Goal: Task Accomplishment & Management: Manage account settings

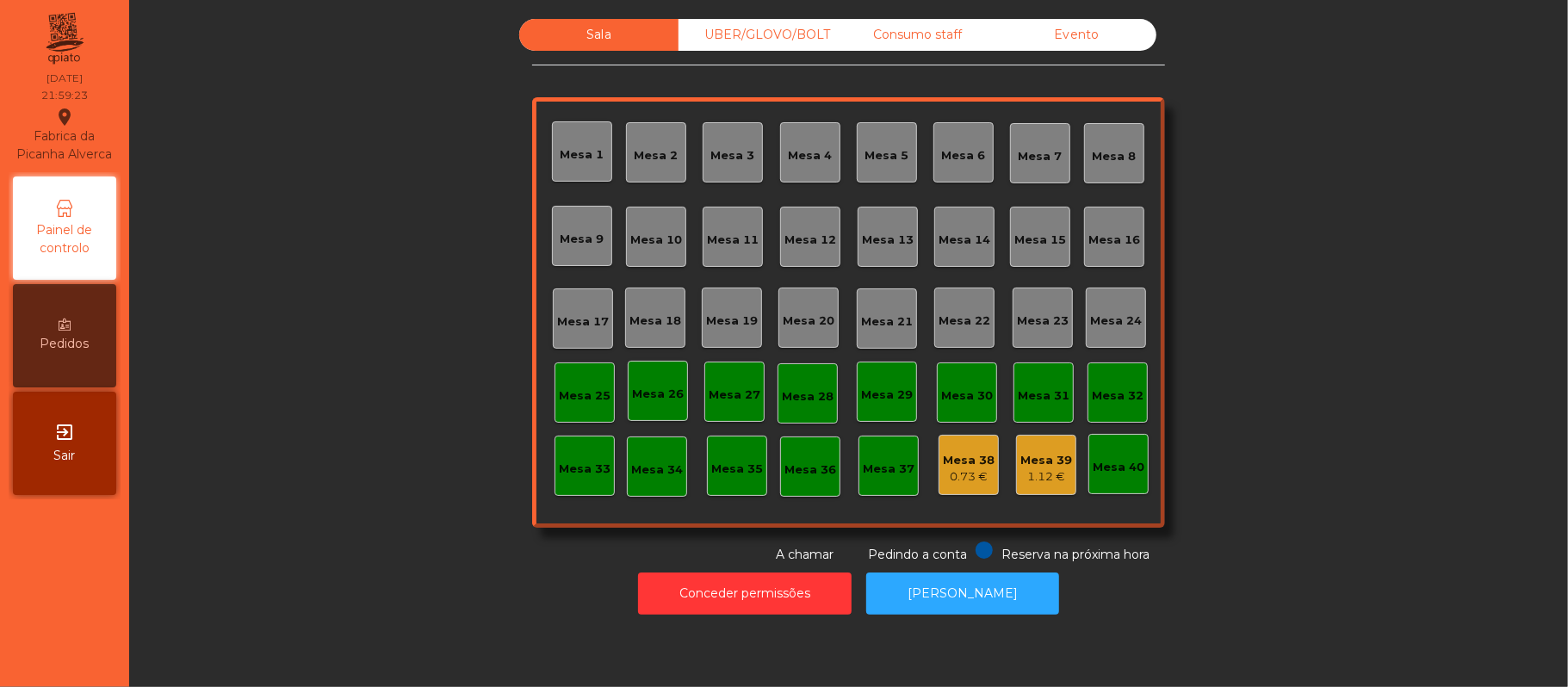
click at [564, 338] on div "Mesa 17" at bounding box center [583, 319] width 61 height 61
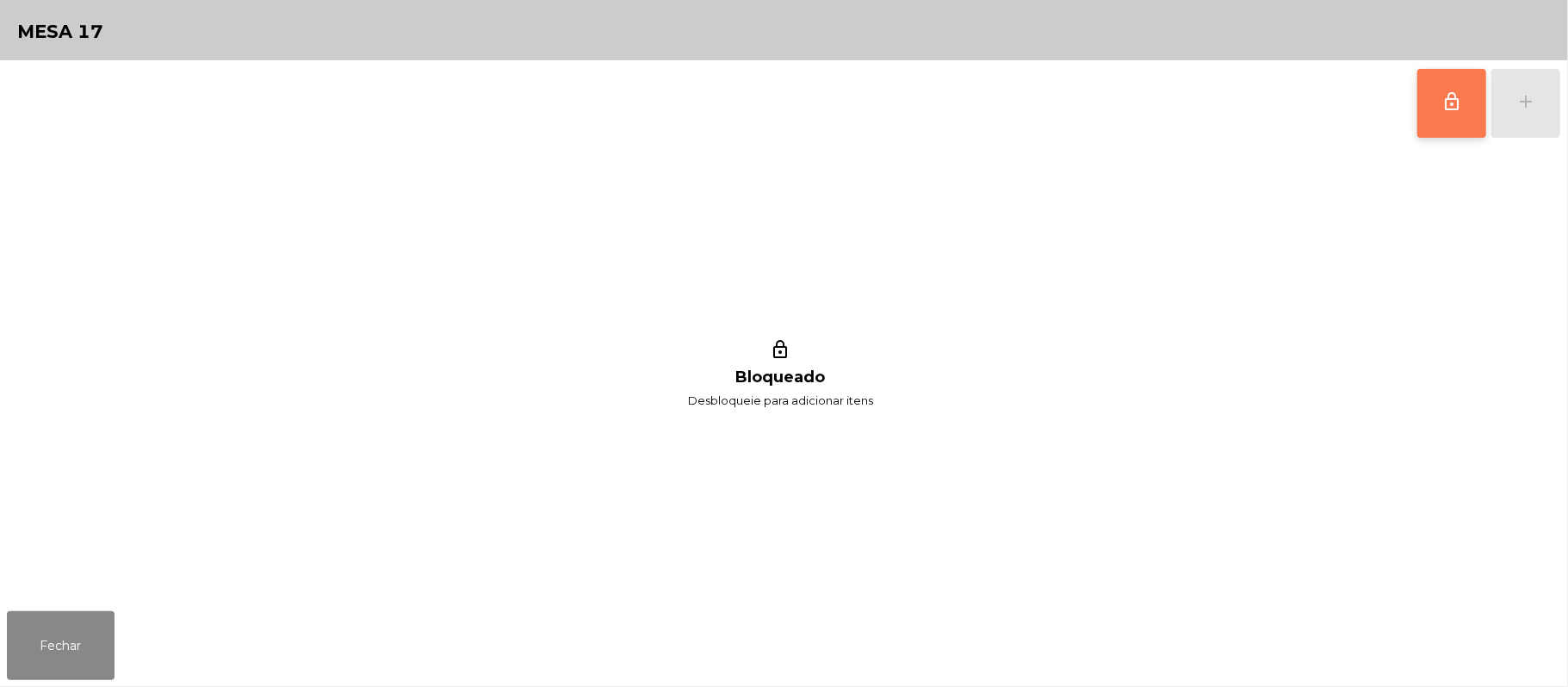
click at [1460, 124] on button "lock_outline" at bounding box center [1451, 103] width 69 height 69
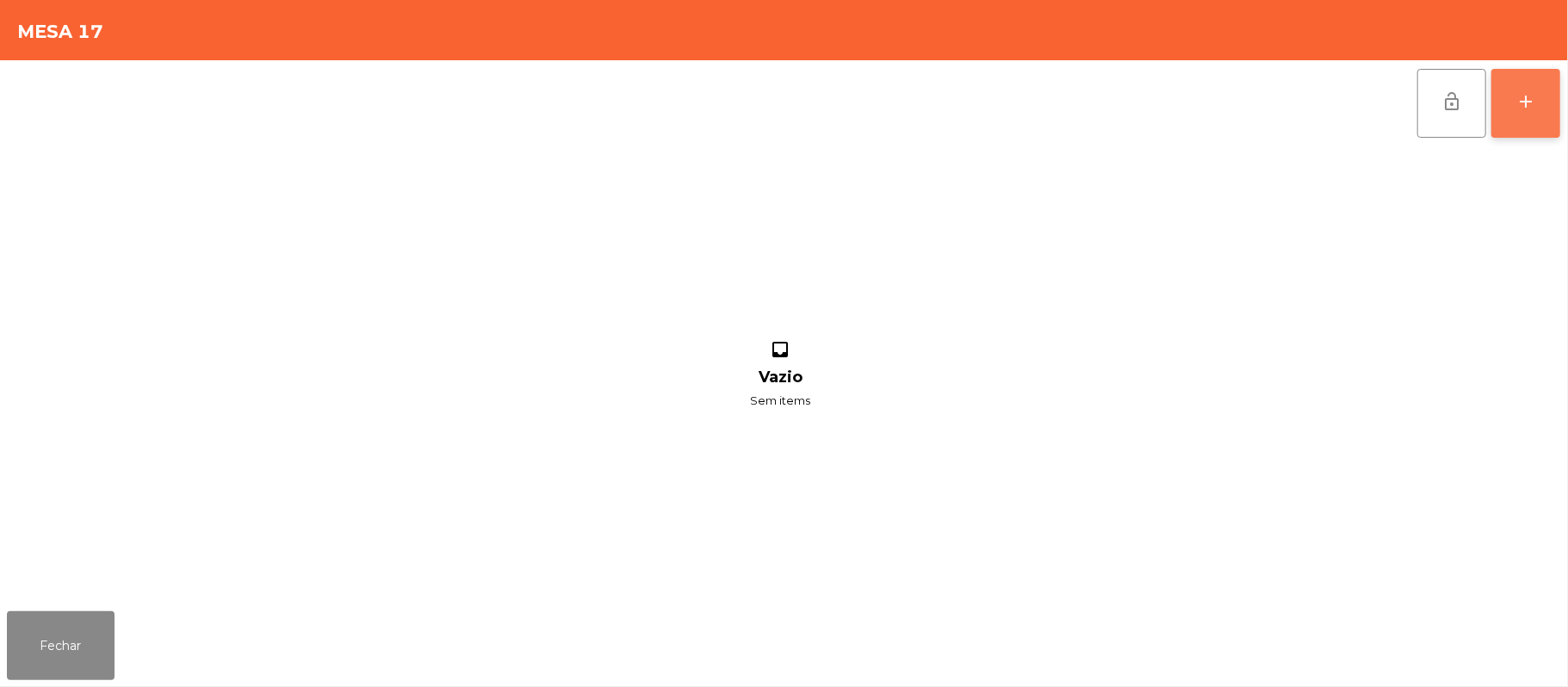
click at [1530, 110] on div "add" at bounding box center [1525, 101] width 21 height 21
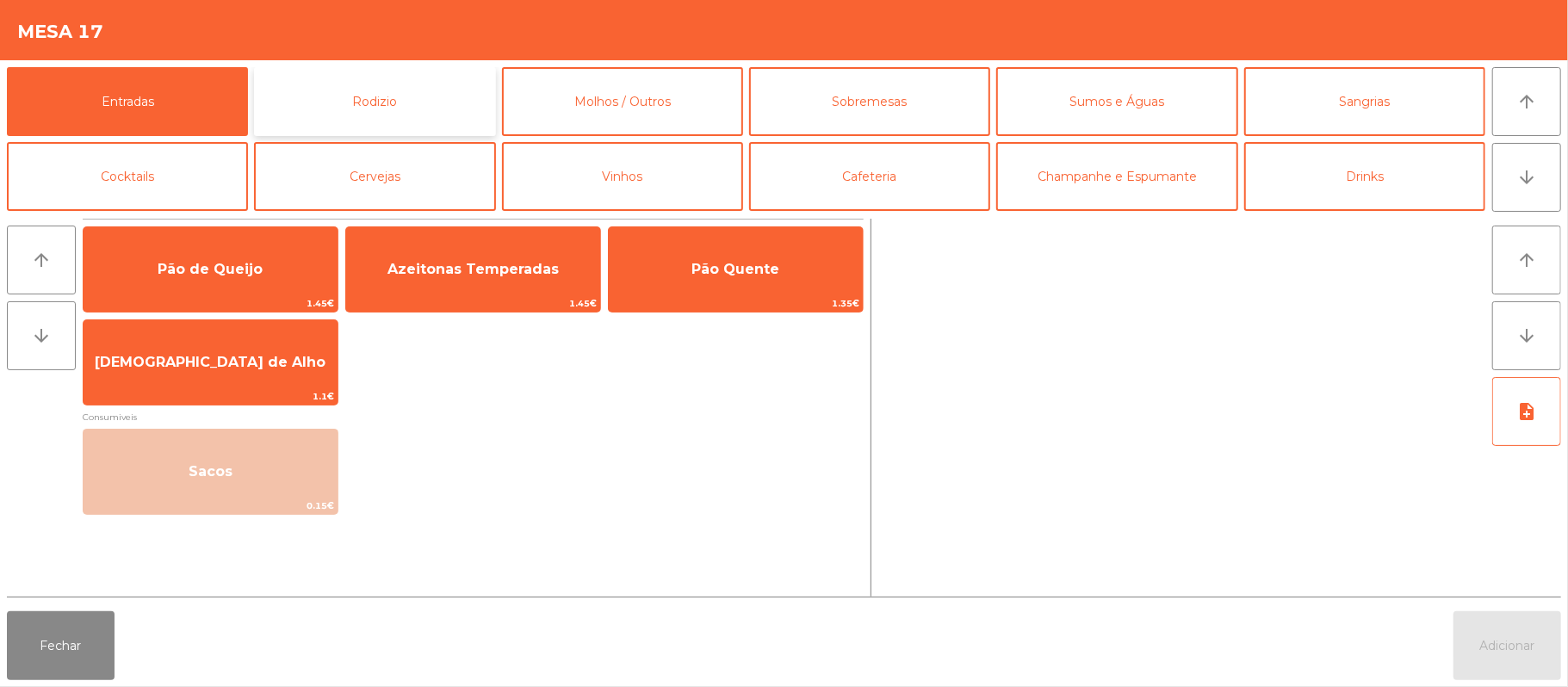
click at [439, 107] on button "Rodizio" at bounding box center [374, 102] width 241 height 69
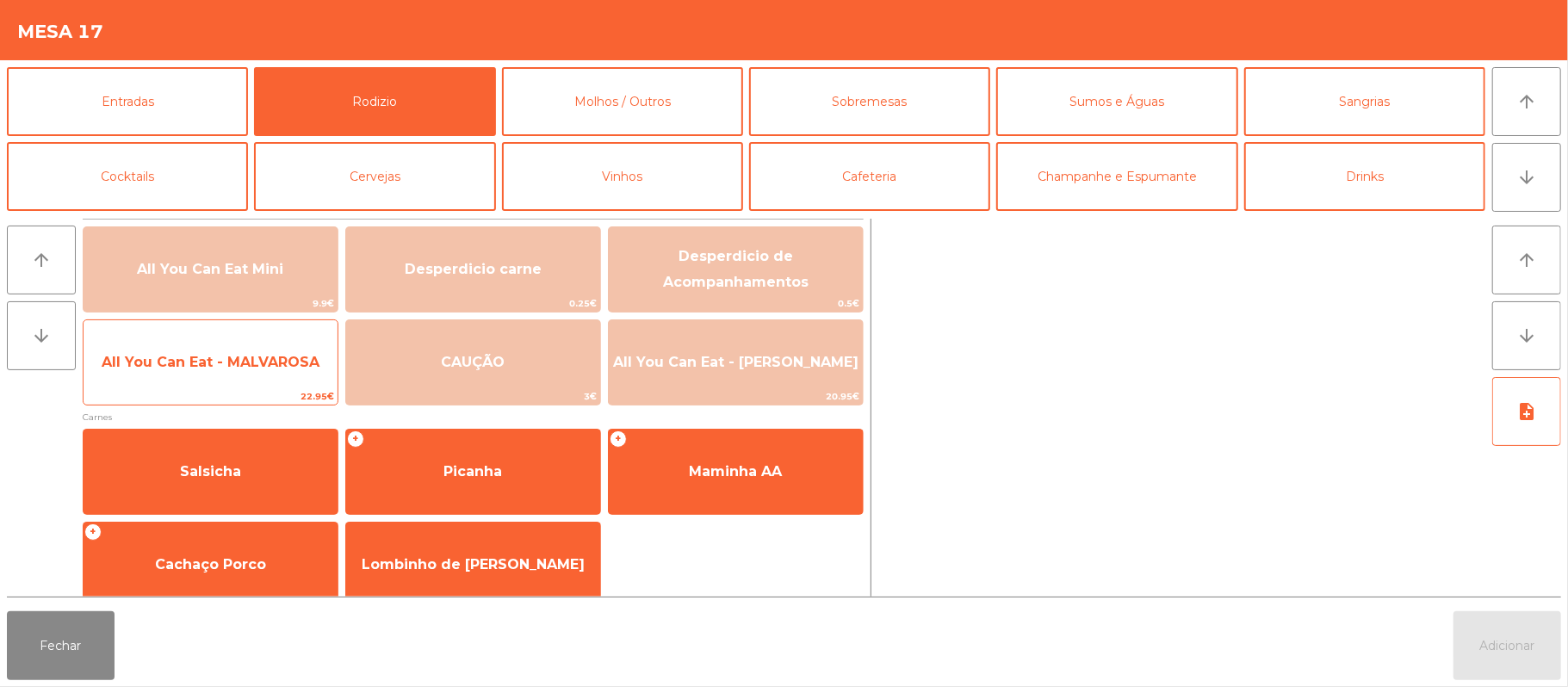
click at [250, 359] on span "All You Can Eat - MALVAROSA" at bounding box center [211, 362] width 218 height 17
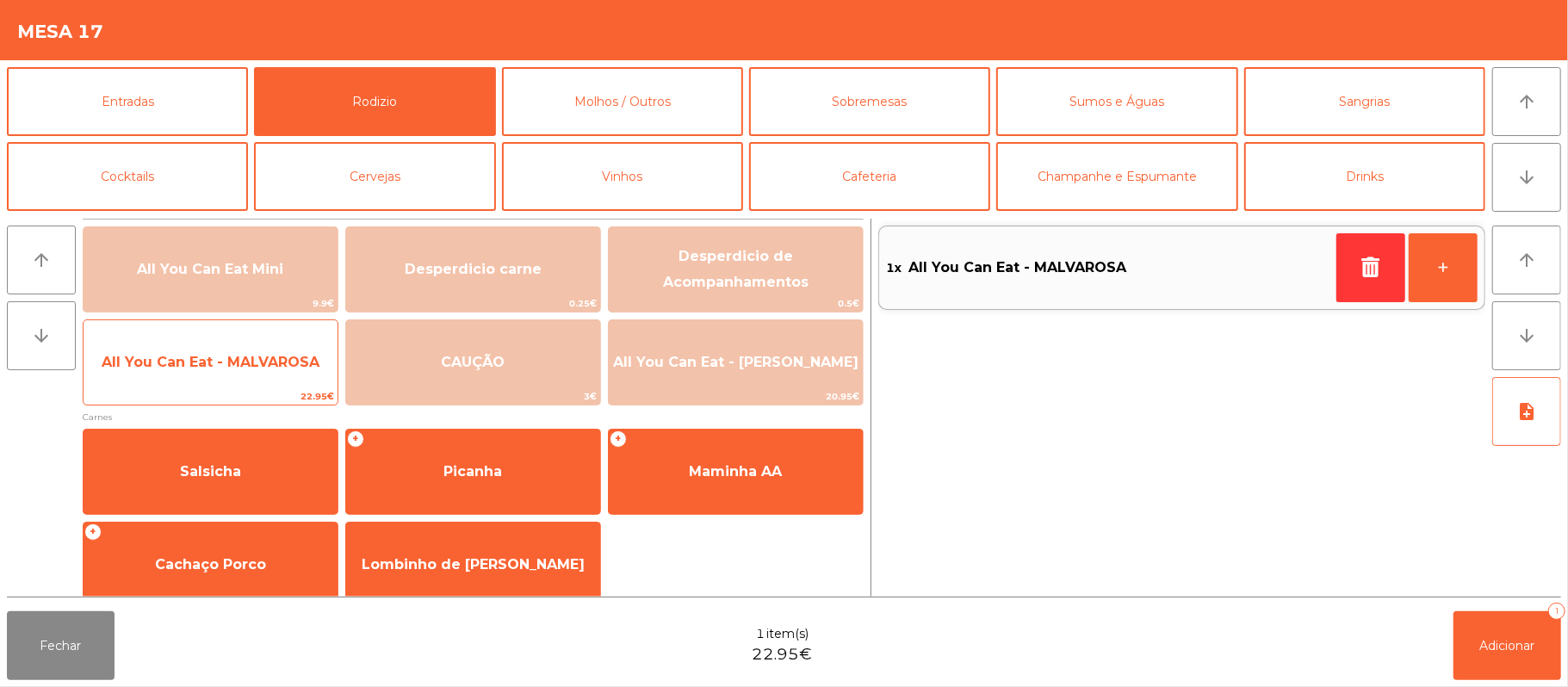
click at [248, 367] on span "All You Can Eat - MALVAROSA" at bounding box center [211, 362] width 218 height 17
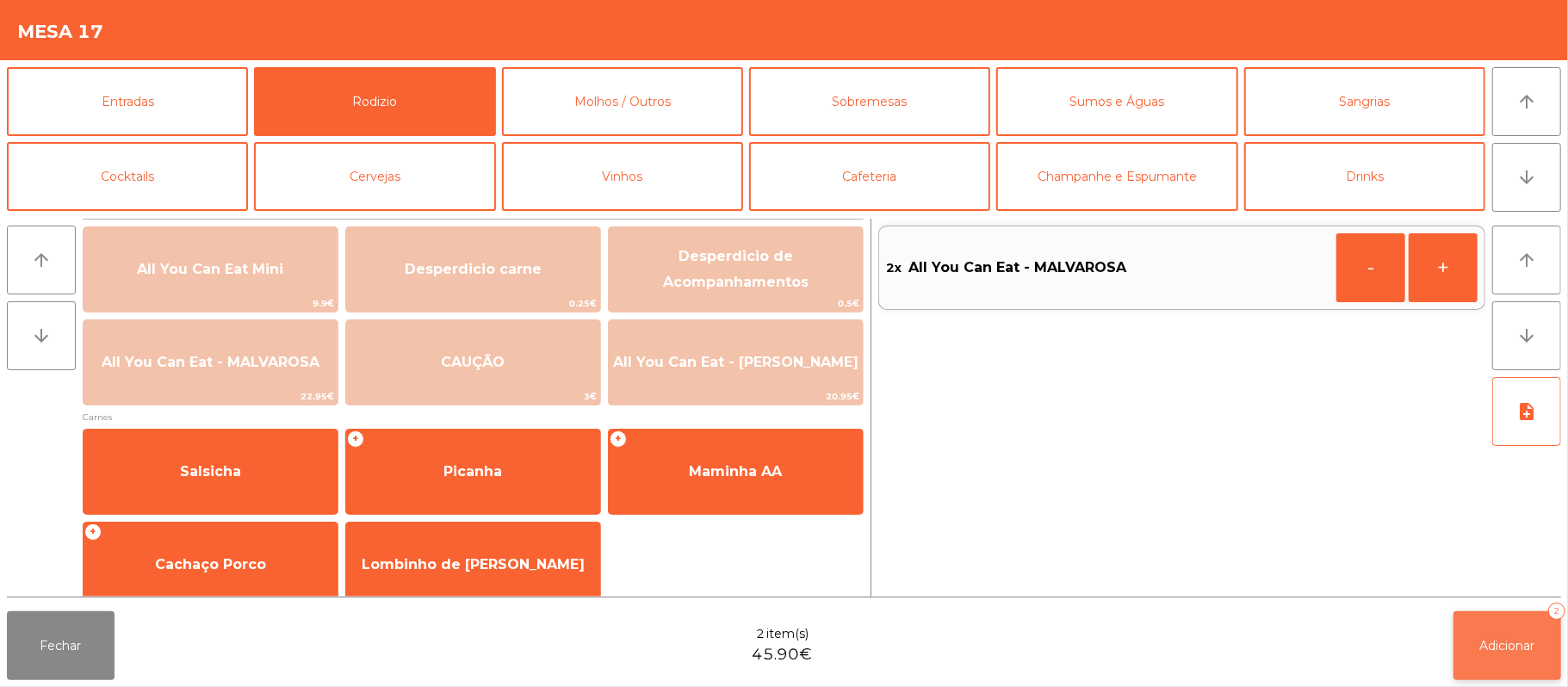
click at [1524, 642] on span "Adicionar" at bounding box center [1507, 646] width 55 height 16
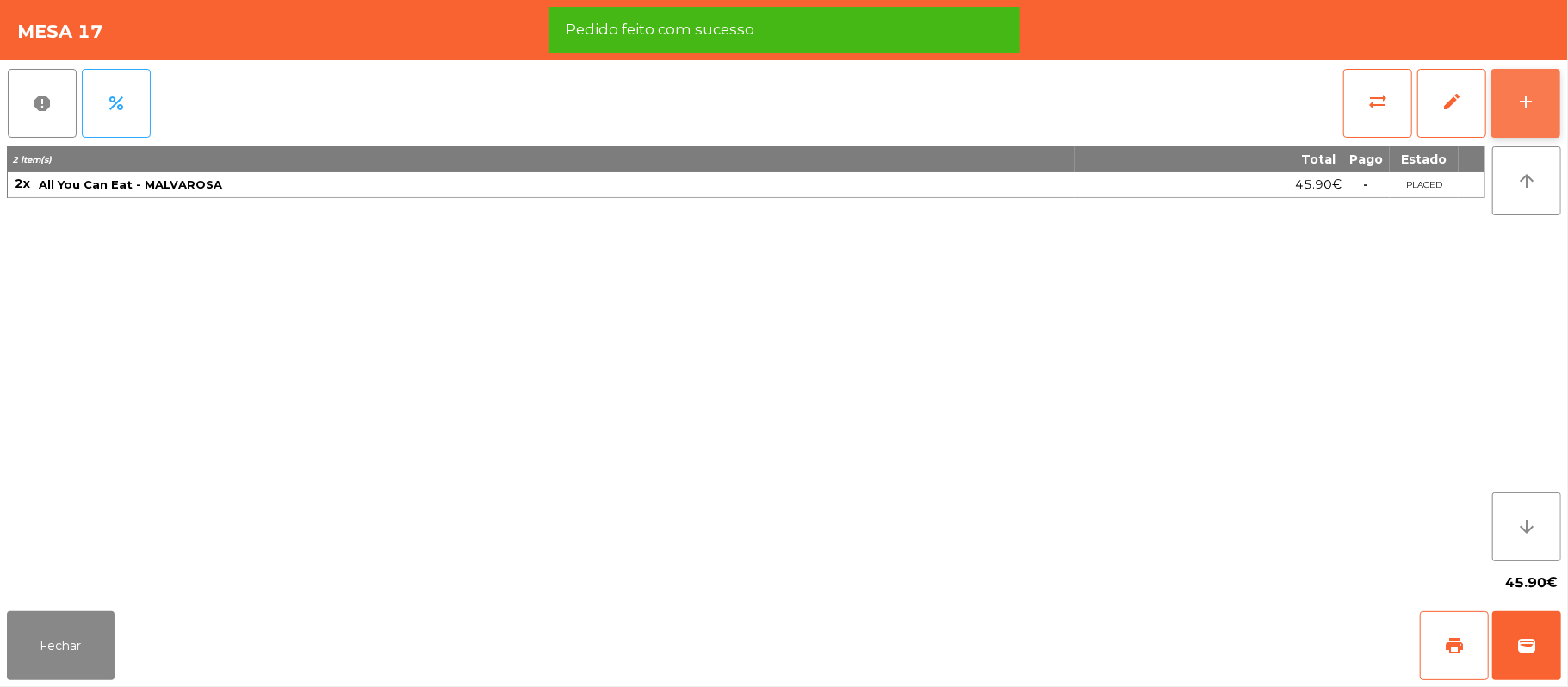
click at [1541, 112] on button "add" at bounding box center [1526, 103] width 69 height 69
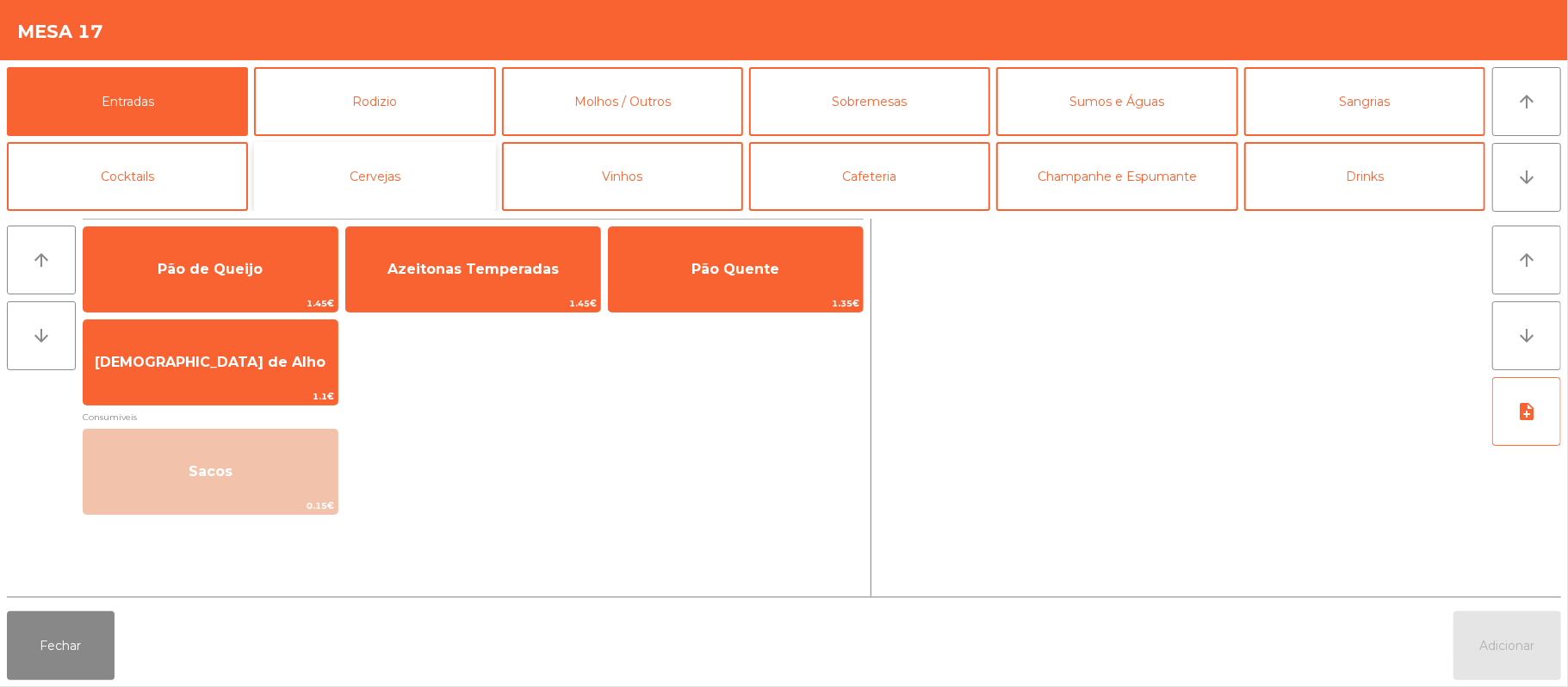
click at [438, 197] on button "Cervejas" at bounding box center [374, 176] width 241 height 69
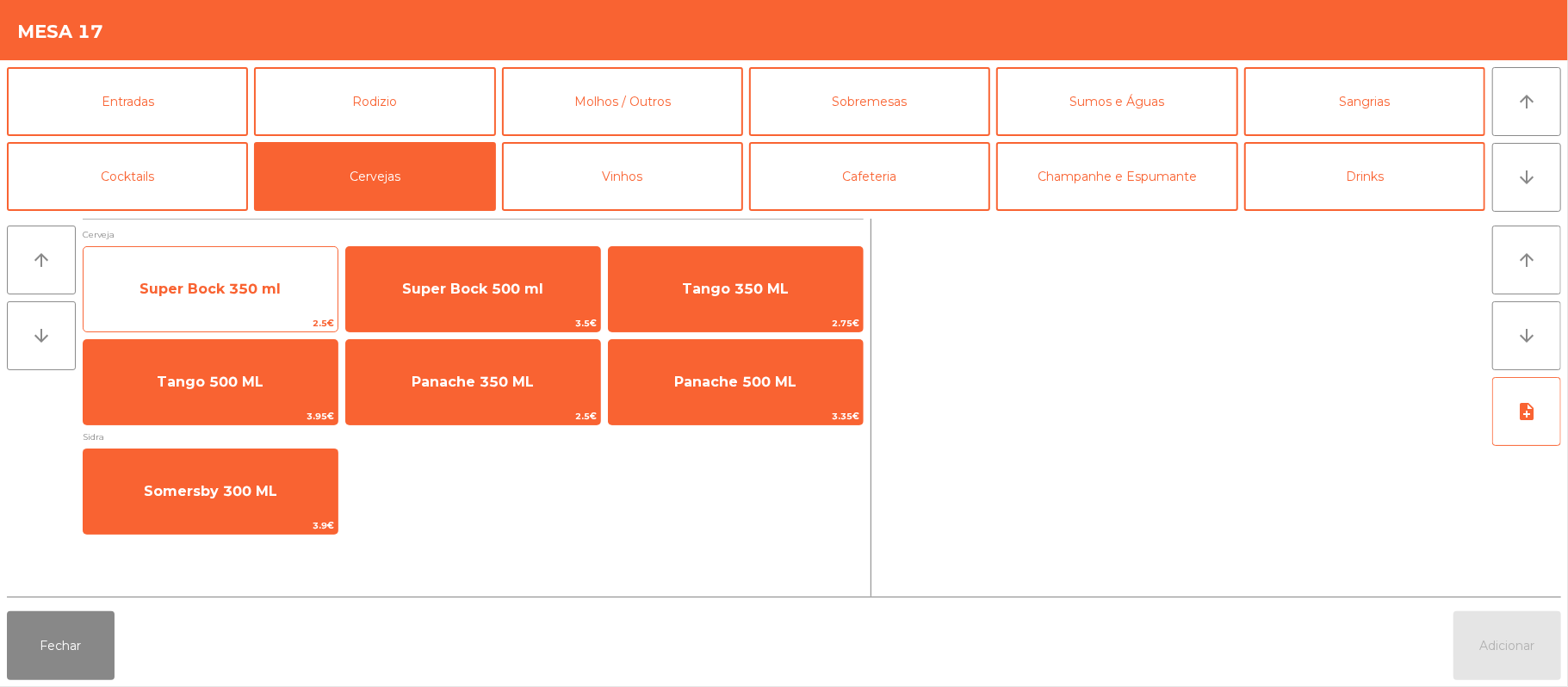
click at [284, 309] on span "Super Bock 350 ml" at bounding box center [210, 288] width 254 height 46
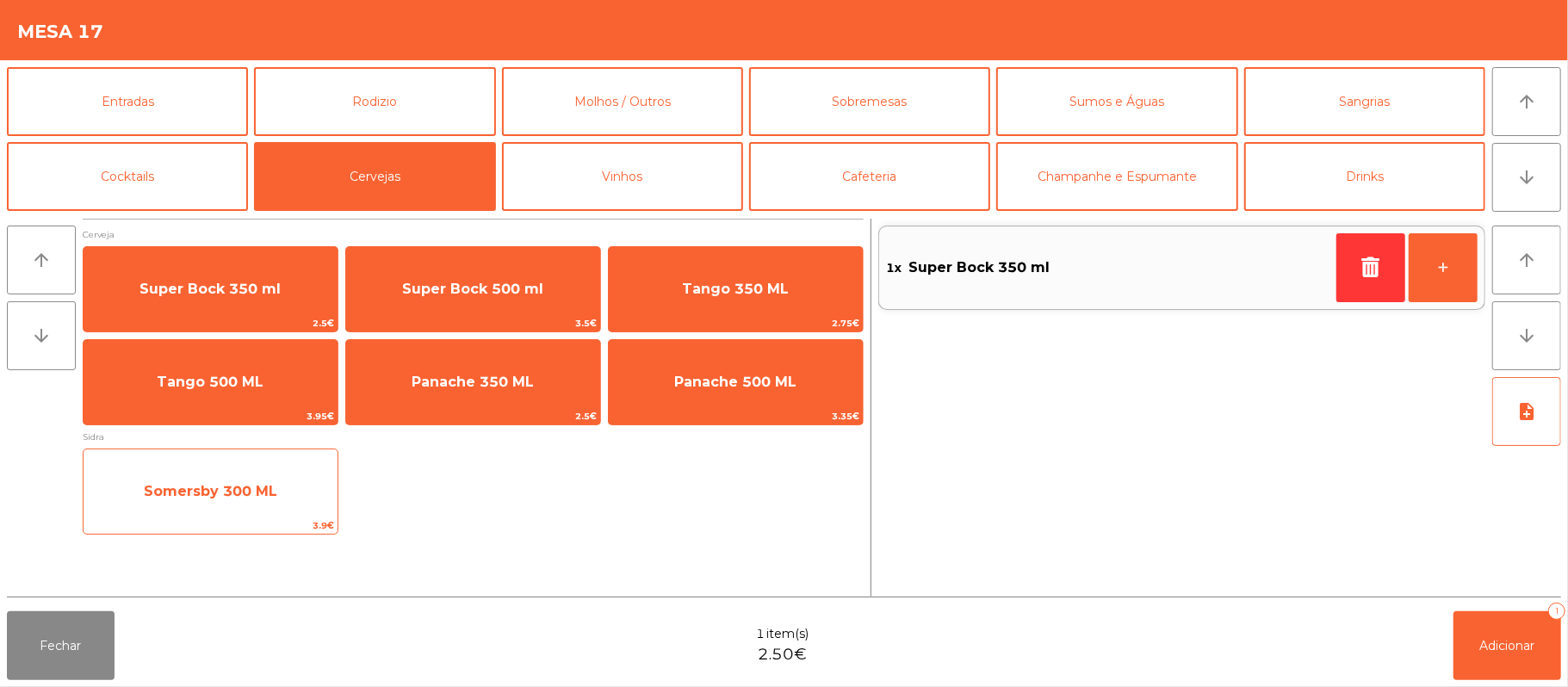
click at [252, 507] on span "Somersby 300 ML" at bounding box center [210, 491] width 254 height 46
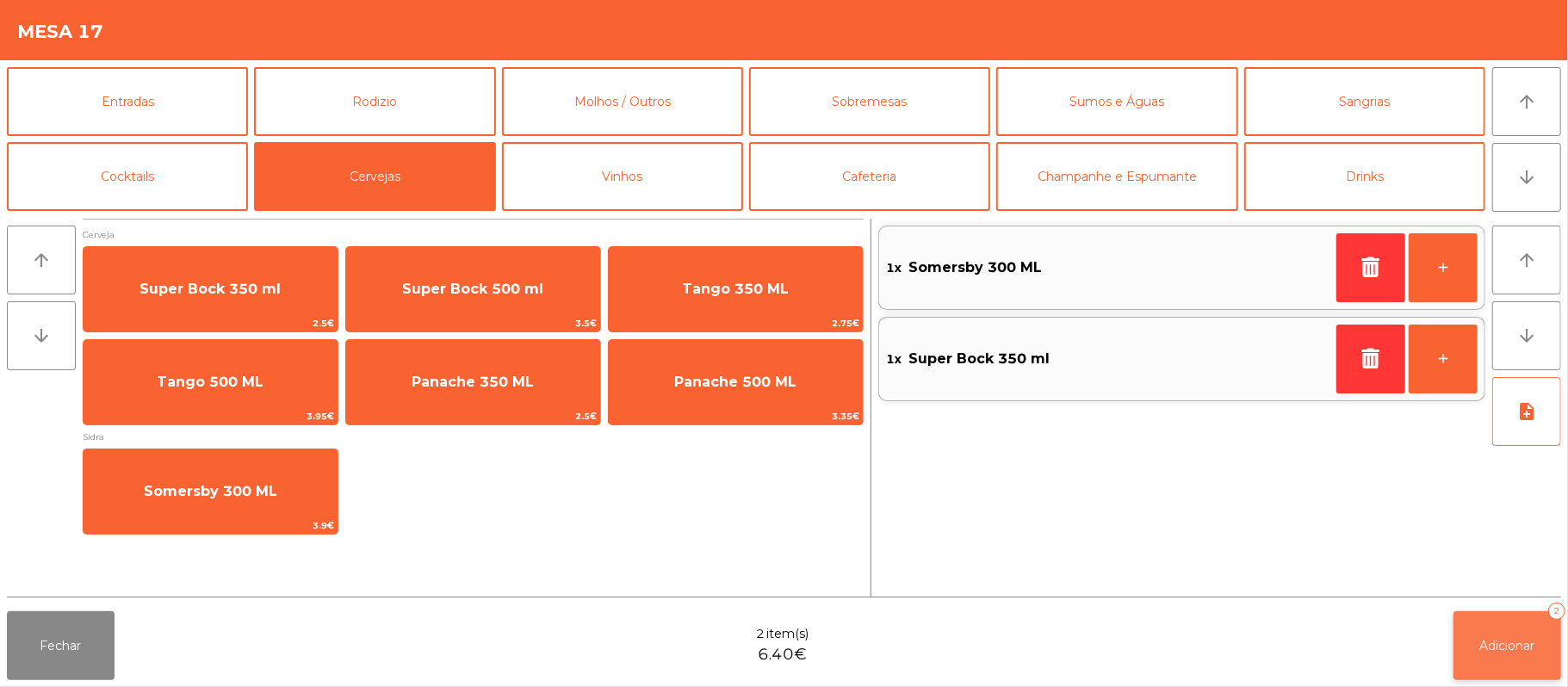
click at [1499, 648] on span "Adicionar" at bounding box center [1507, 646] width 55 height 16
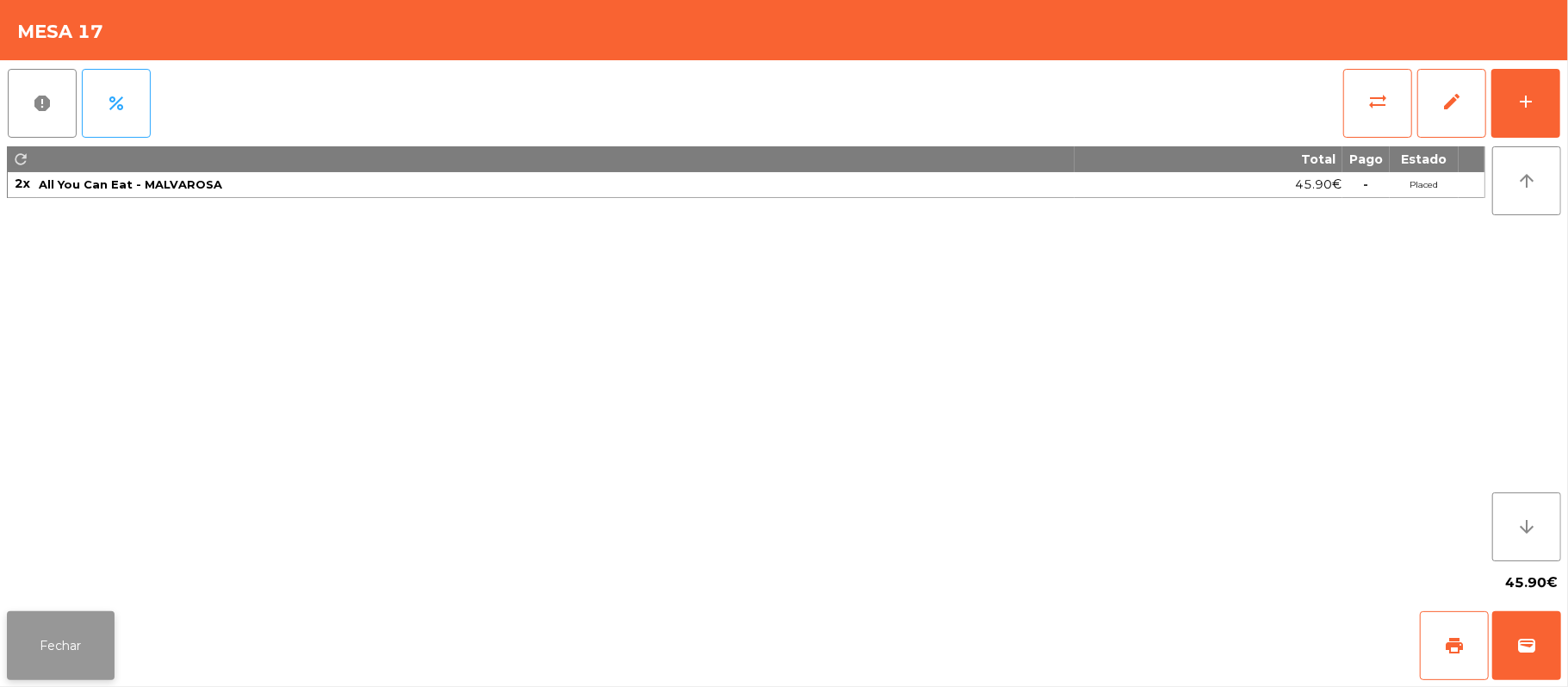
click at [62, 625] on button "Fechar" at bounding box center [61, 646] width 108 height 69
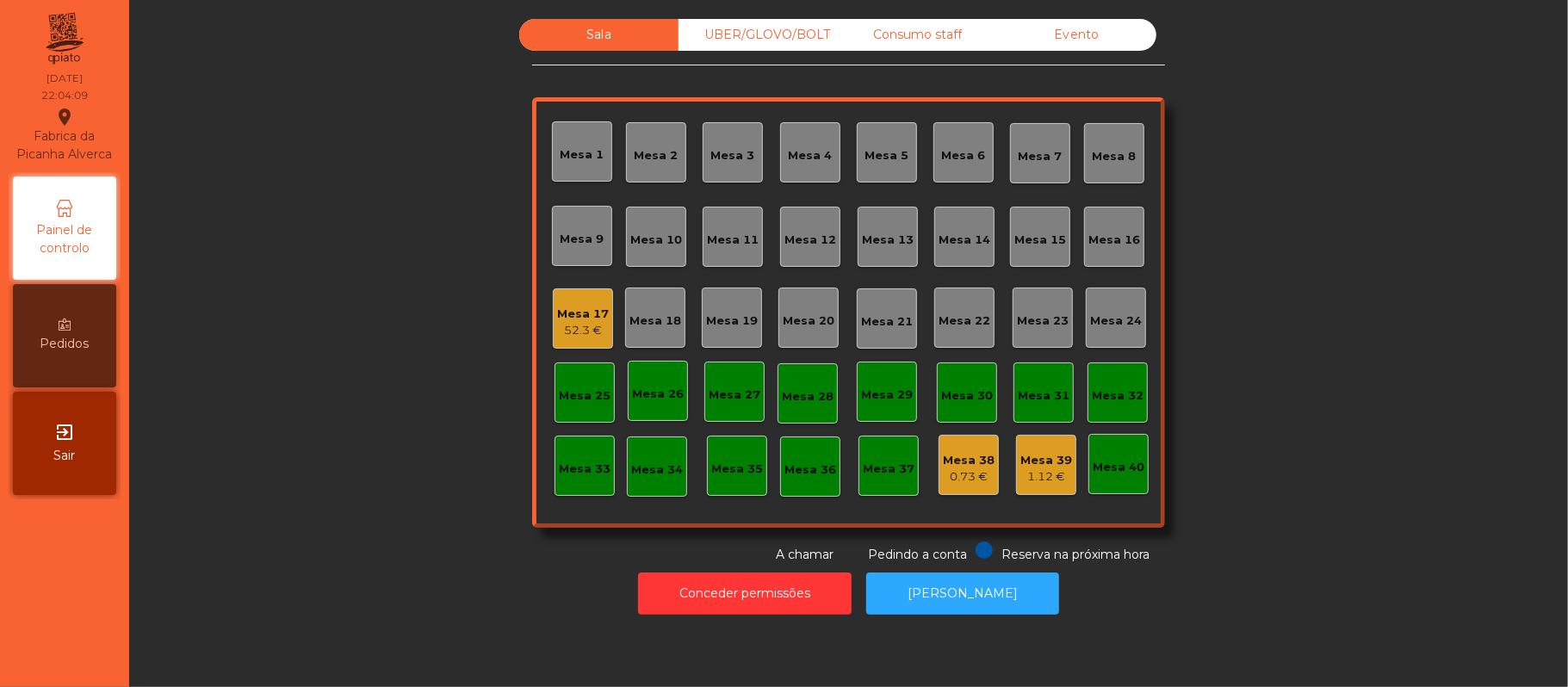
click at [789, 48] on div "UBER/GLOVO/BOLT" at bounding box center [758, 34] width 160 height 32
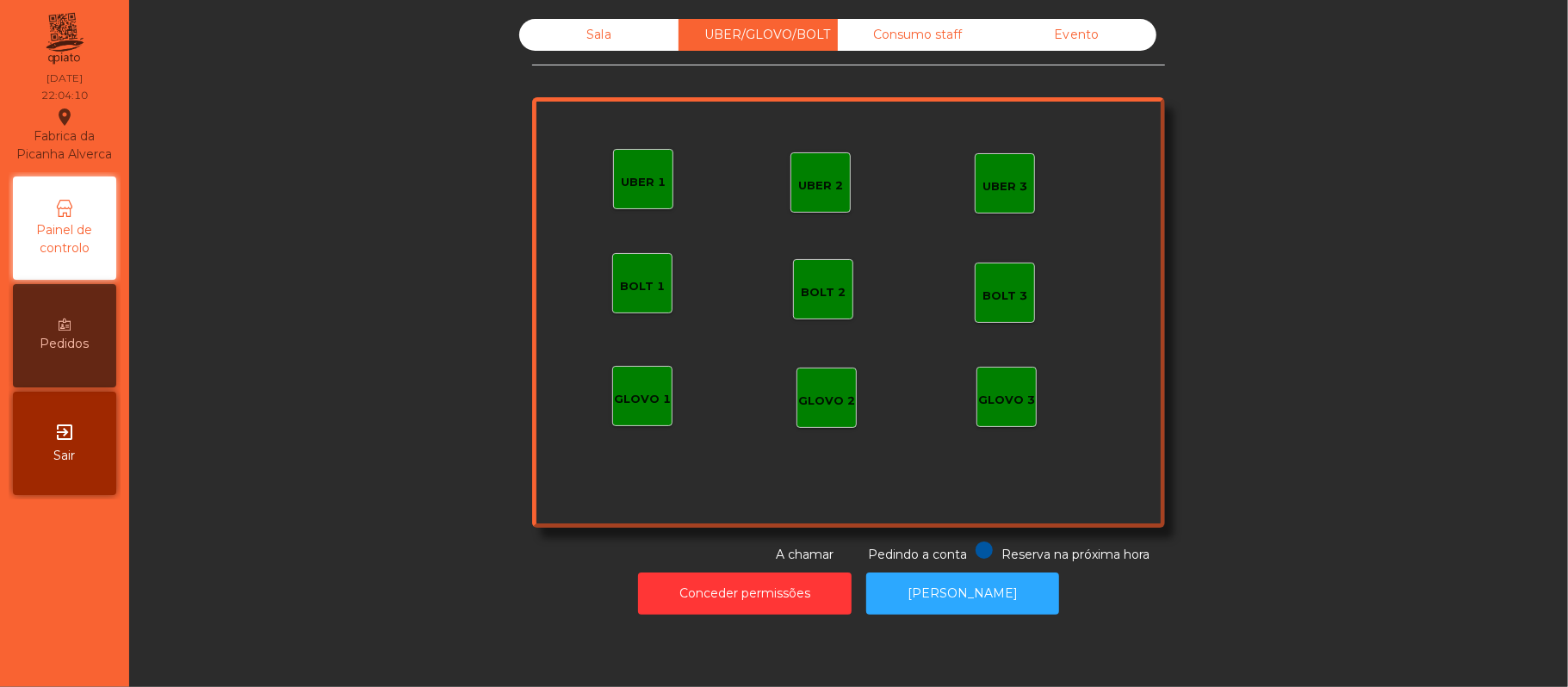
click at [896, 41] on div "Consumo staff" at bounding box center [917, 34] width 160 height 32
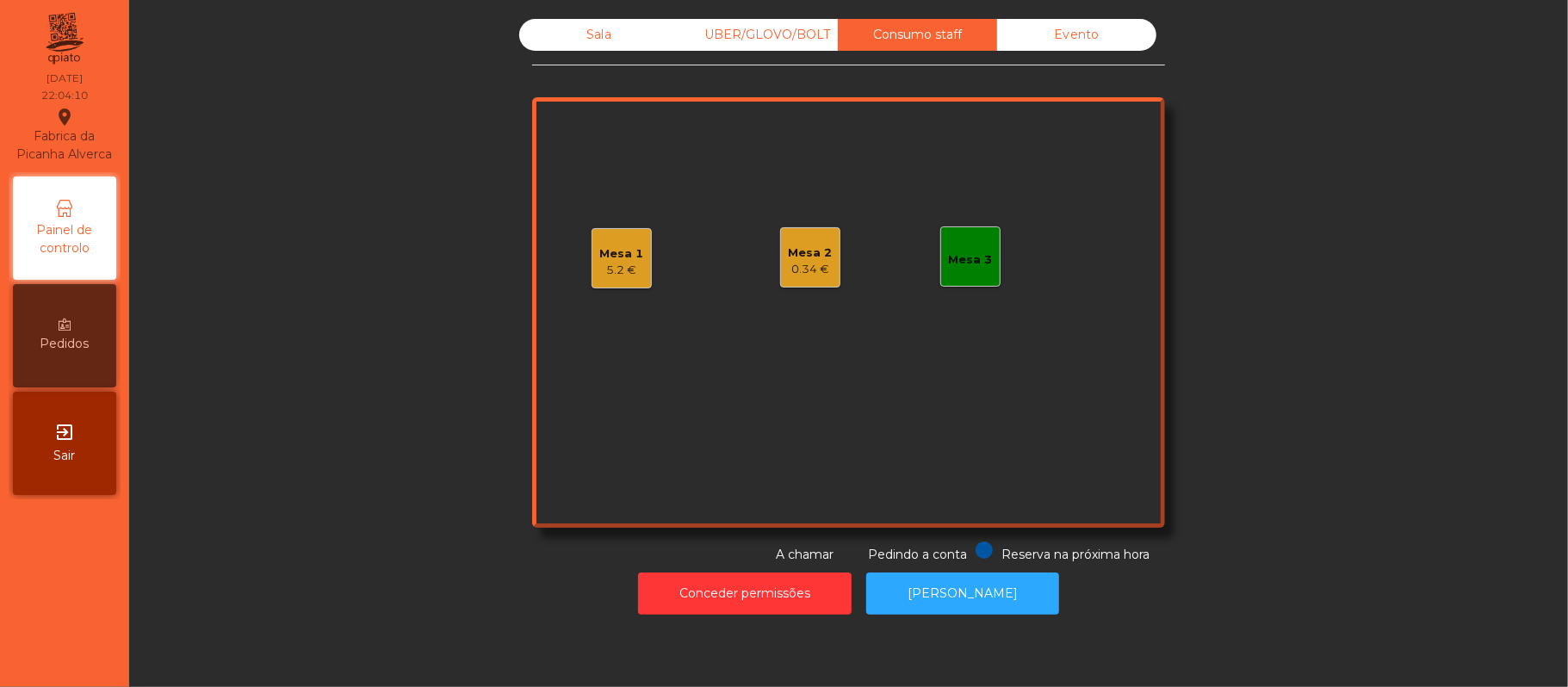
click at [1065, 38] on div "Evento" at bounding box center [1076, 34] width 160 height 32
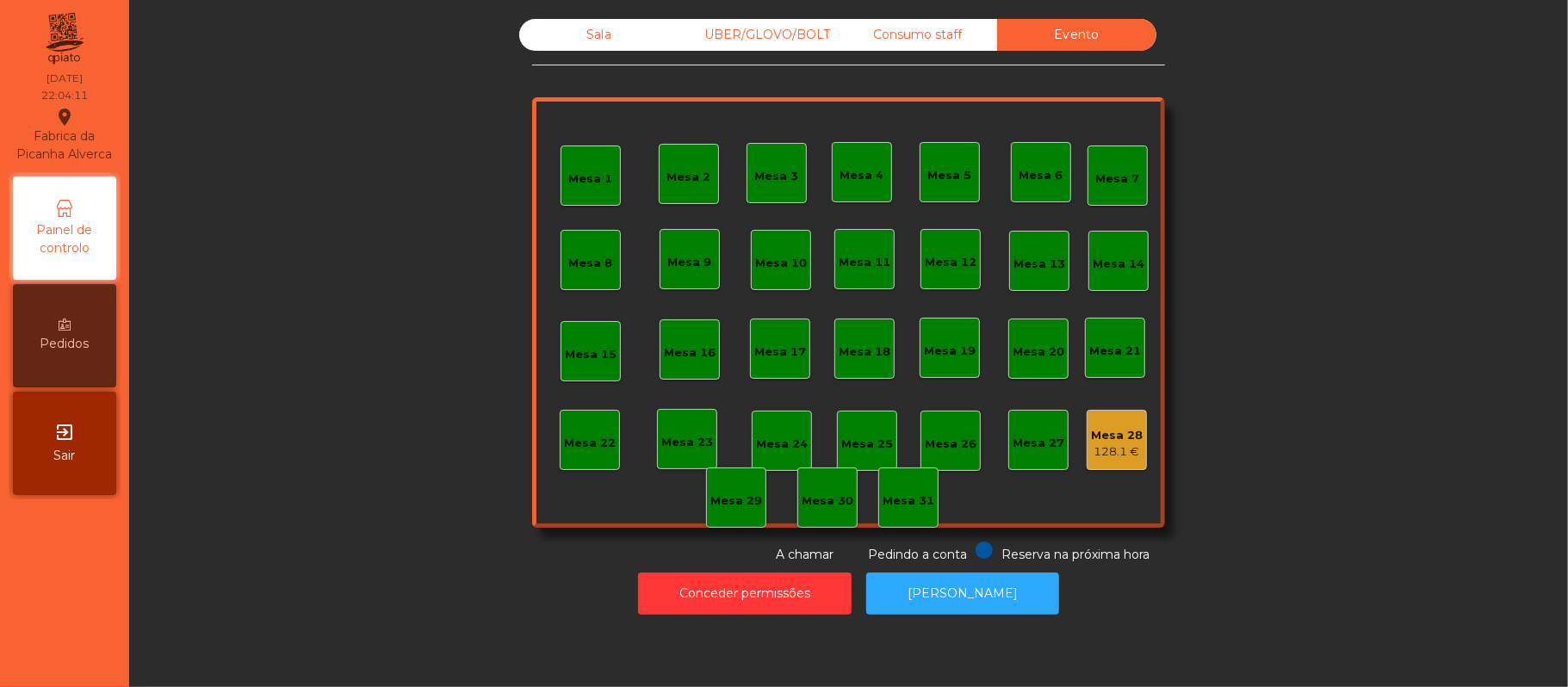
click at [620, 46] on div "Sala" at bounding box center [599, 34] width 160 height 32
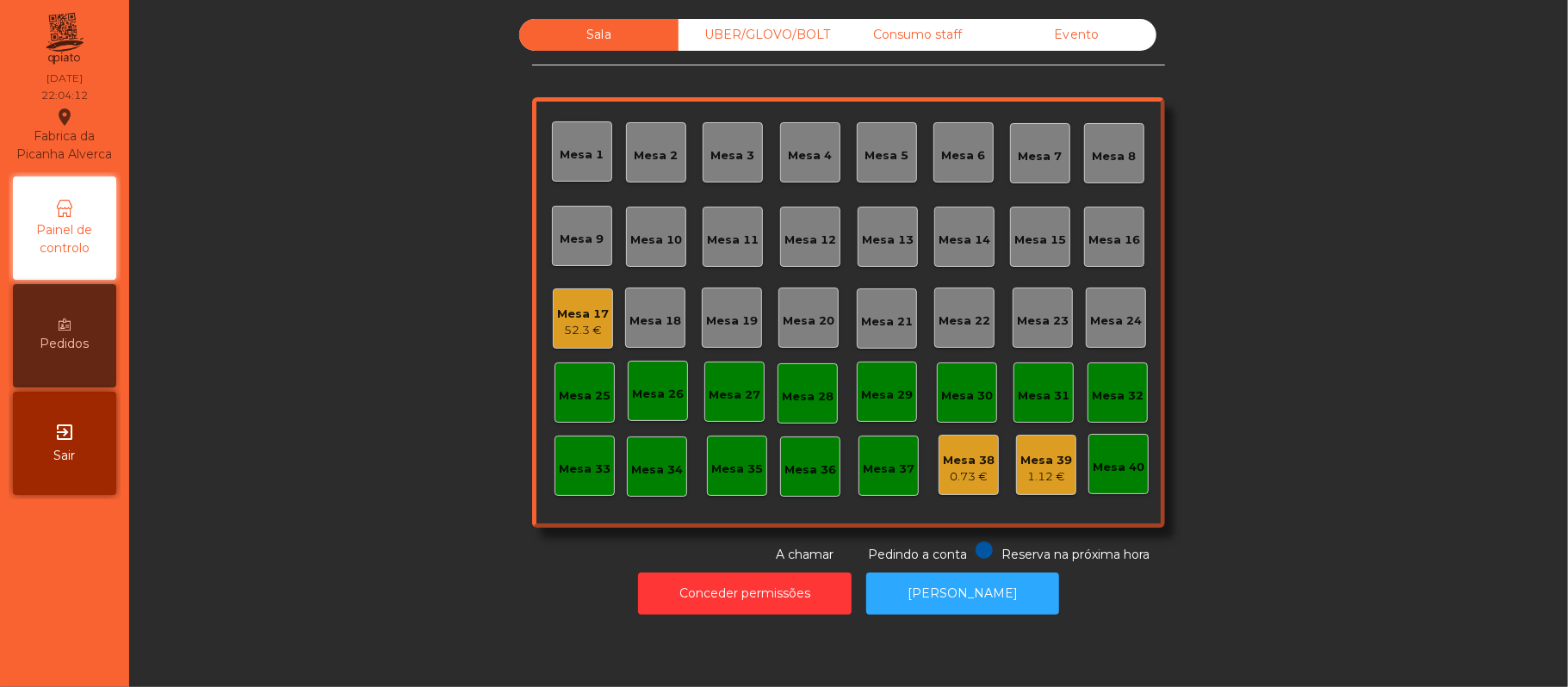
click at [1057, 35] on div "Evento" at bounding box center [1076, 34] width 160 height 32
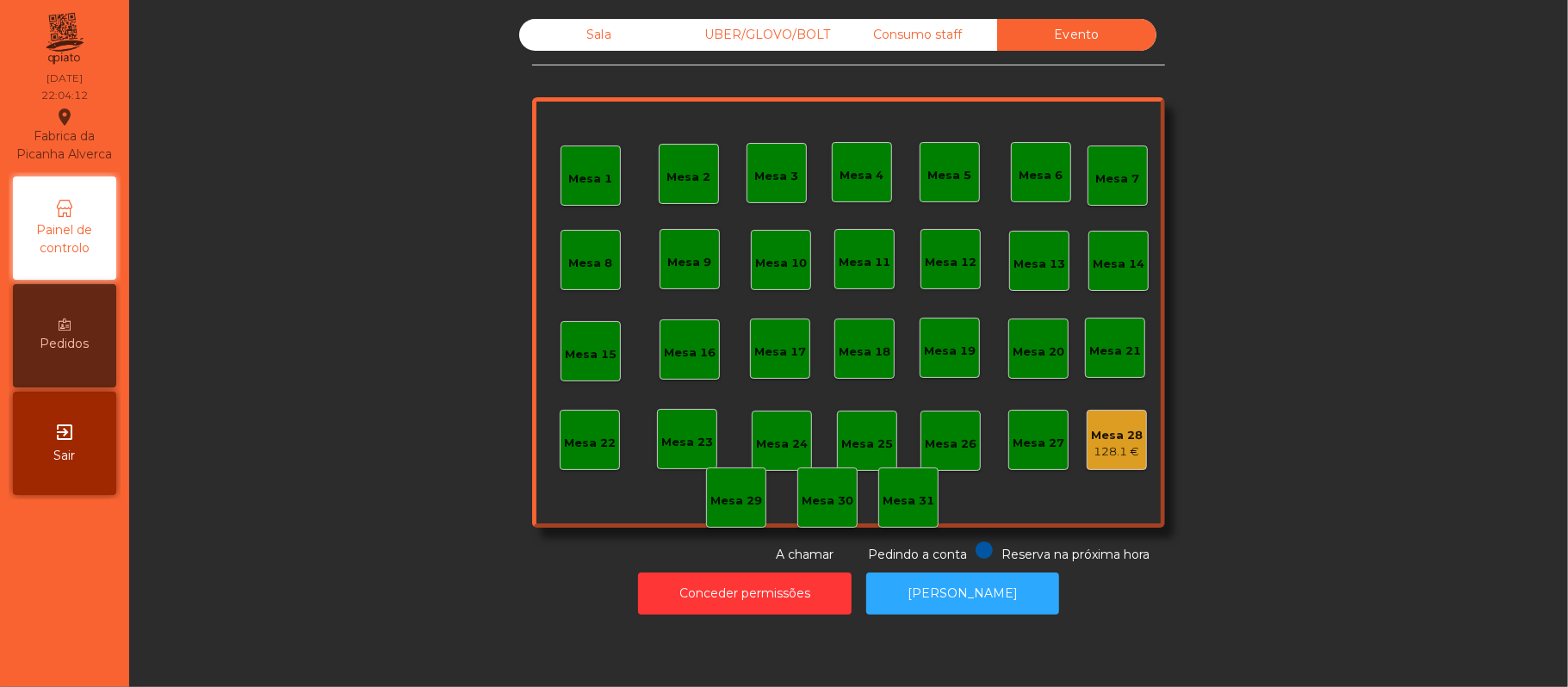
click at [946, 34] on div "Consumo staff" at bounding box center [917, 34] width 160 height 32
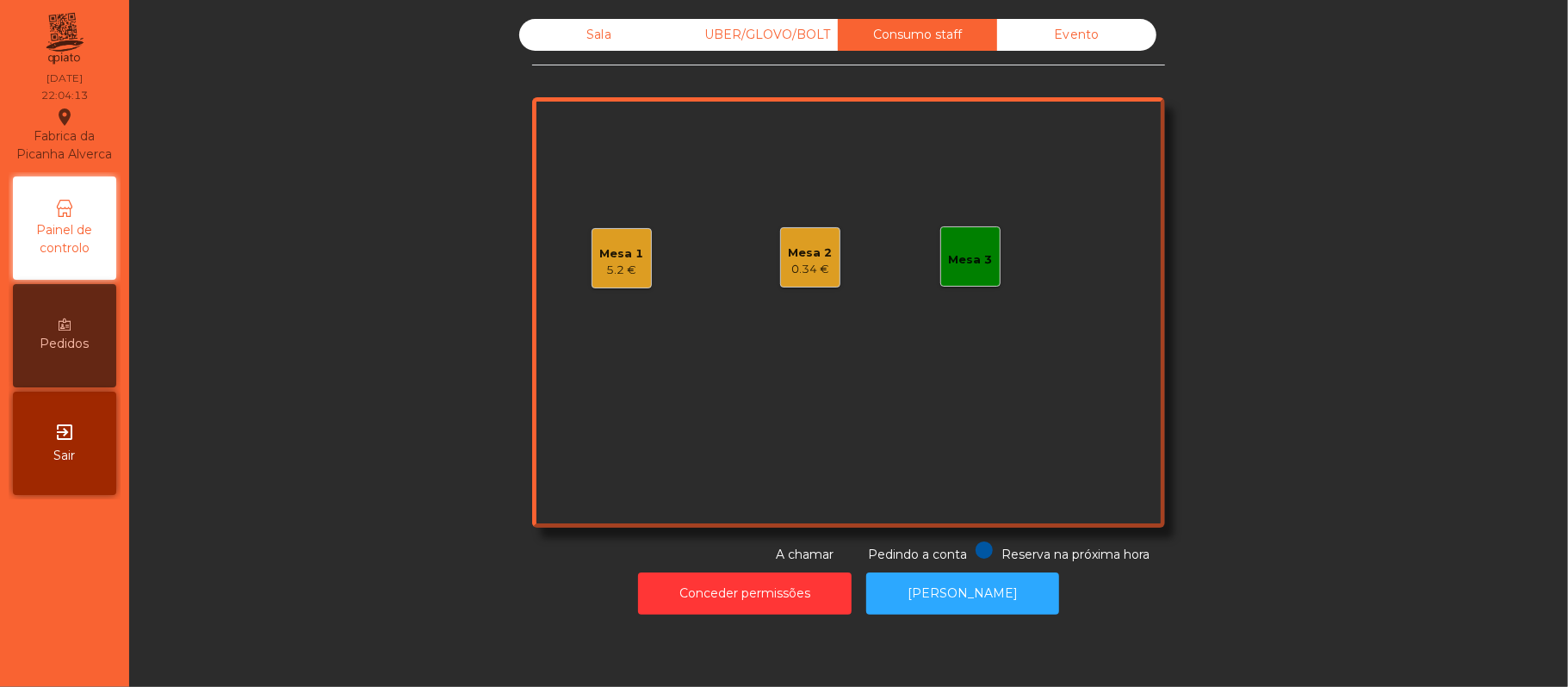
click at [823, 255] on div "Mesa 2 0.34 €" at bounding box center [810, 258] width 61 height 61
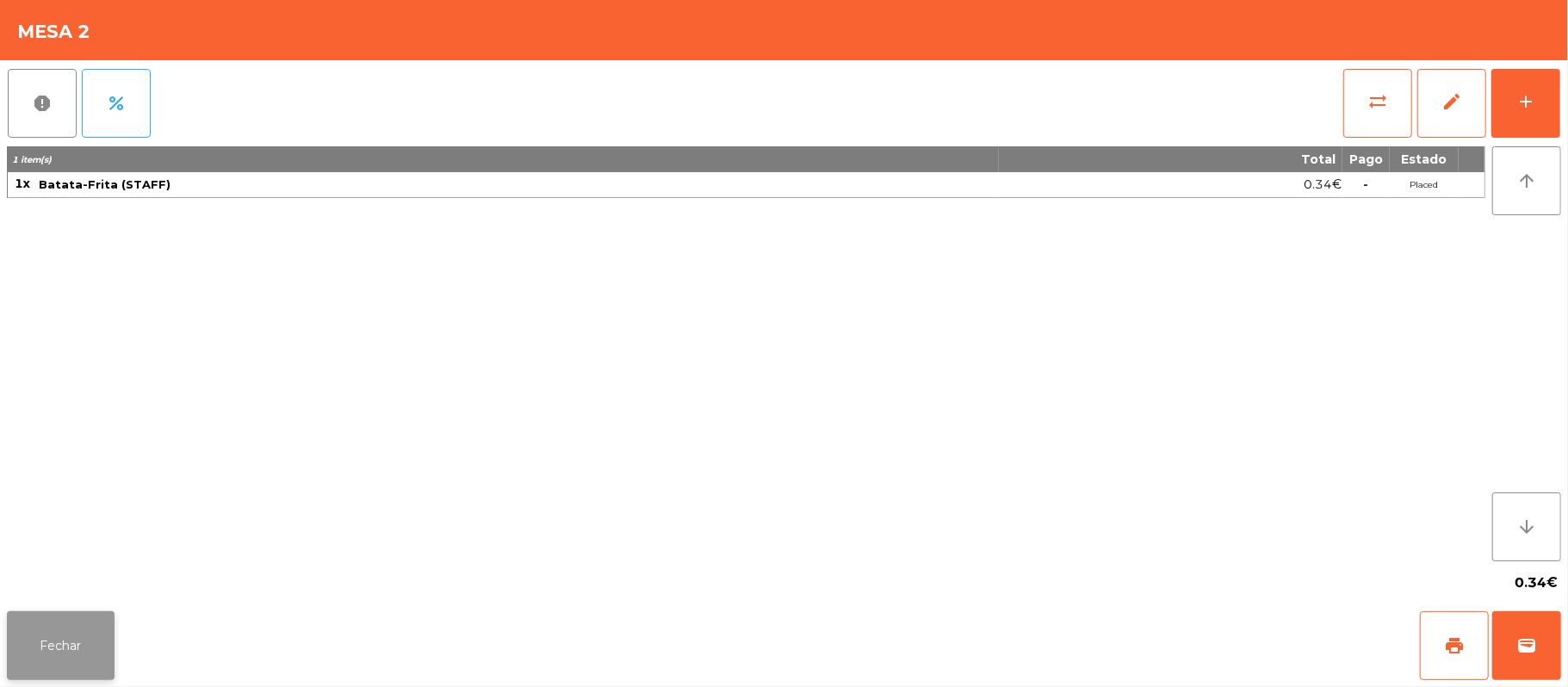
click at [87, 658] on button "Fechar" at bounding box center [61, 646] width 108 height 69
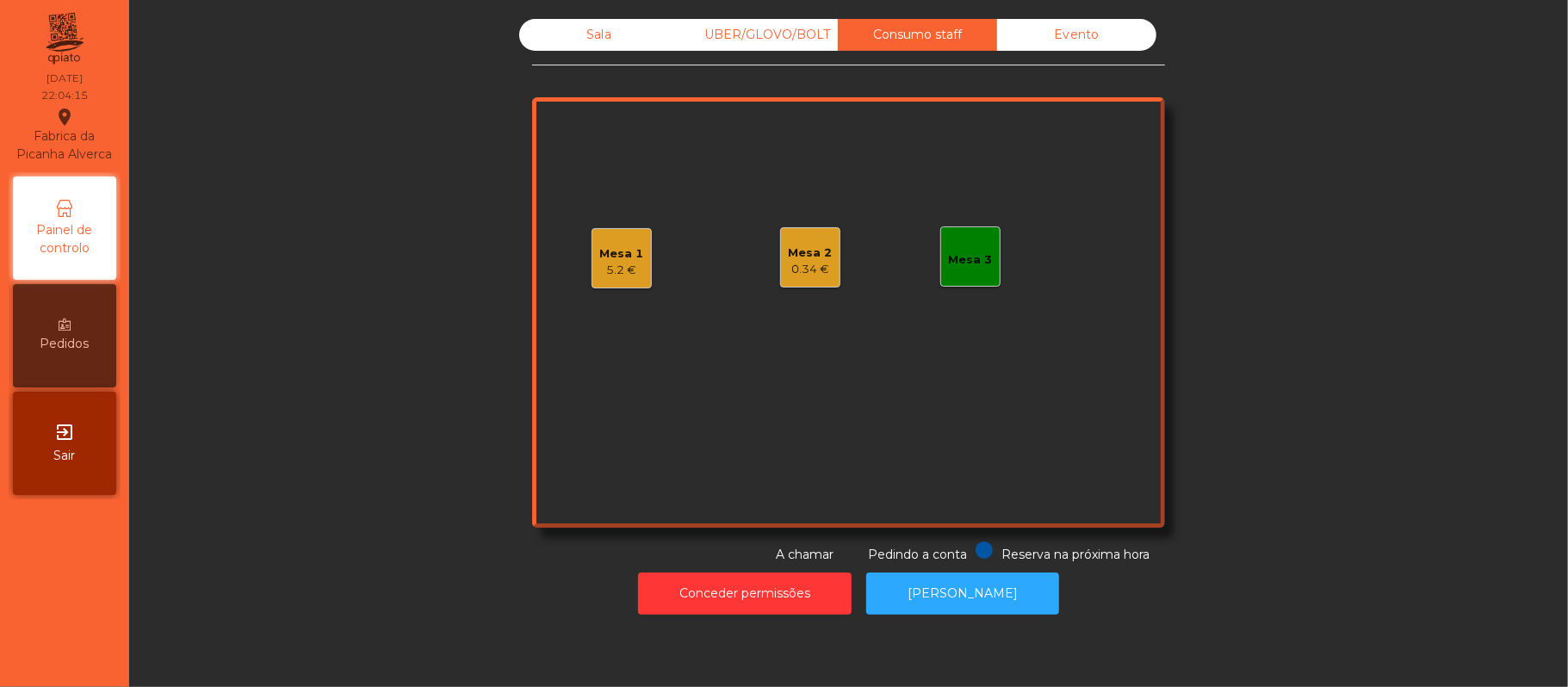
click at [598, 29] on div "Sala" at bounding box center [599, 34] width 160 height 32
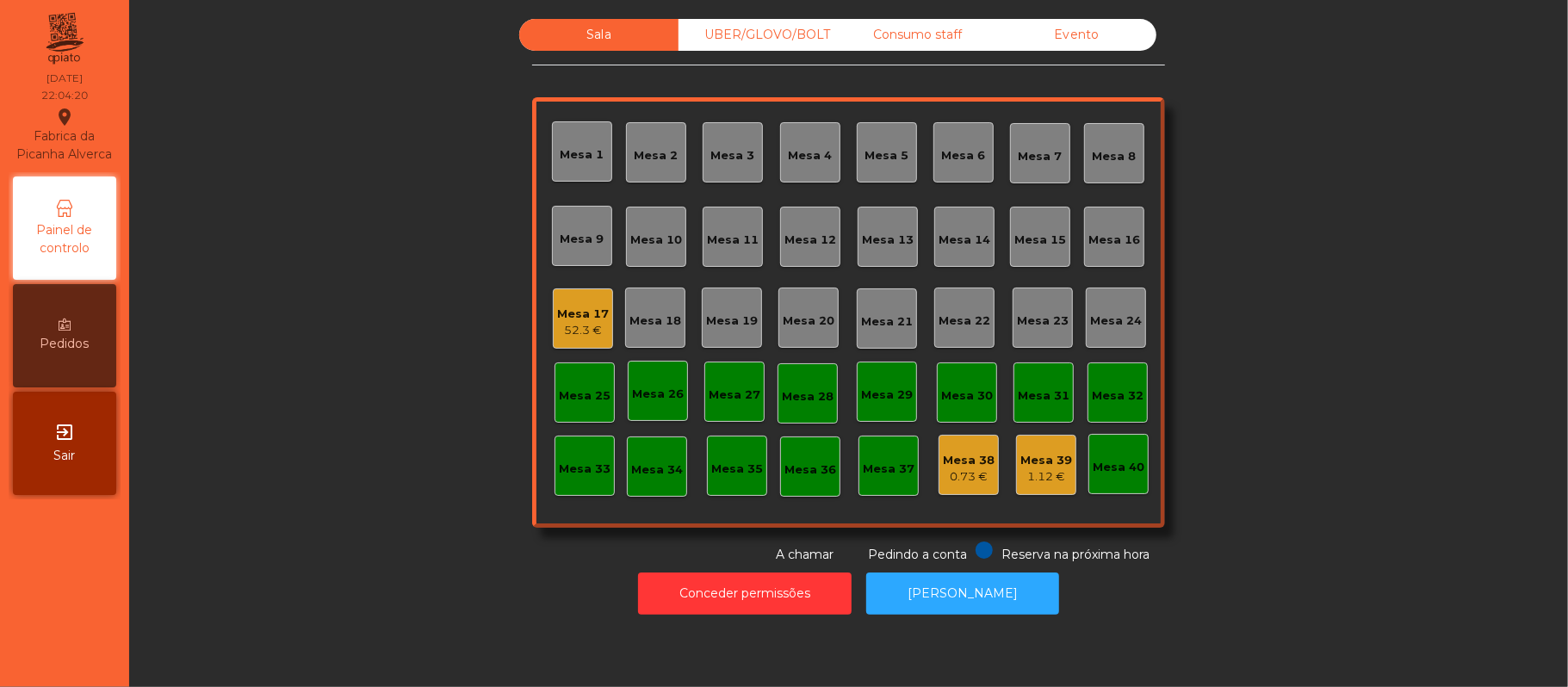
click at [897, 34] on div "Consumo staff" at bounding box center [917, 34] width 160 height 32
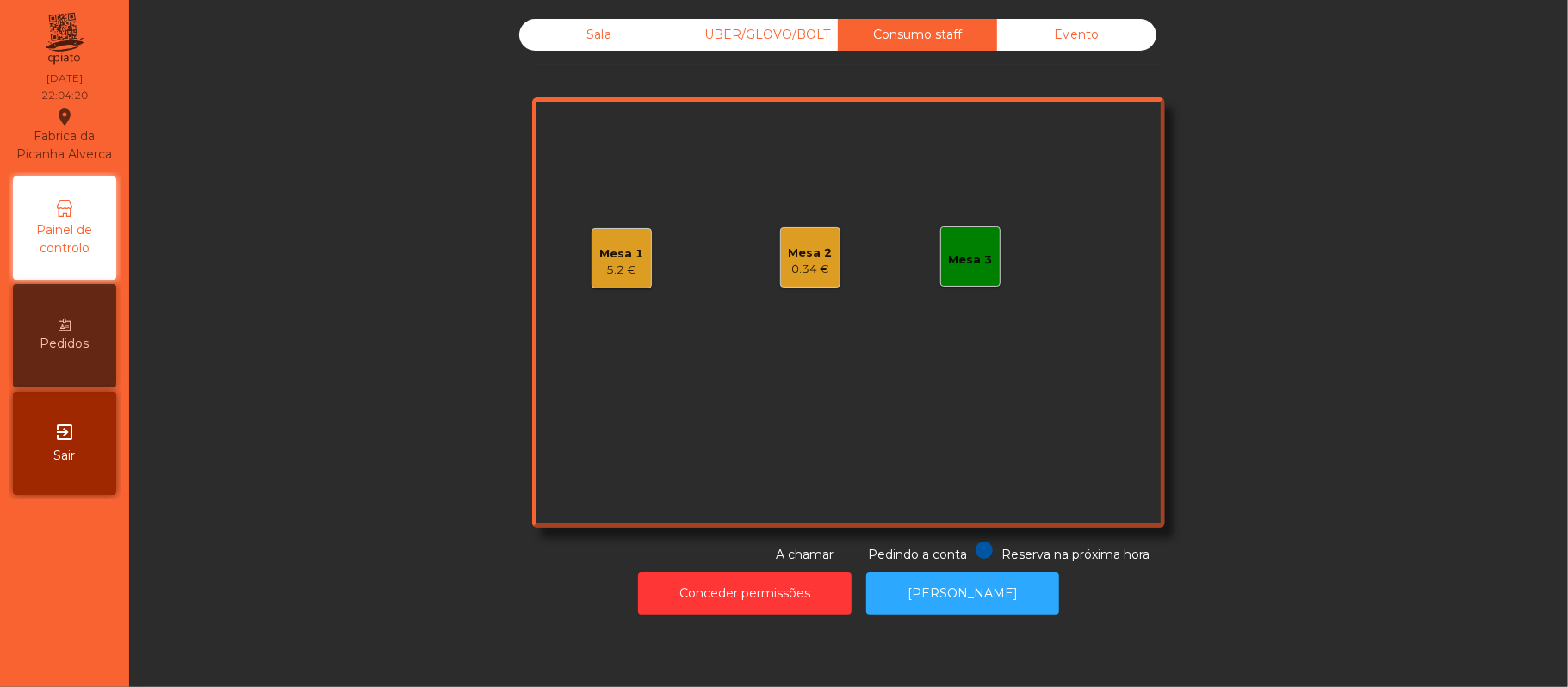
click at [623, 263] on div "5.2 €" at bounding box center [621, 270] width 44 height 18
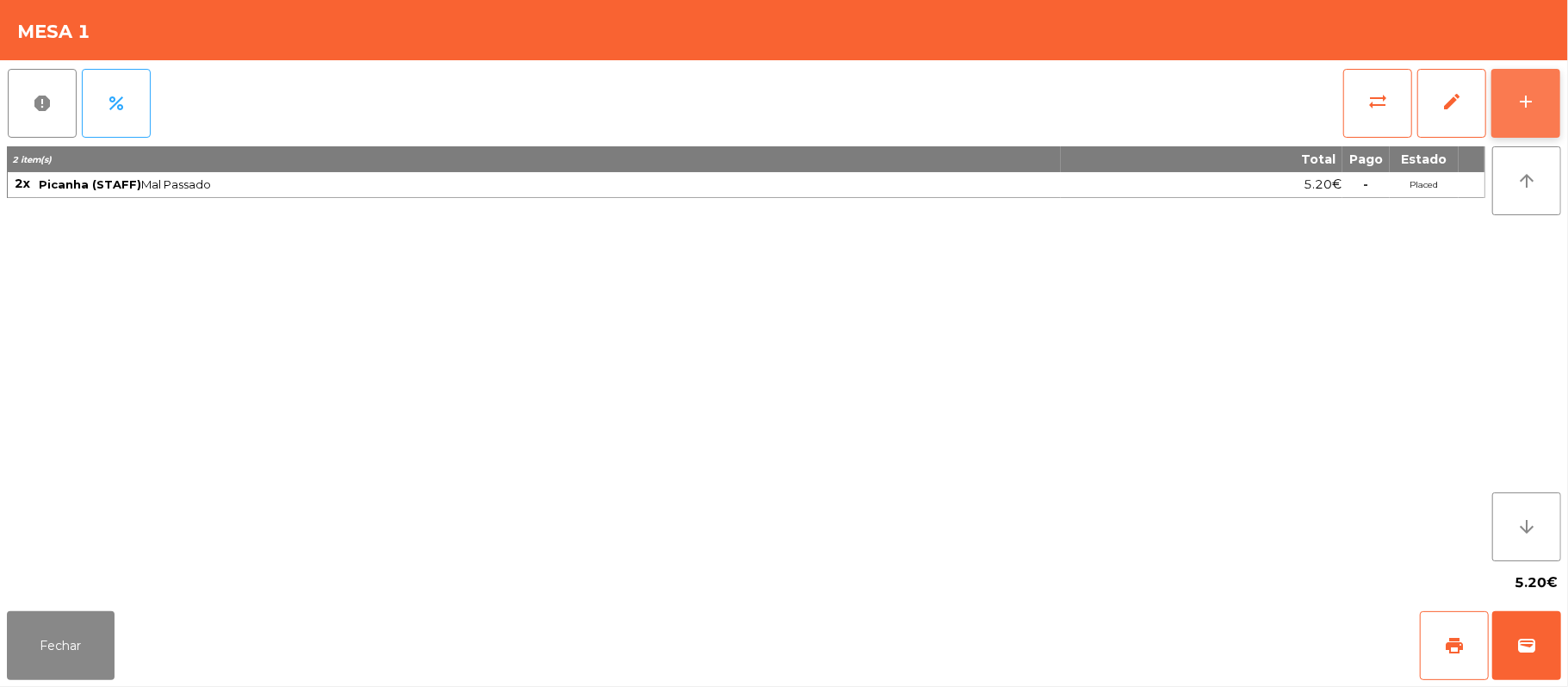
click at [1530, 104] on div "add" at bounding box center [1525, 101] width 21 height 21
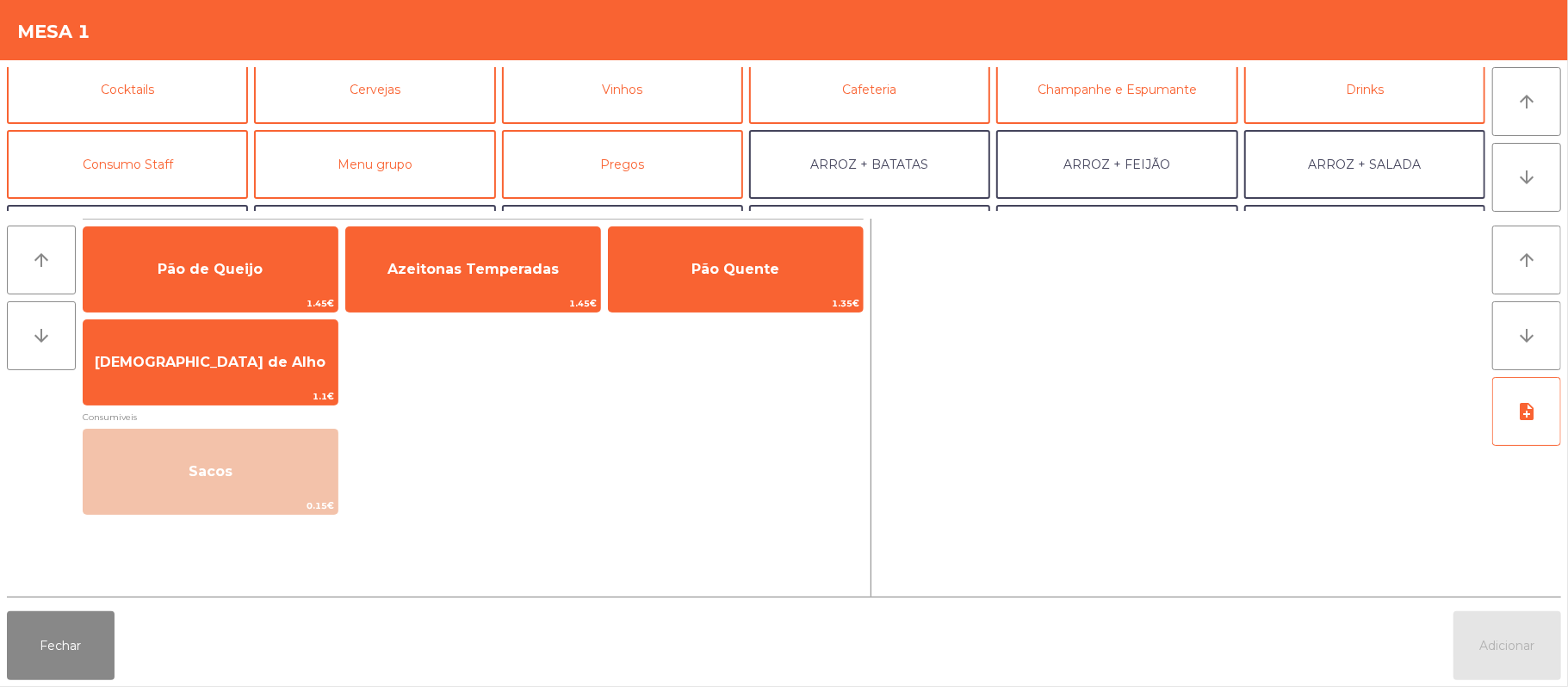
scroll to position [89, 0]
click at [209, 163] on button "Consumo Staff" at bounding box center [127, 162] width 241 height 69
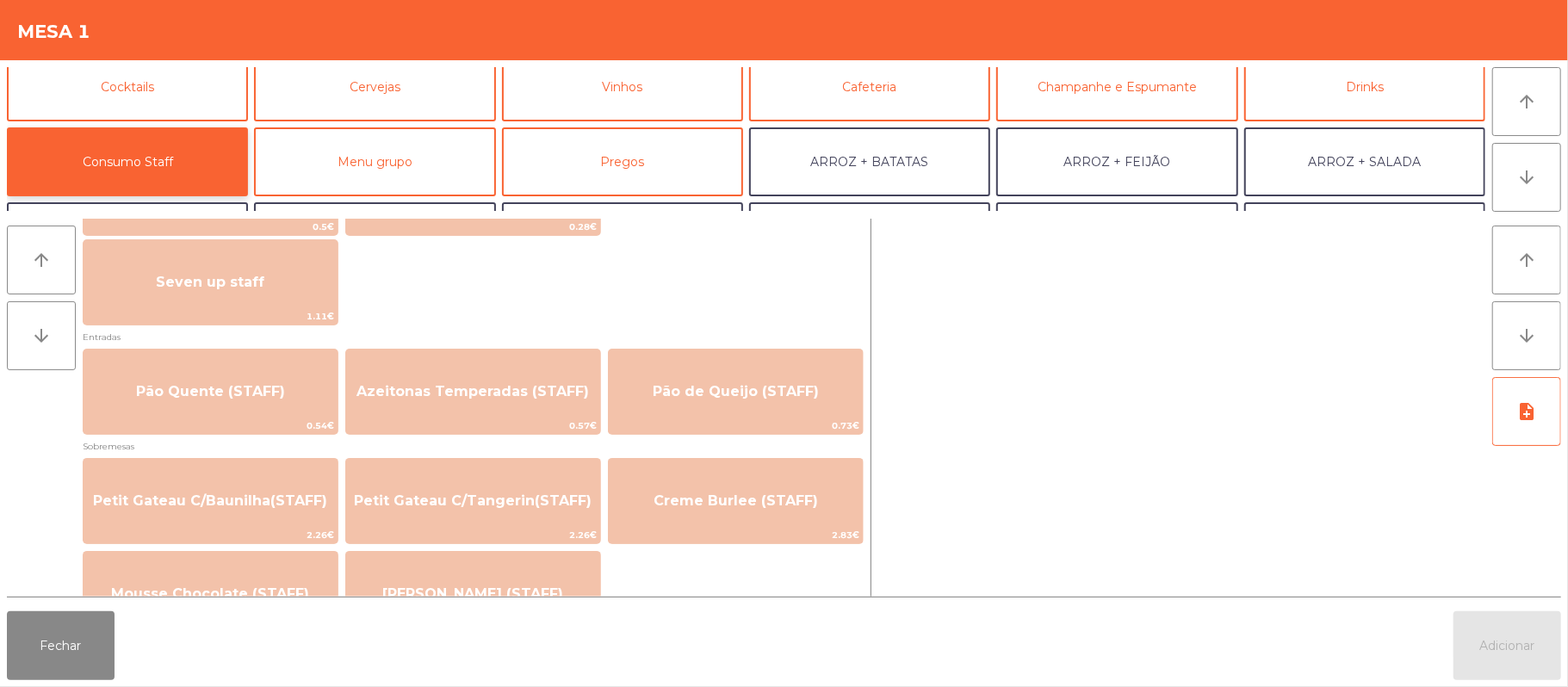
scroll to position [1107, 0]
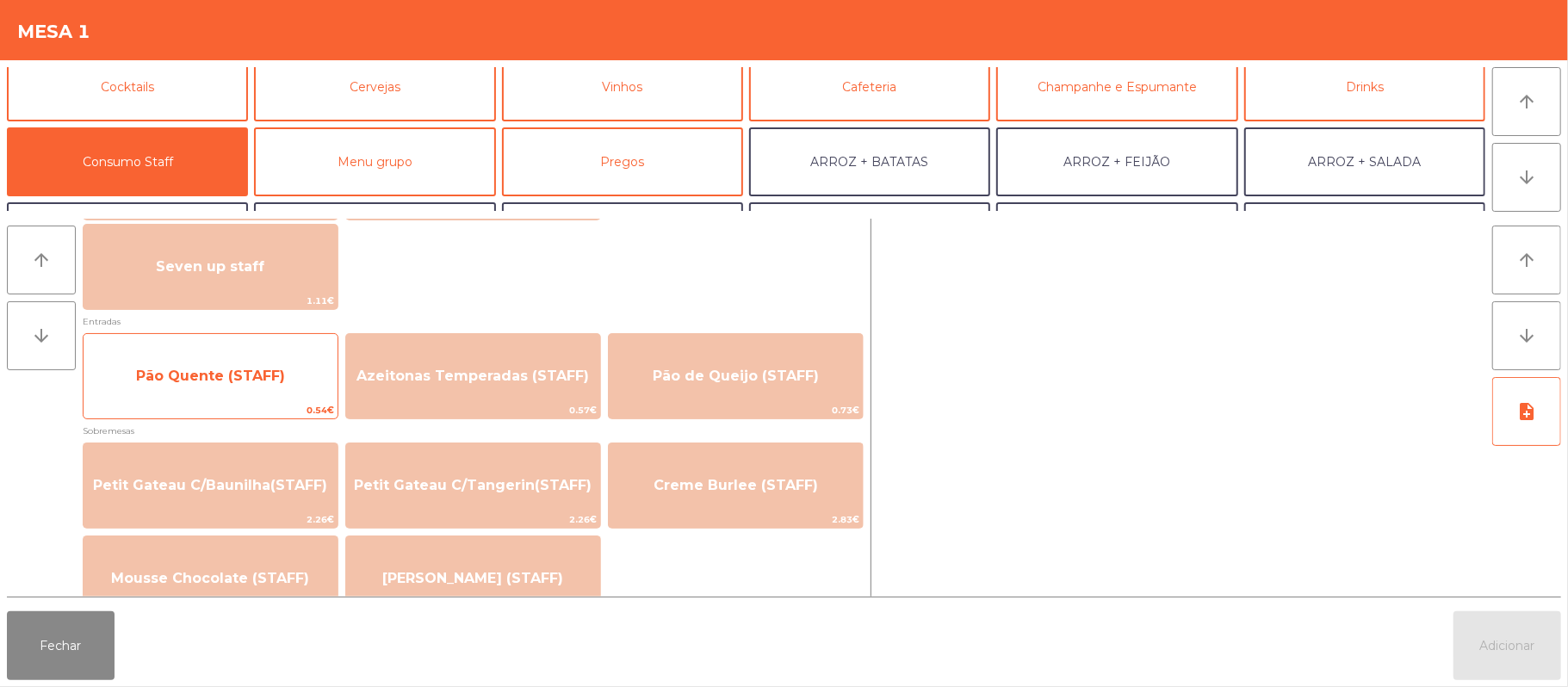
click at [282, 386] on span "Pão Quente (STAFF)" at bounding box center [210, 375] width 254 height 46
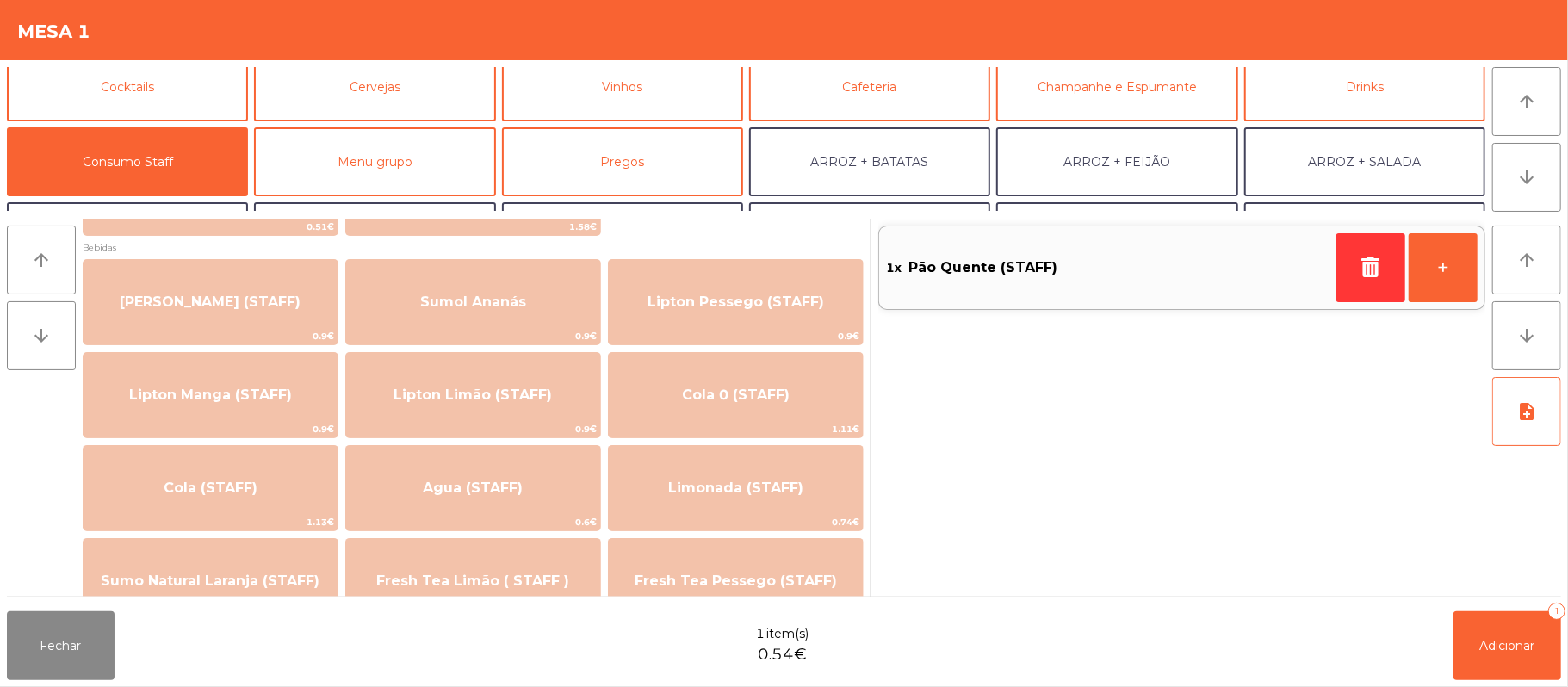
scroll to position [0, 0]
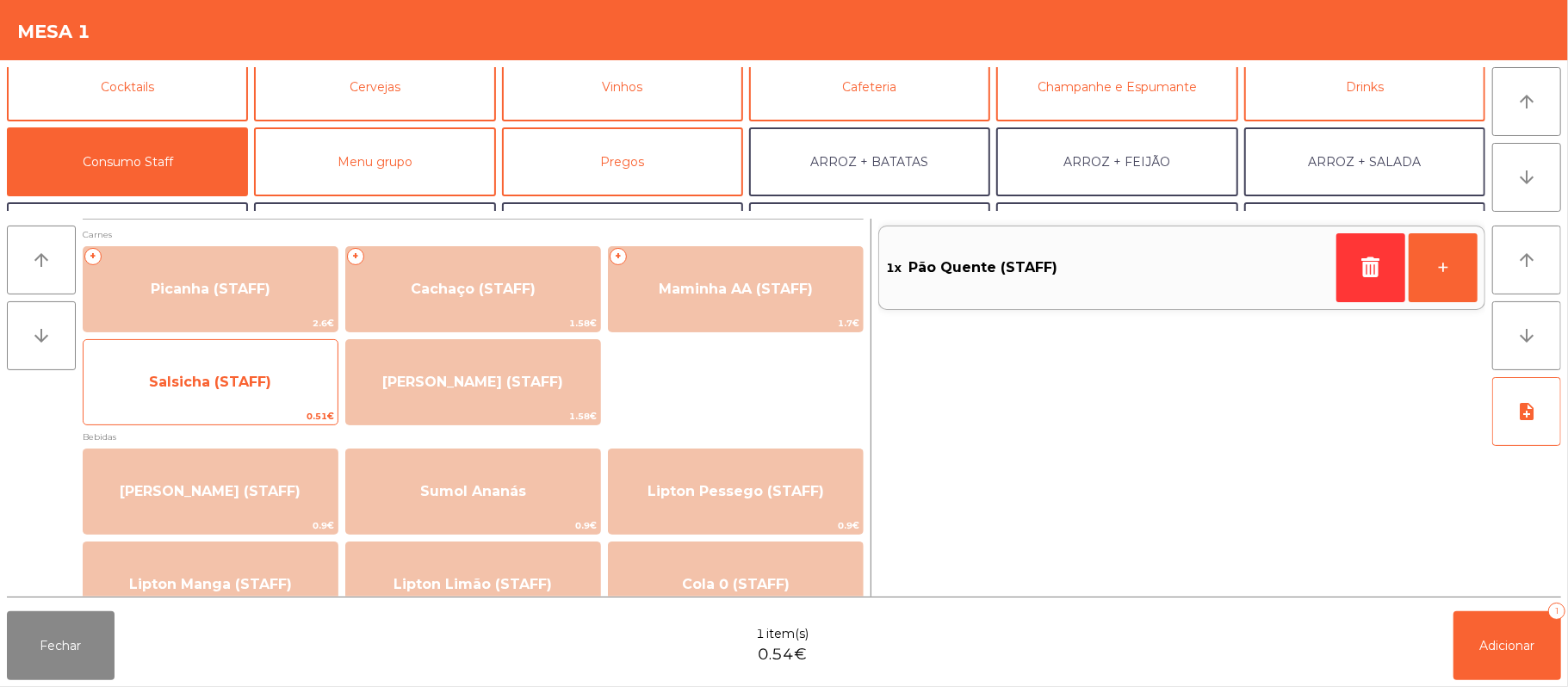
click at [290, 386] on span "Salsicha (STAFF)" at bounding box center [210, 381] width 254 height 46
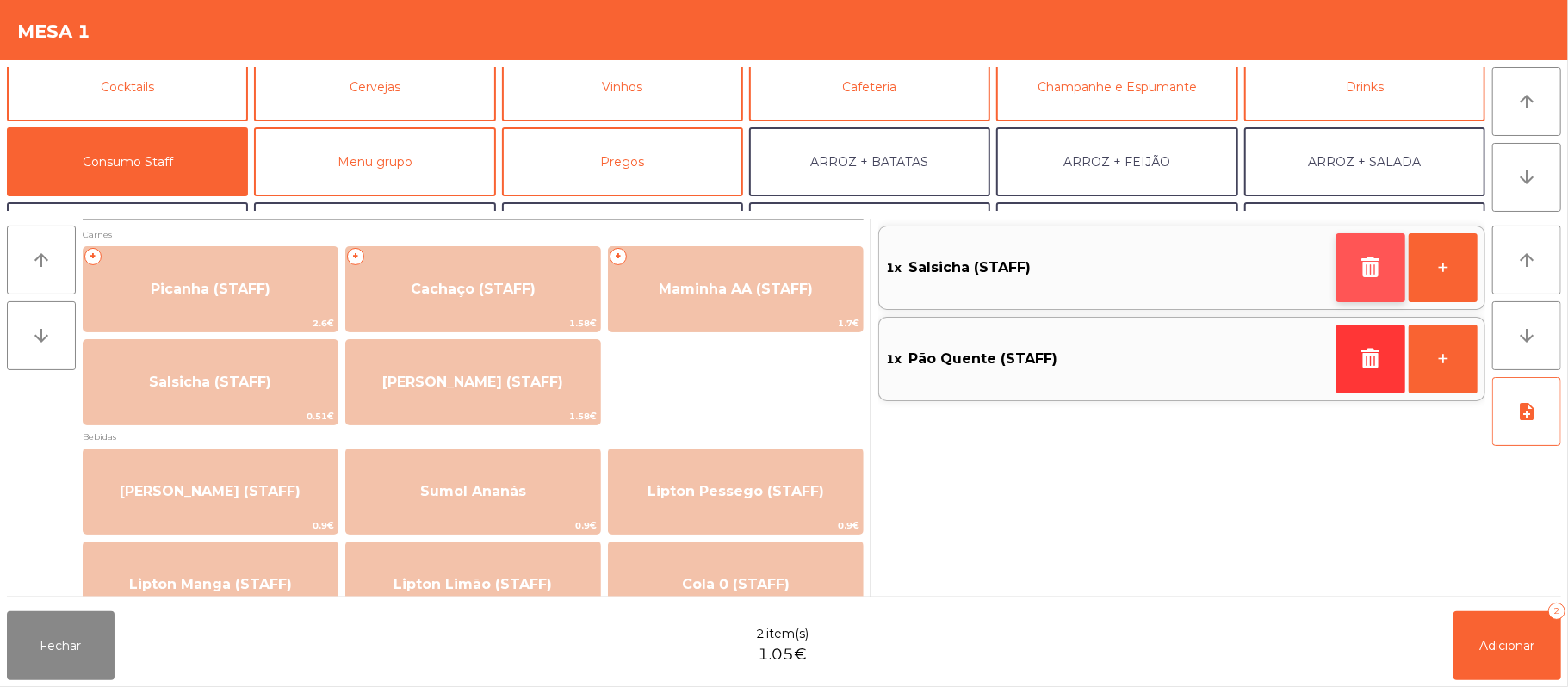
click at [1374, 272] on icon "button" at bounding box center [1371, 267] width 25 height 21
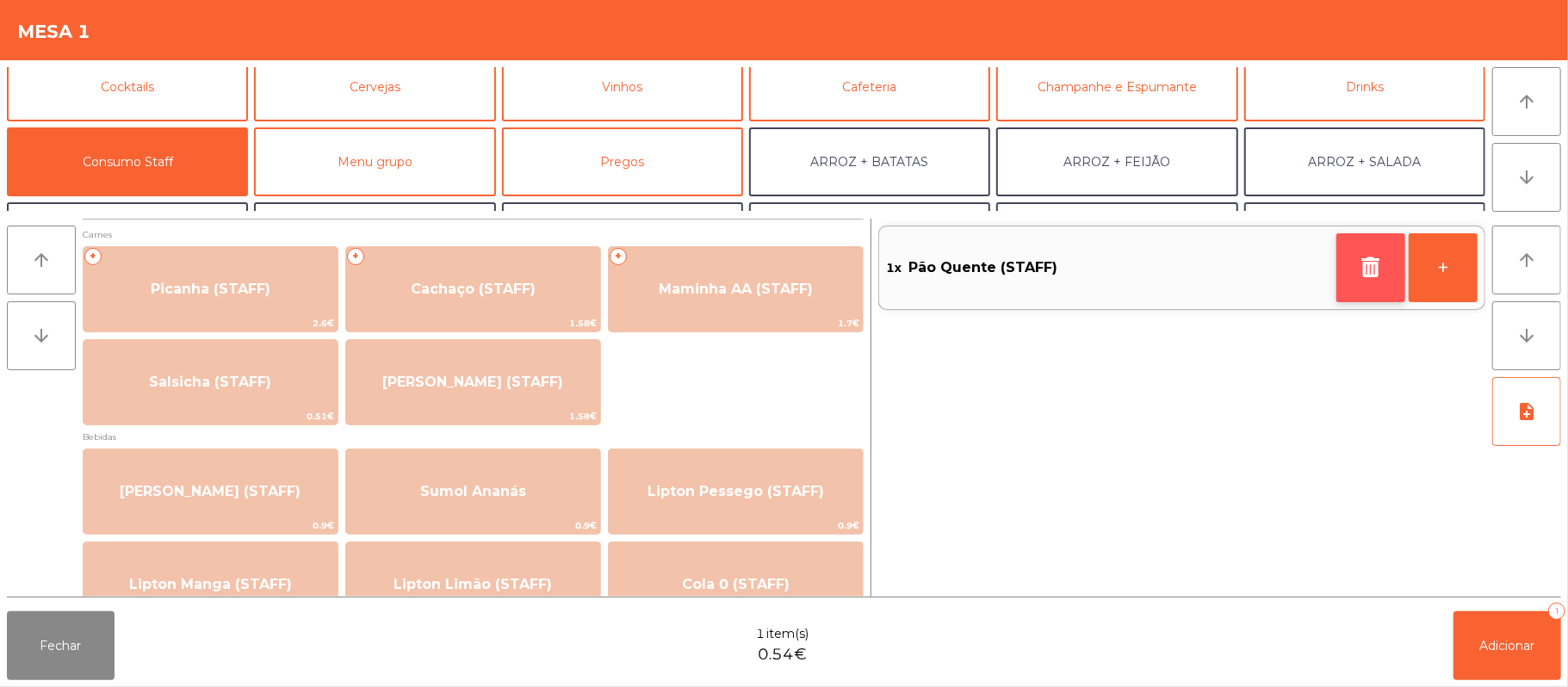
click at [1364, 291] on button "button" at bounding box center [1371, 268] width 69 height 69
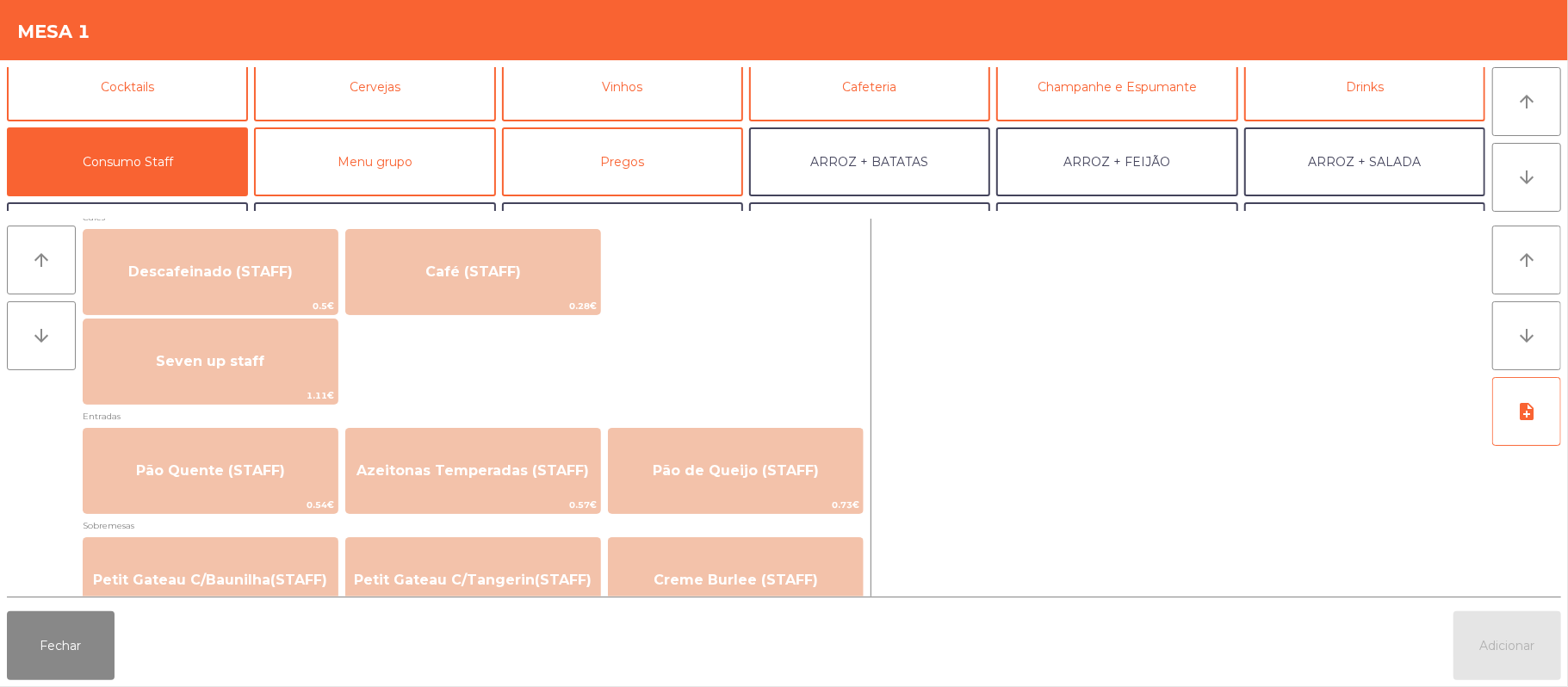
scroll to position [1009, 0]
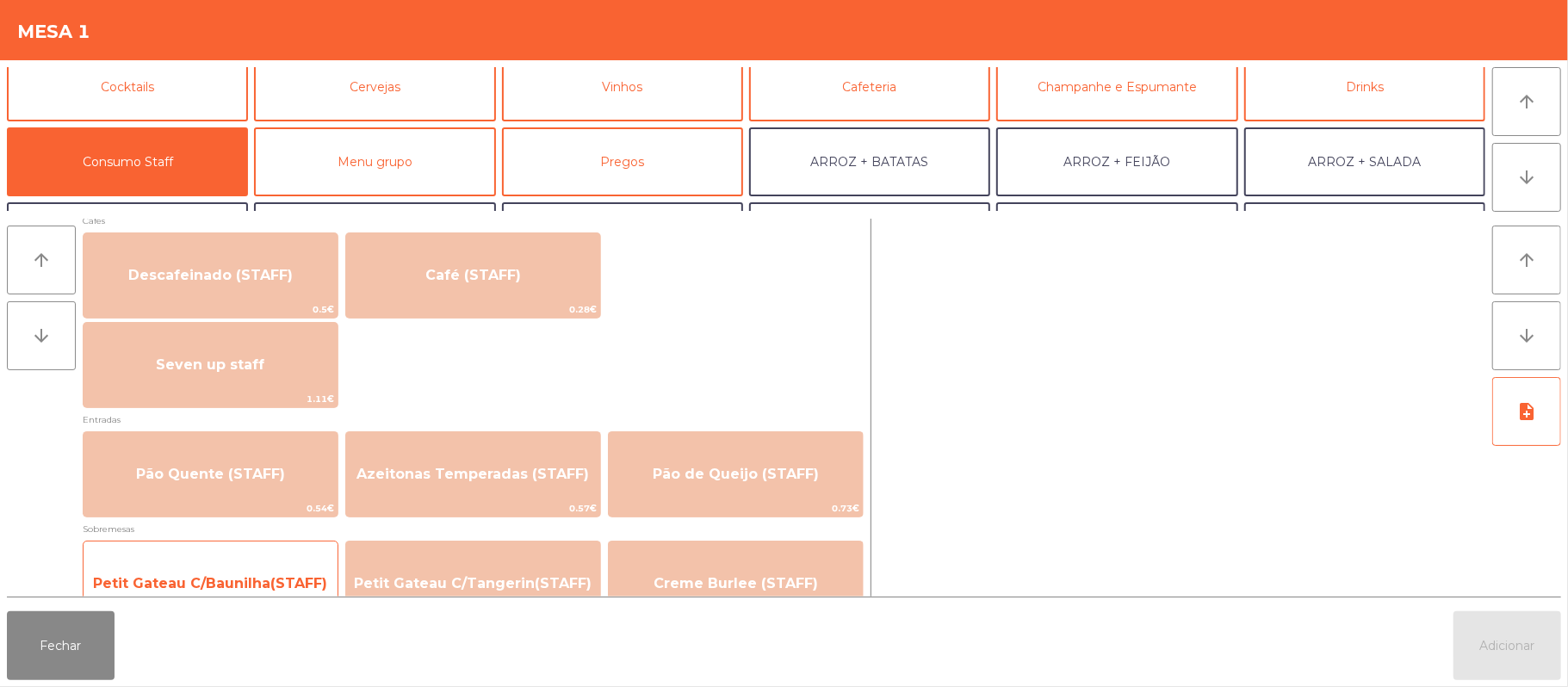
click at [260, 545] on div "Petit Gateau C/Baunilha(STAFF) 2.26€" at bounding box center [210, 584] width 256 height 86
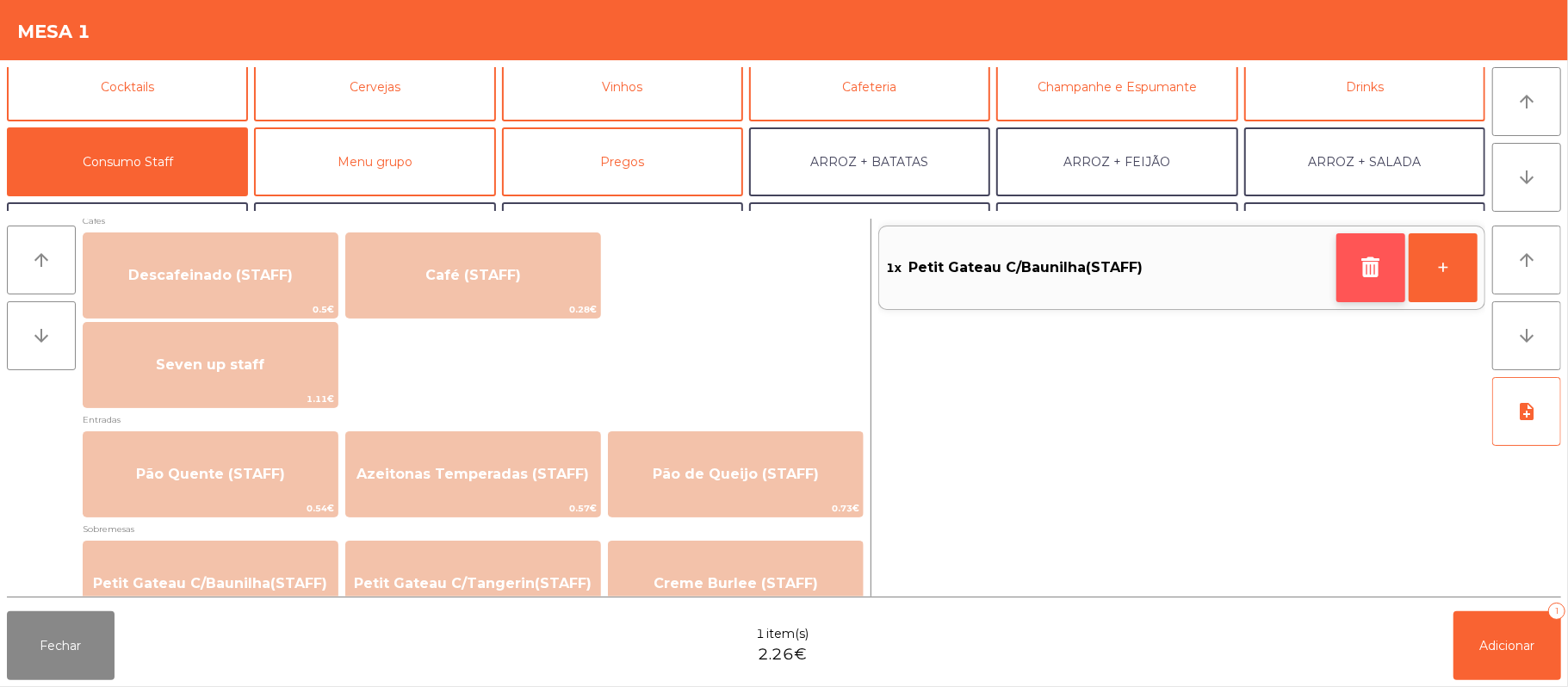
click at [1362, 277] on button "button" at bounding box center [1371, 268] width 69 height 69
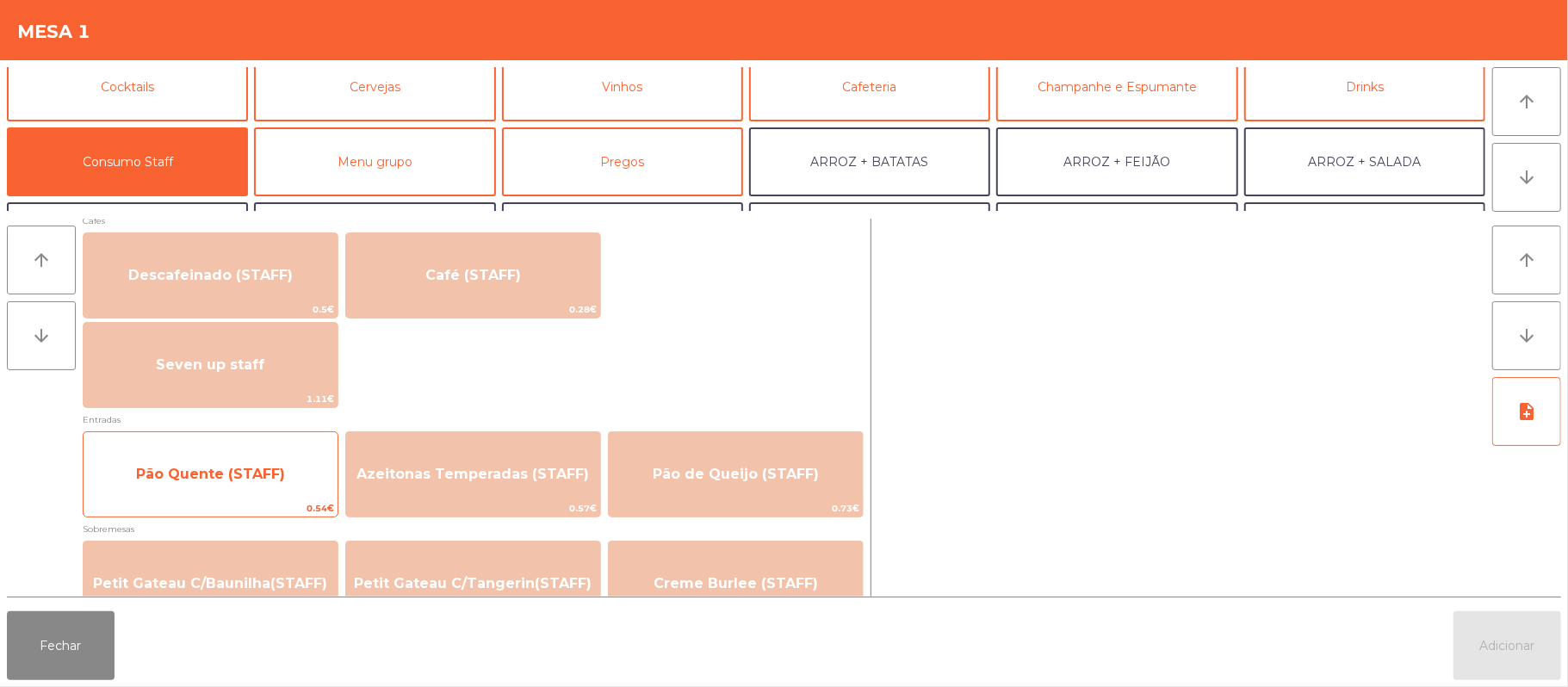
click at [252, 471] on span "Pão Quente (STAFF)" at bounding box center [211, 473] width 149 height 17
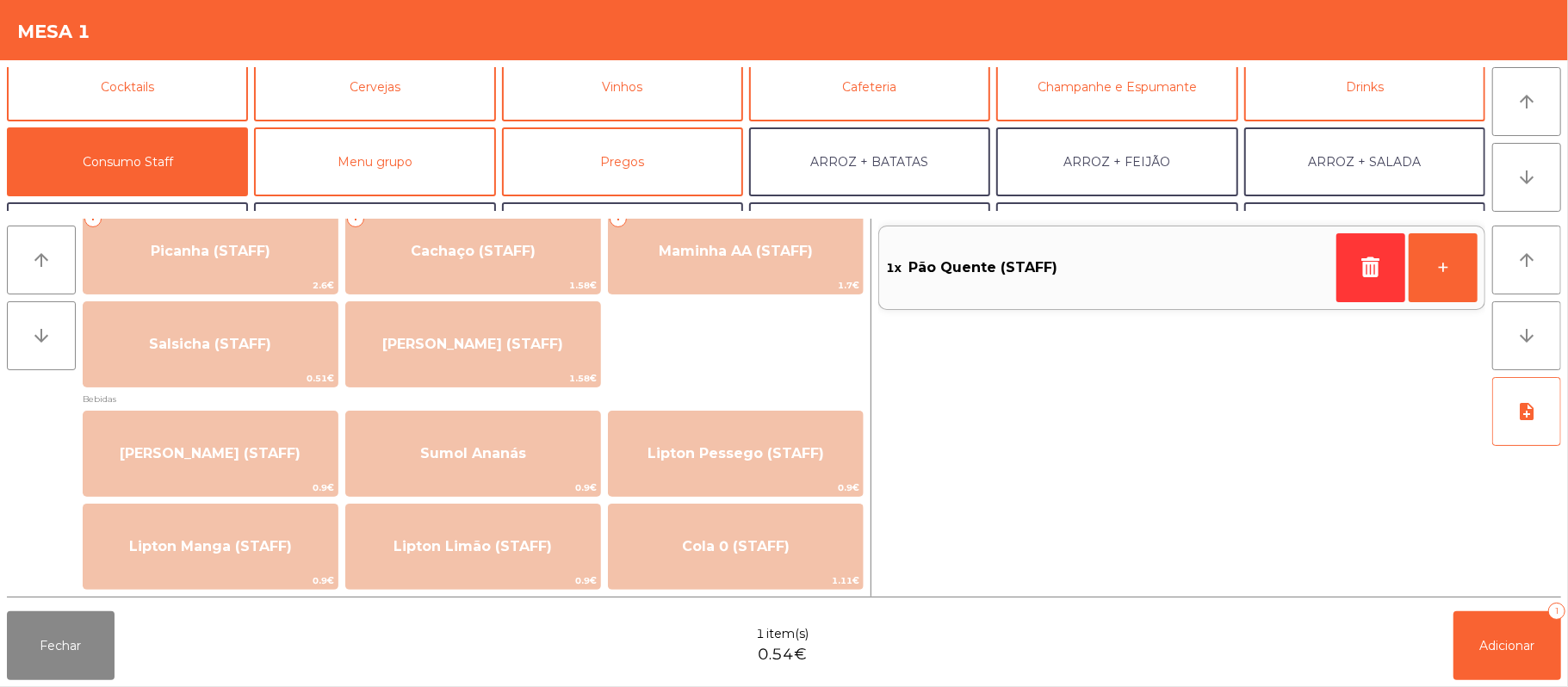
scroll to position [0, 0]
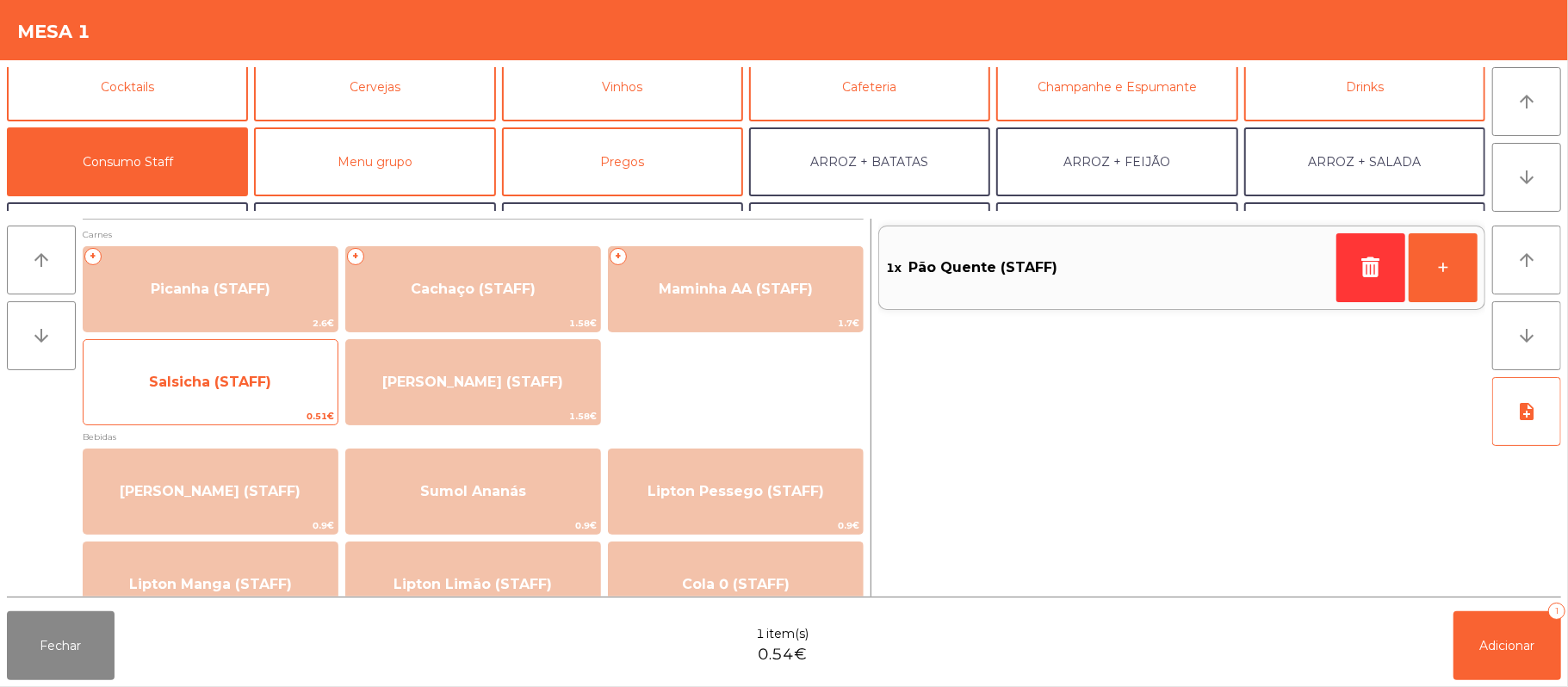
click at [280, 391] on span "Salsicha (STAFF)" at bounding box center [210, 381] width 254 height 46
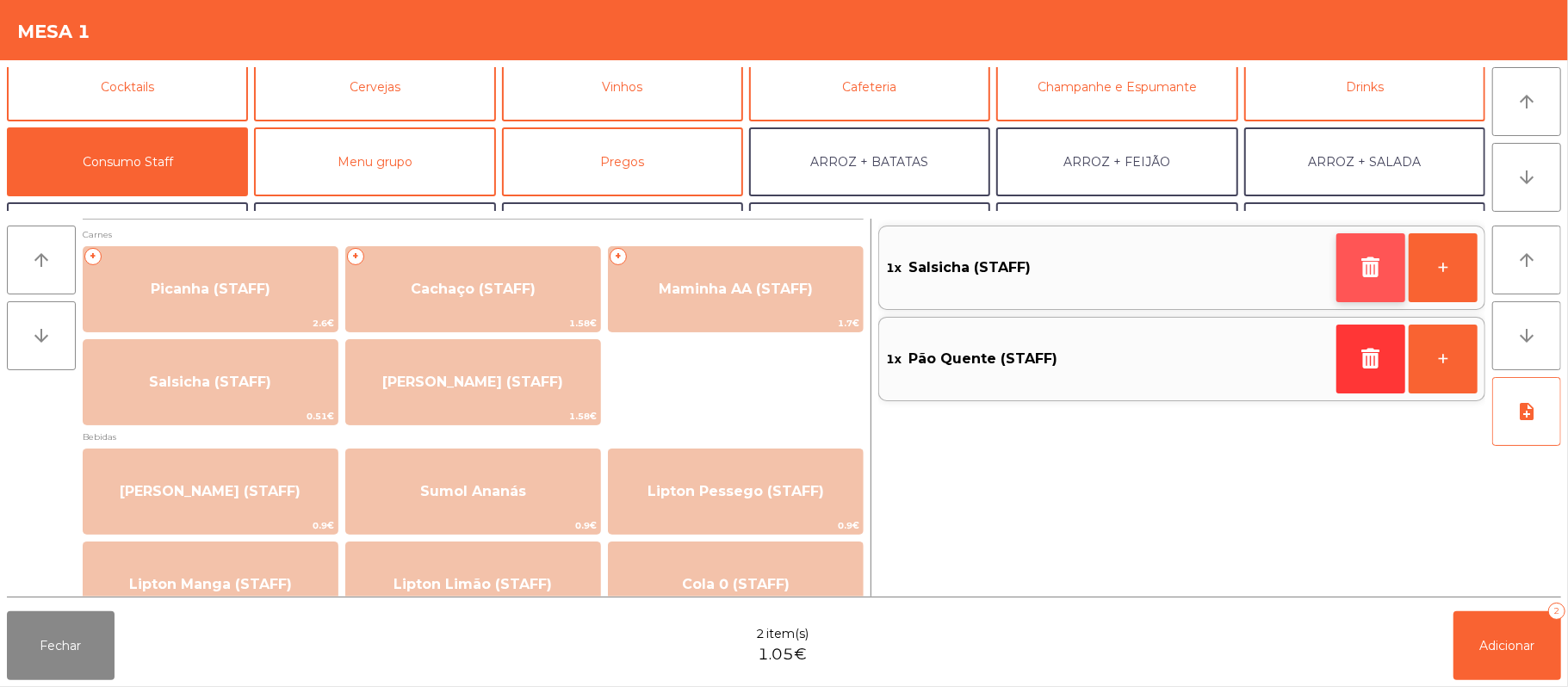
click at [1375, 270] on icon "button" at bounding box center [1371, 267] width 25 height 21
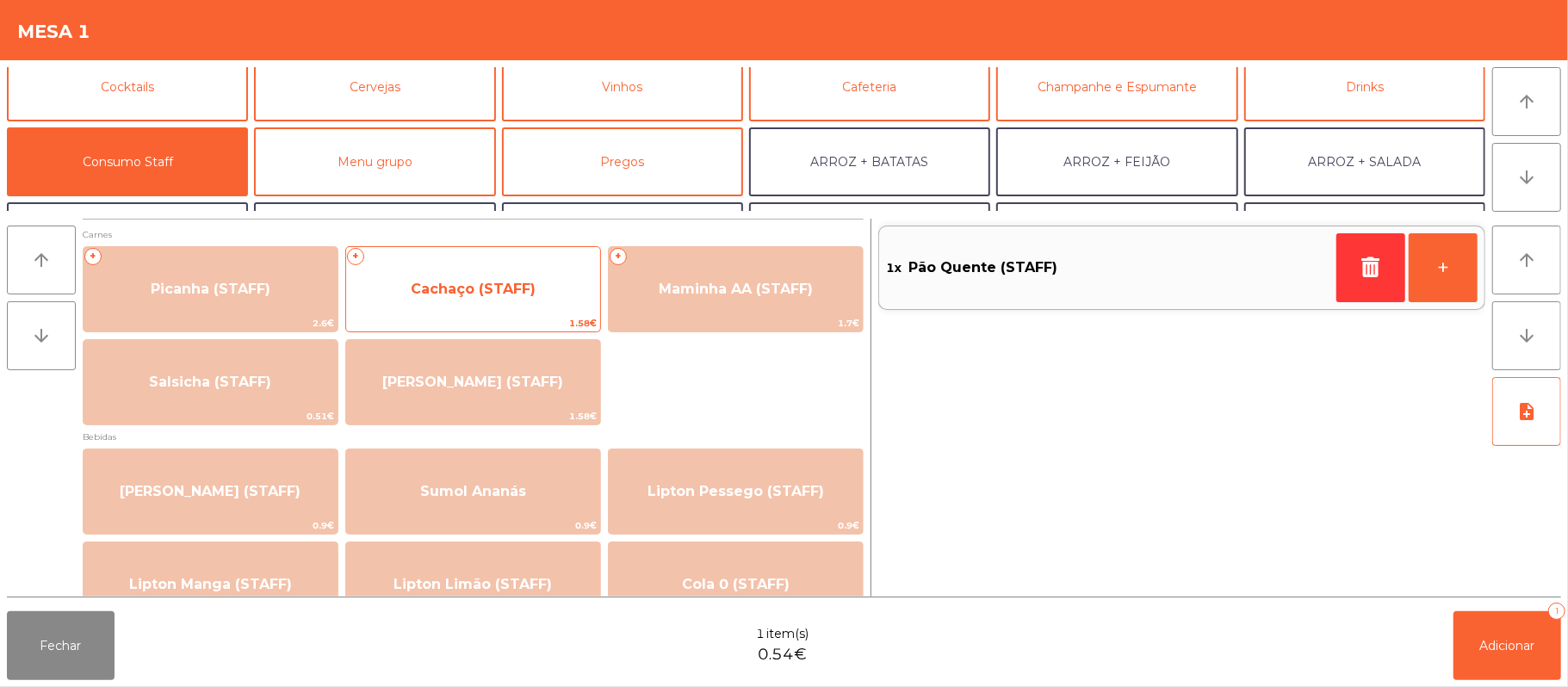
click at [520, 303] on span "Cachaço (STAFF)" at bounding box center [472, 288] width 254 height 46
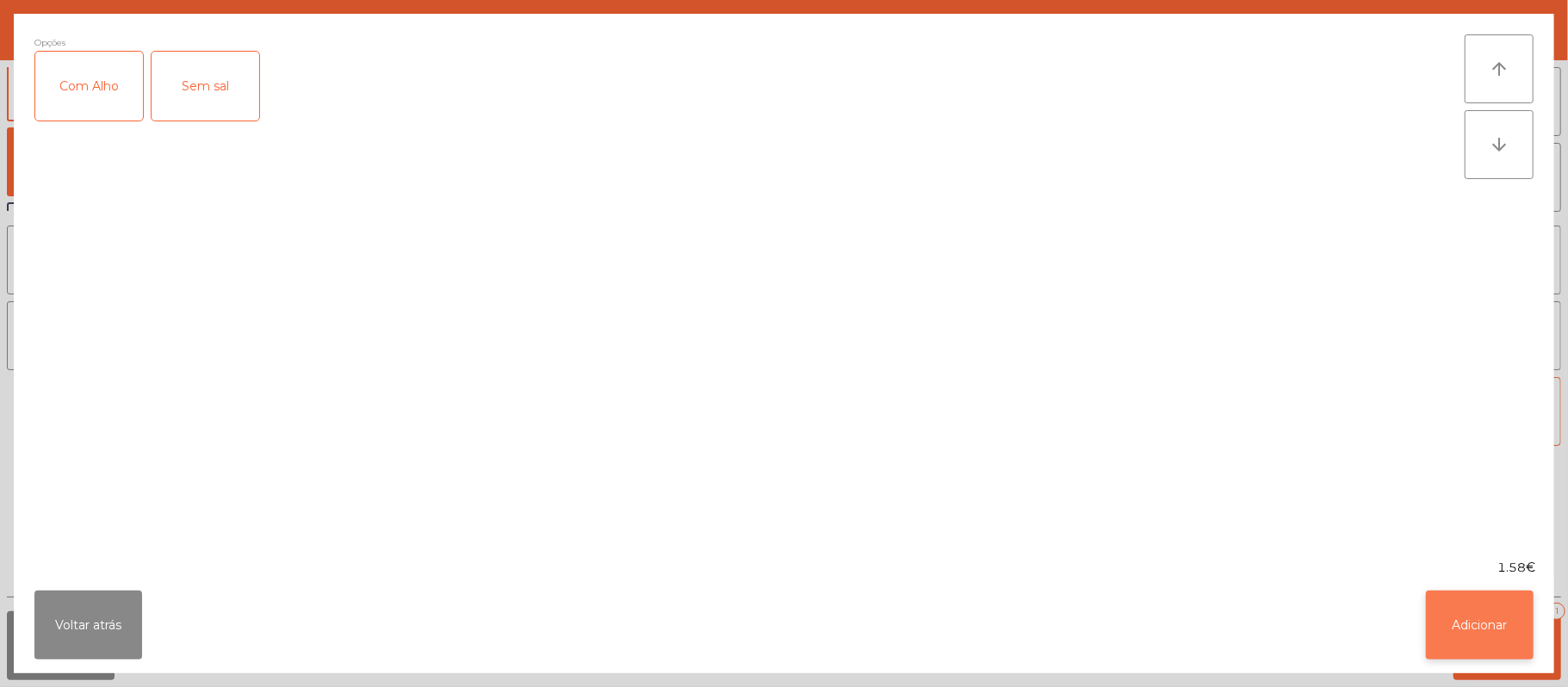
click at [1434, 611] on button "Adicionar" at bounding box center [1480, 625] width 108 height 69
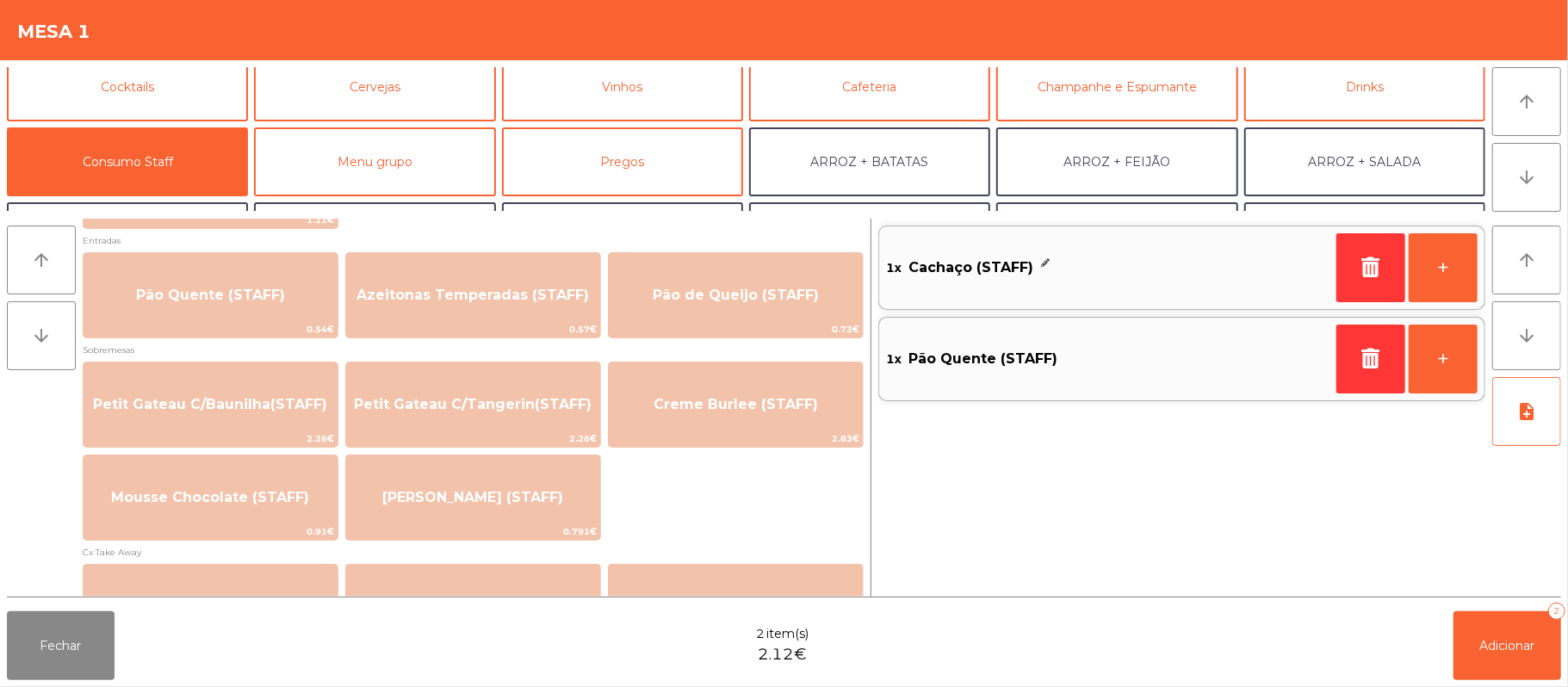
scroll to position [1189, 0]
click at [1360, 294] on button "button" at bounding box center [1371, 268] width 69 height 69
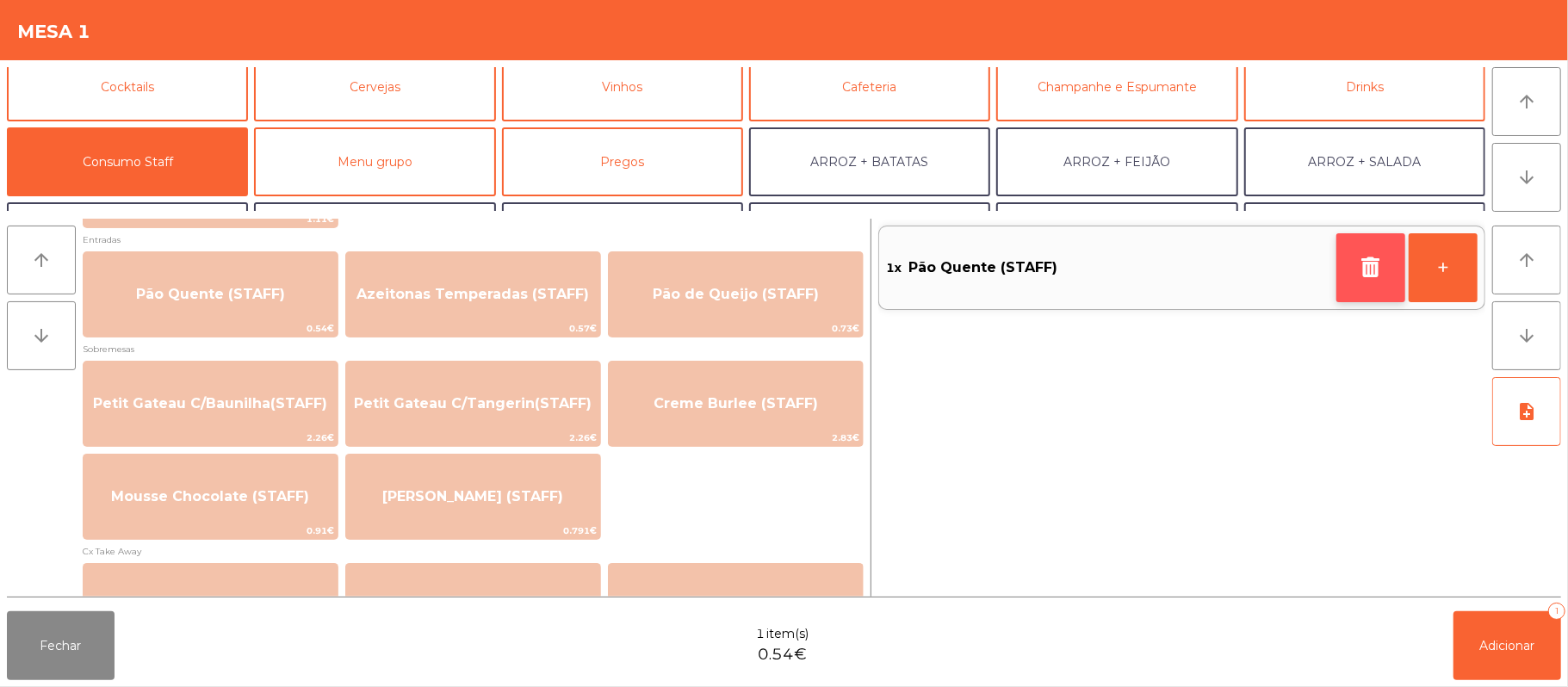
click at [1389, 286] on button "button" at bounding box center [1371, 268] width 69 height 69
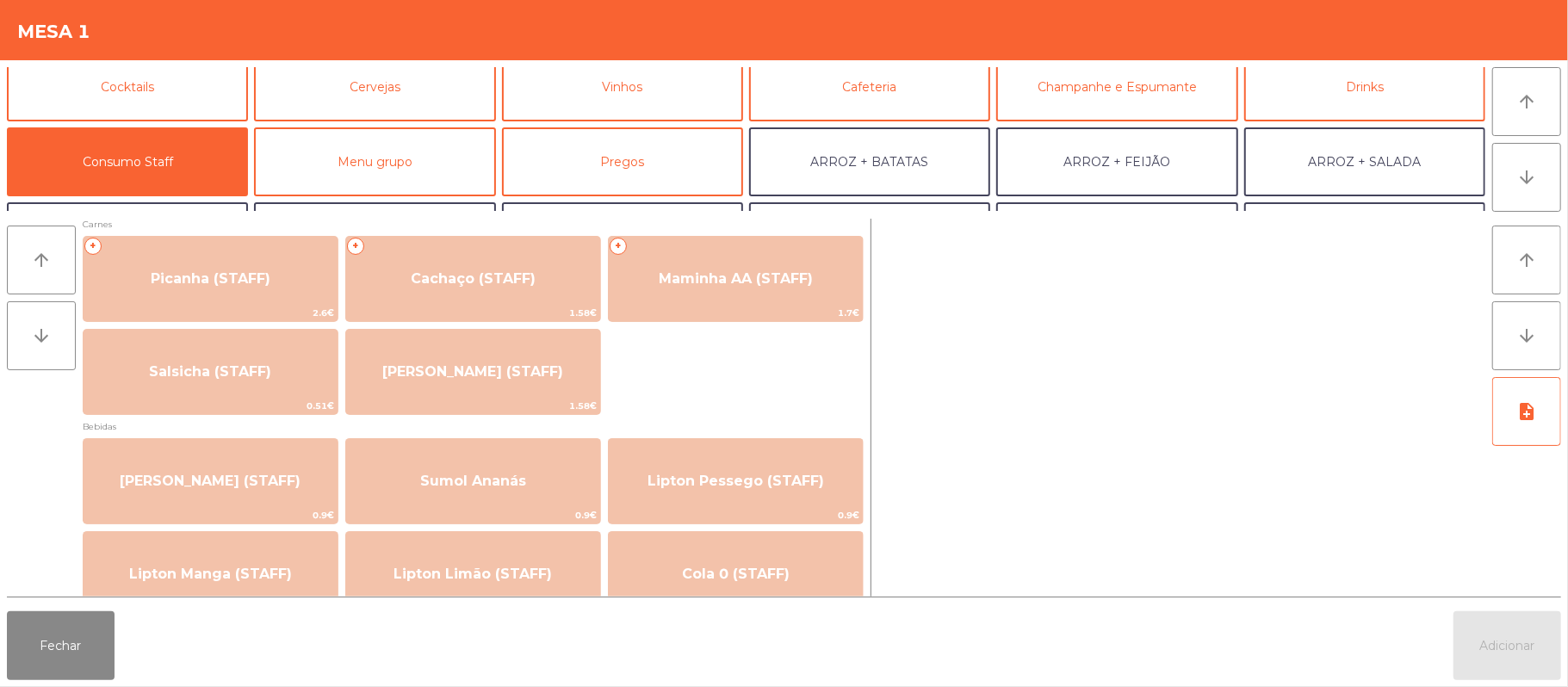
scroll to position [0, 0]
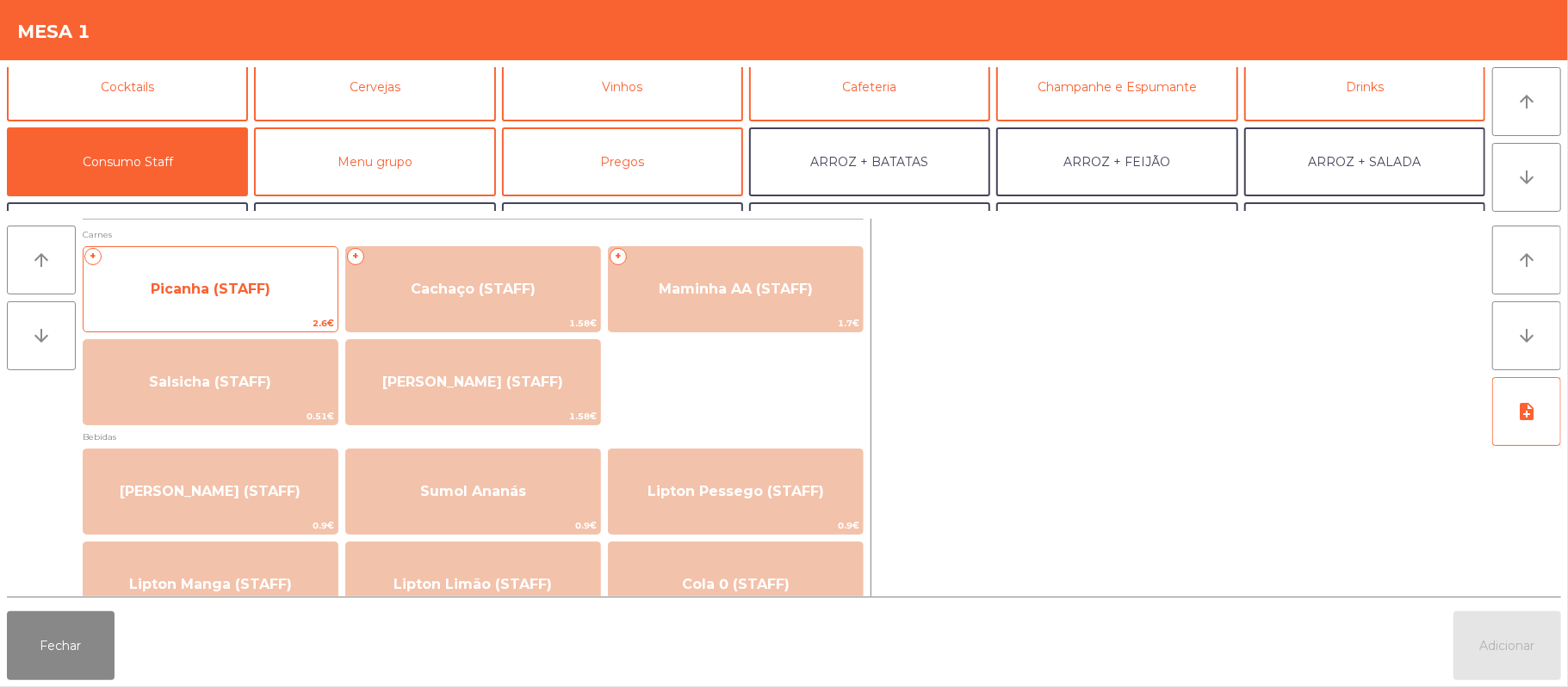
click at [259, 290] on span "Picanha (STAFF)" at bounding box center [211, 288] width 120 height 17
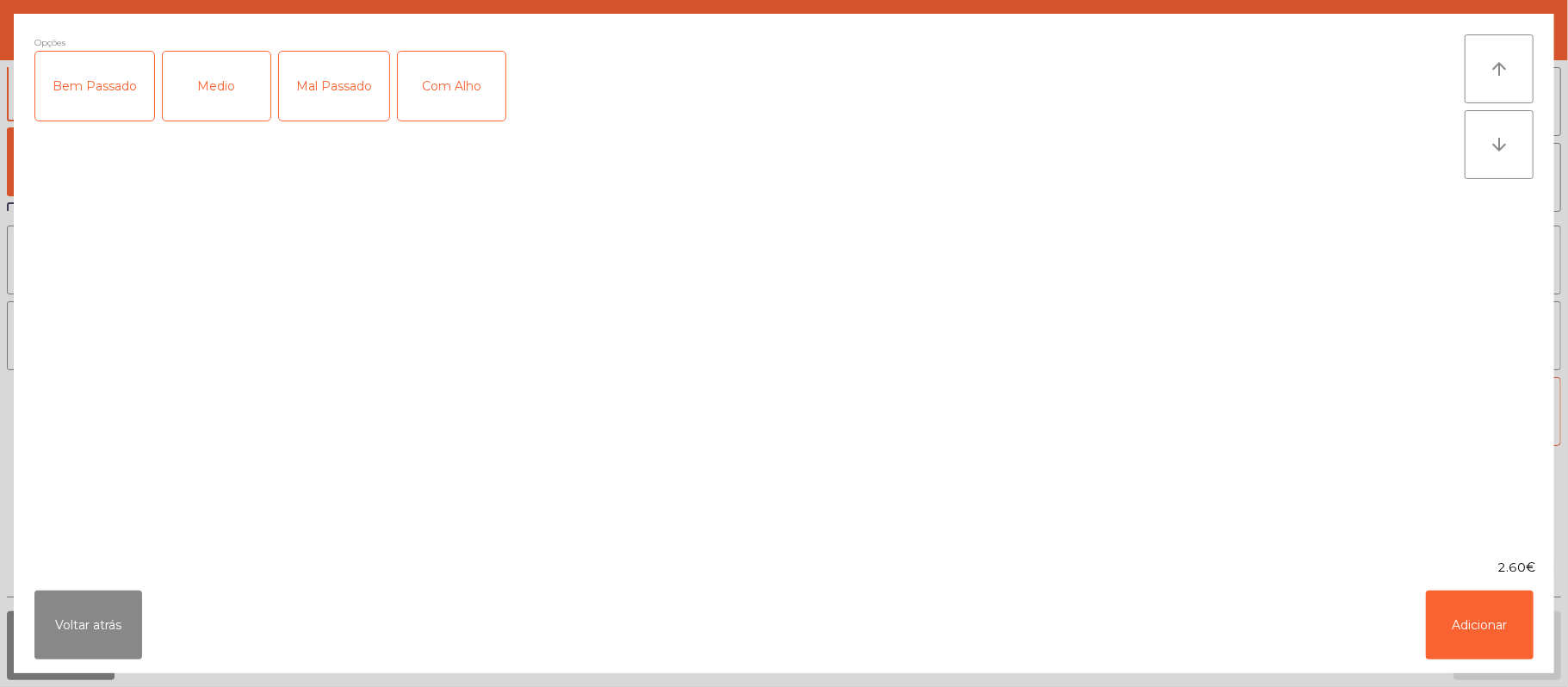
click at [325, 93] on div "Mal Passado" at bounding box center [334, 86] width 110 height 69
click at [1498, 644] on button "Adicionar" at bounding box center [1480, 625] width 108 height 69
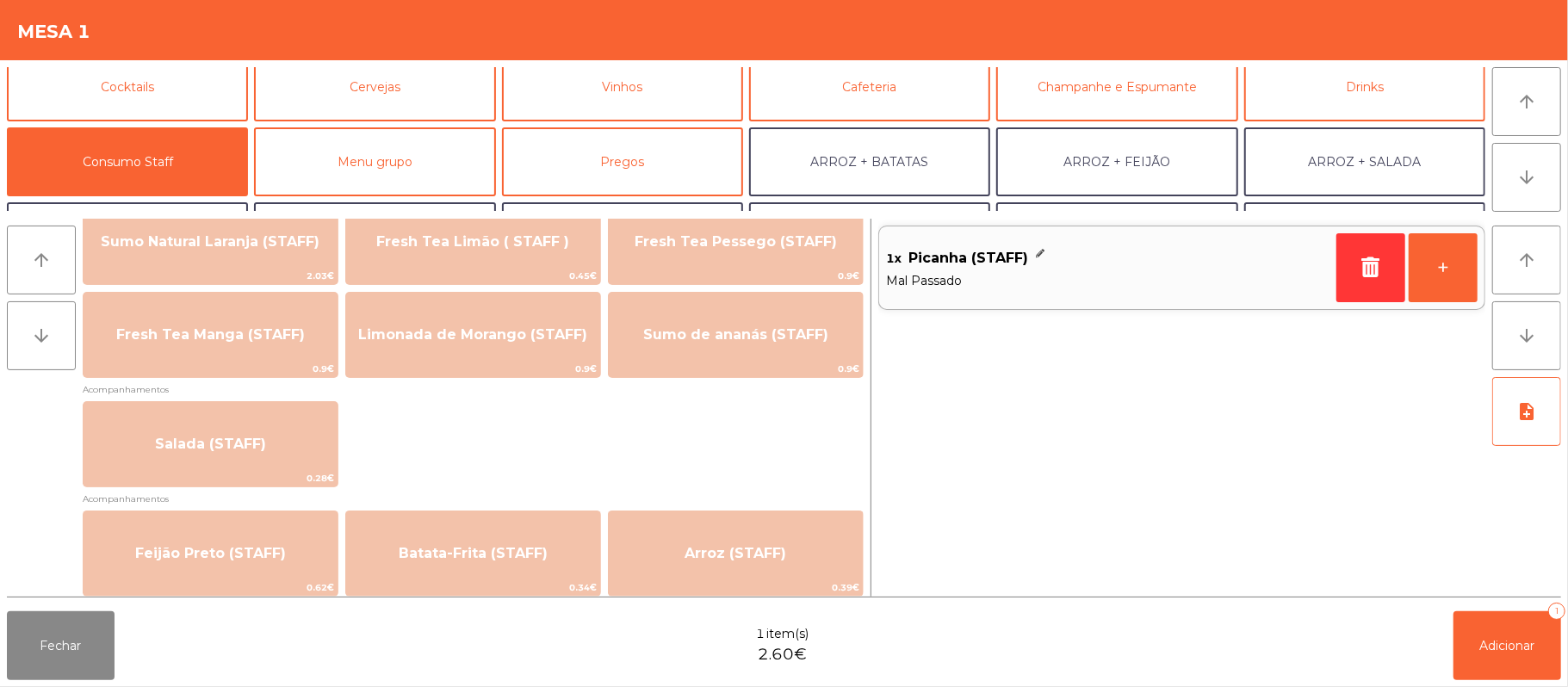
scroll to position [530, 0]
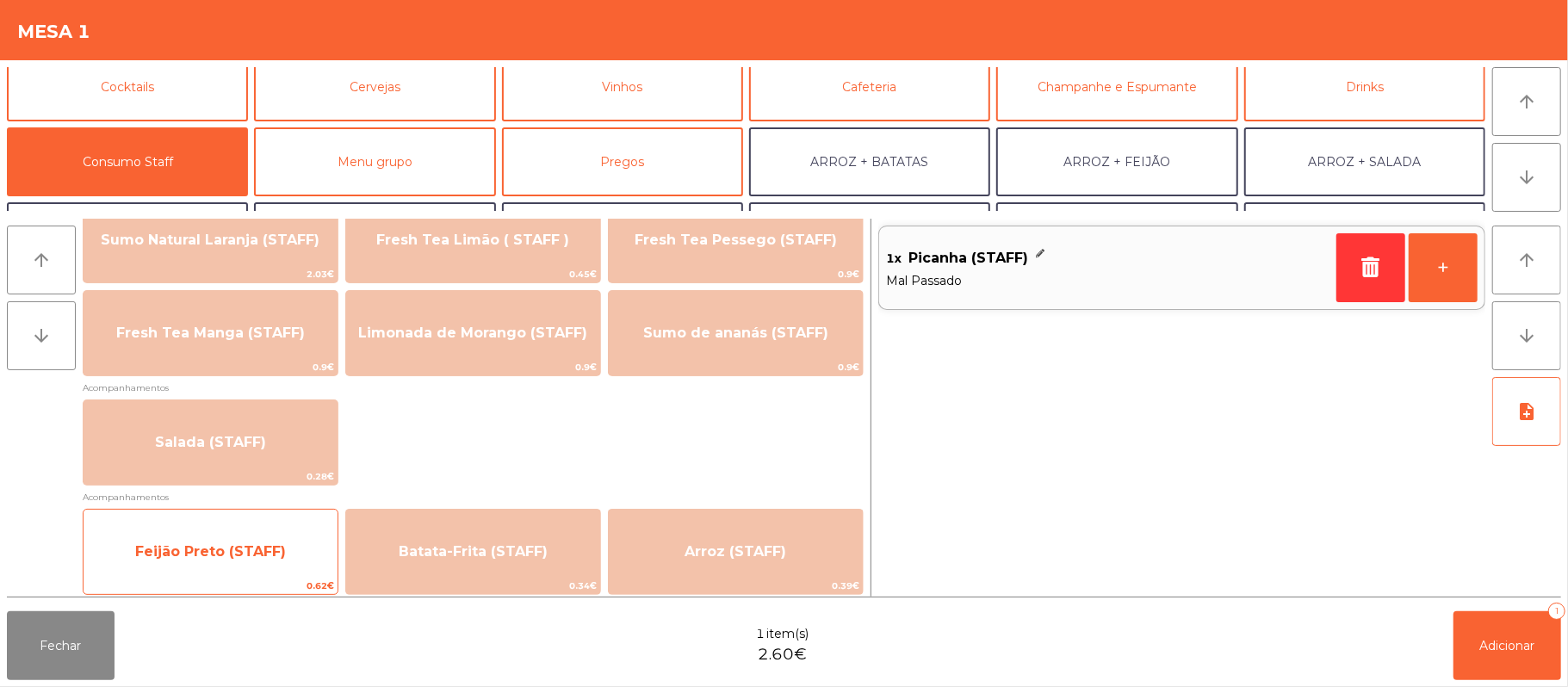
click at [250, 565] on span "Feijão Preto (STAFF)" at bounding box center [210, 551] width 254 height 46
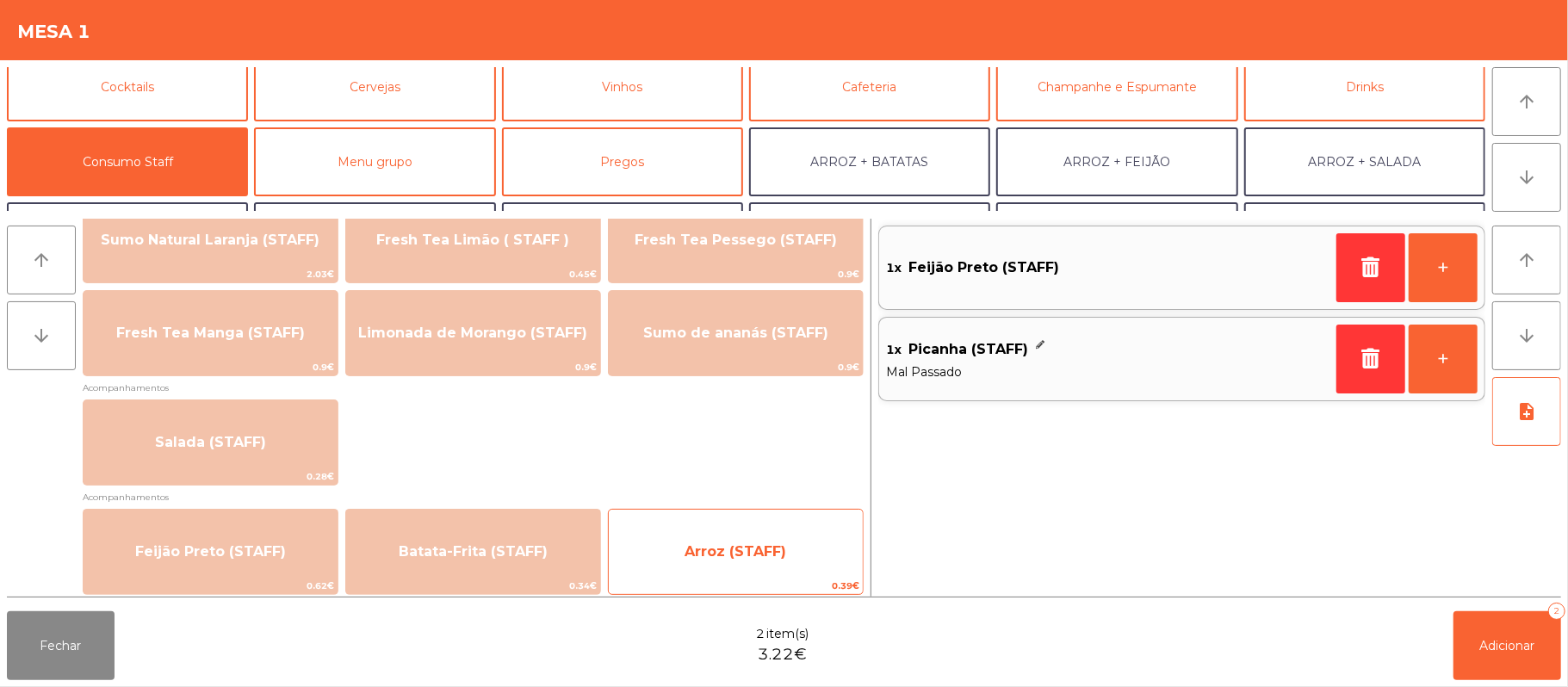
click at [732, 544] on span "Arroz (STAFF)" at bounding box center [735, 551] width 102 height 17
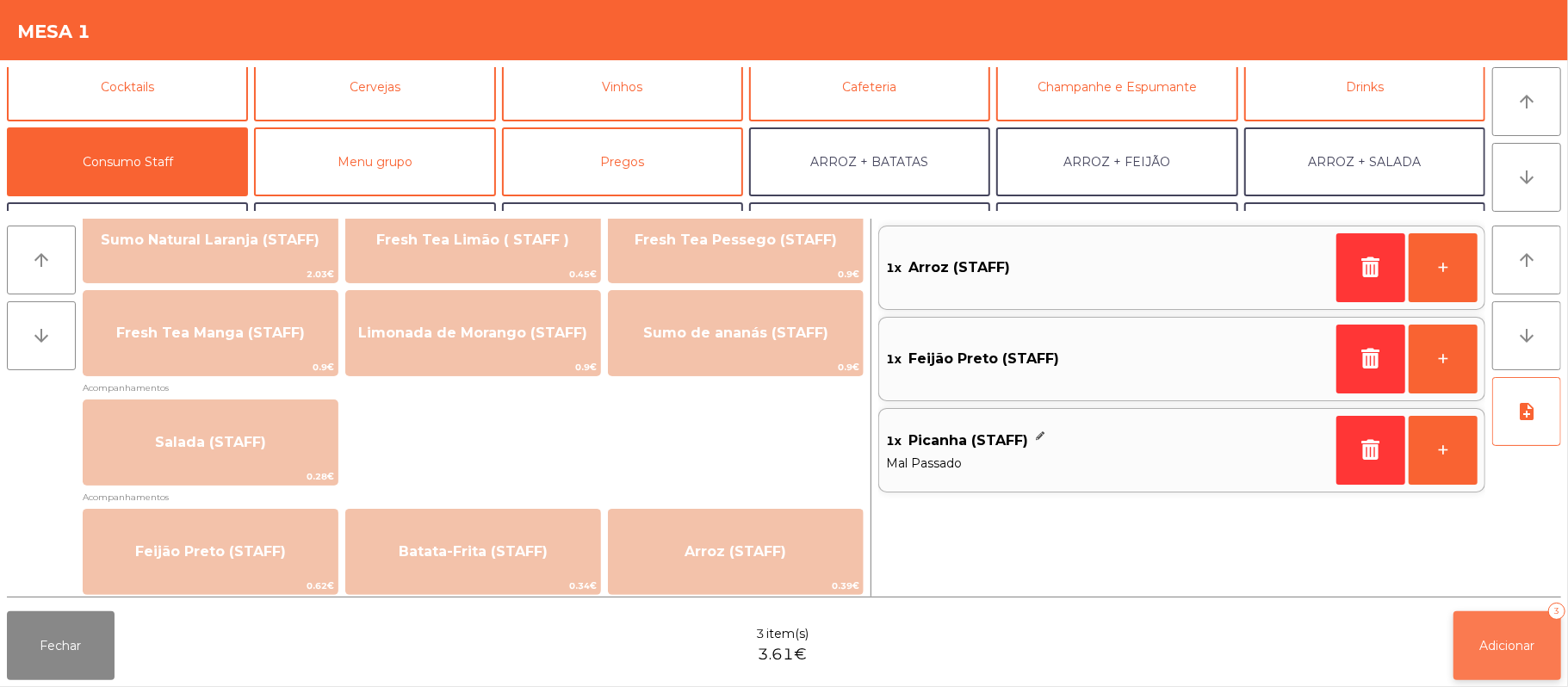
click at [1505, 646] on span "Adicionar" at bounding box center [1507, 646] width 55 height 16
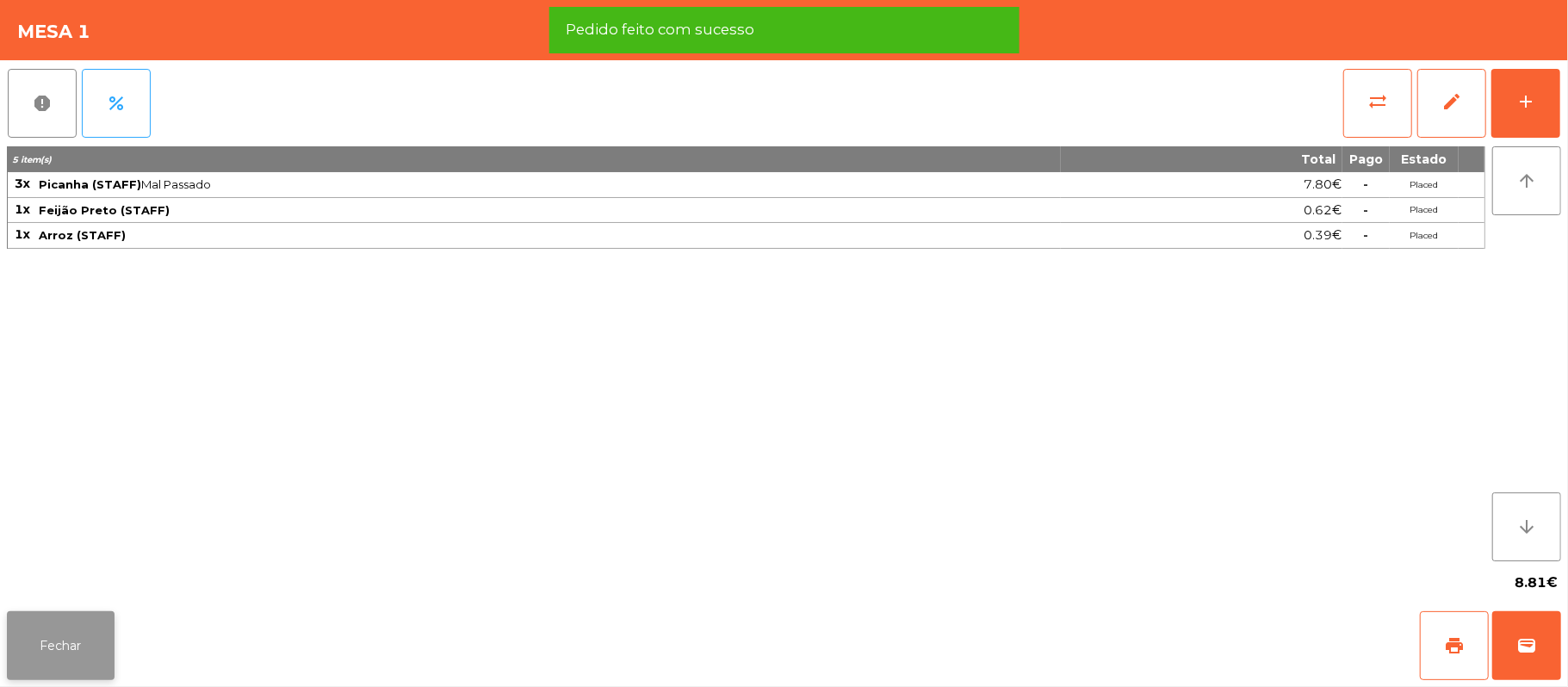
click at [63, 635] on button "Fechar" at bounding box center [61, 646] width 108 height 69
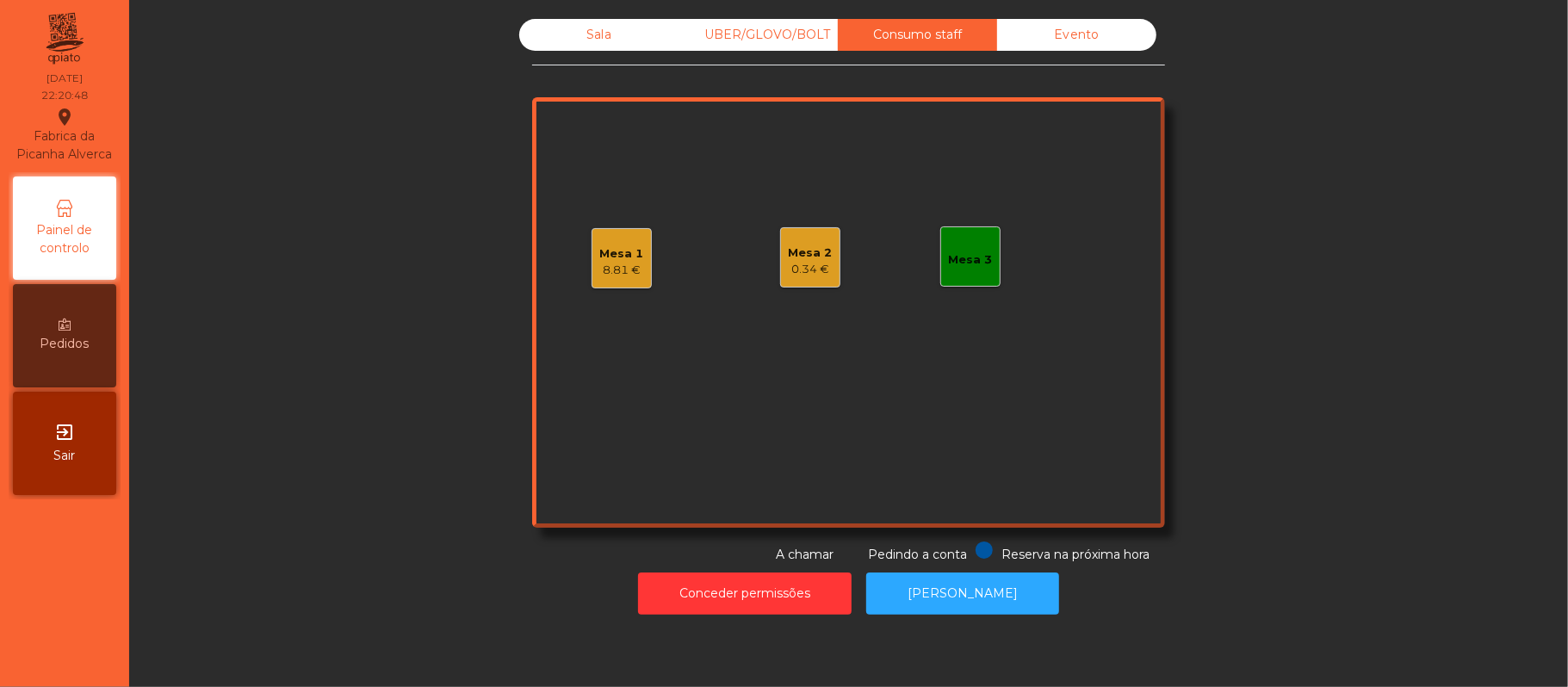
click at [809, 266] on div "0.34 €" at bounding box center [810, 270] width 44 height 18
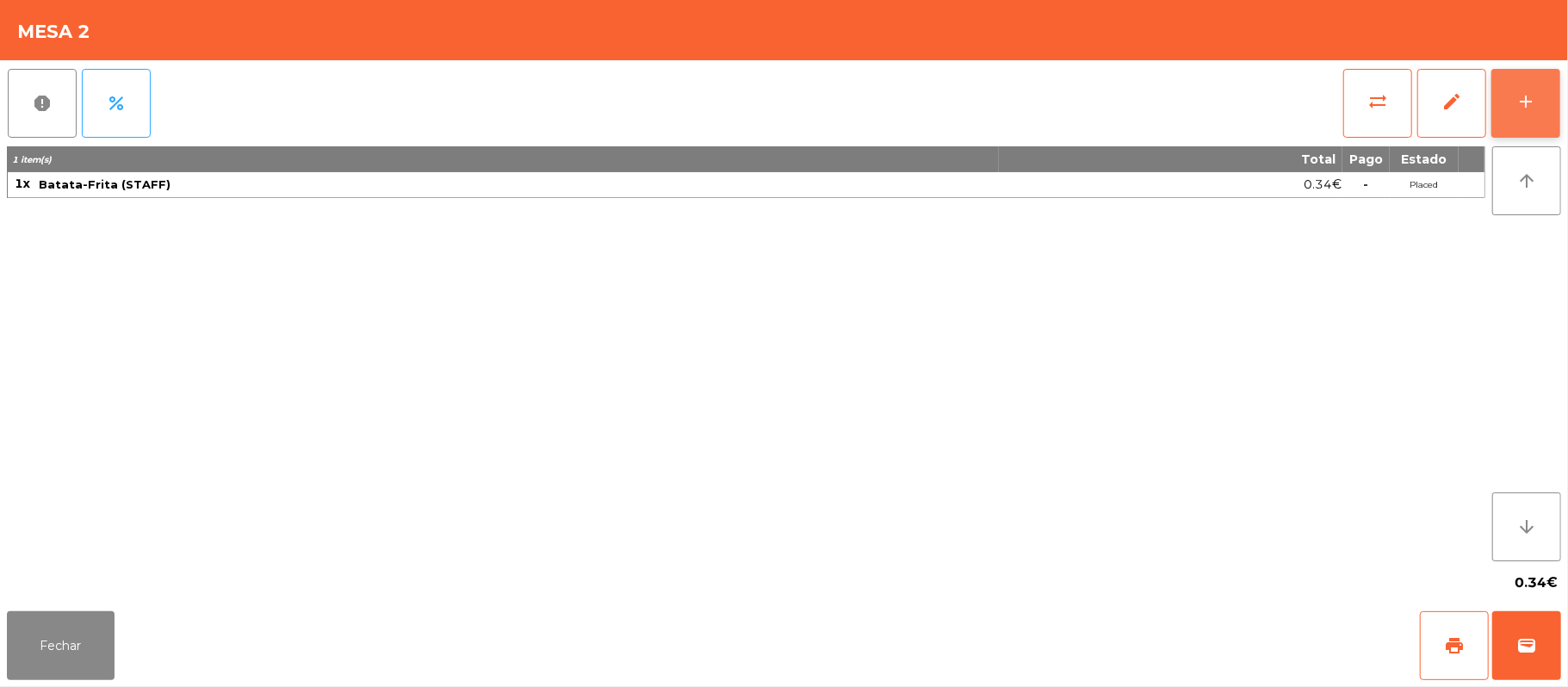
click at [1530, 96] on div "add" at bounding box center [1525, 101] width 21 height 21
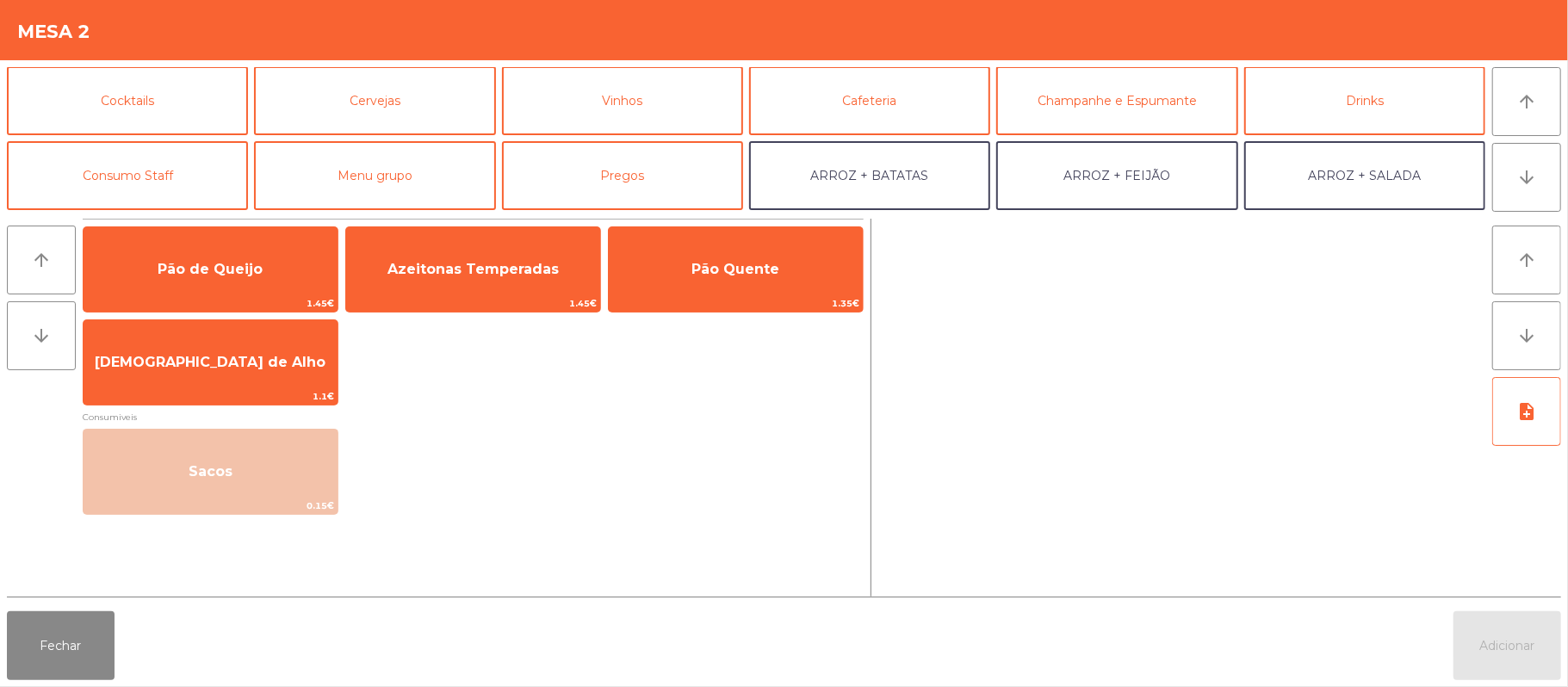
scroll to position [96, 0]
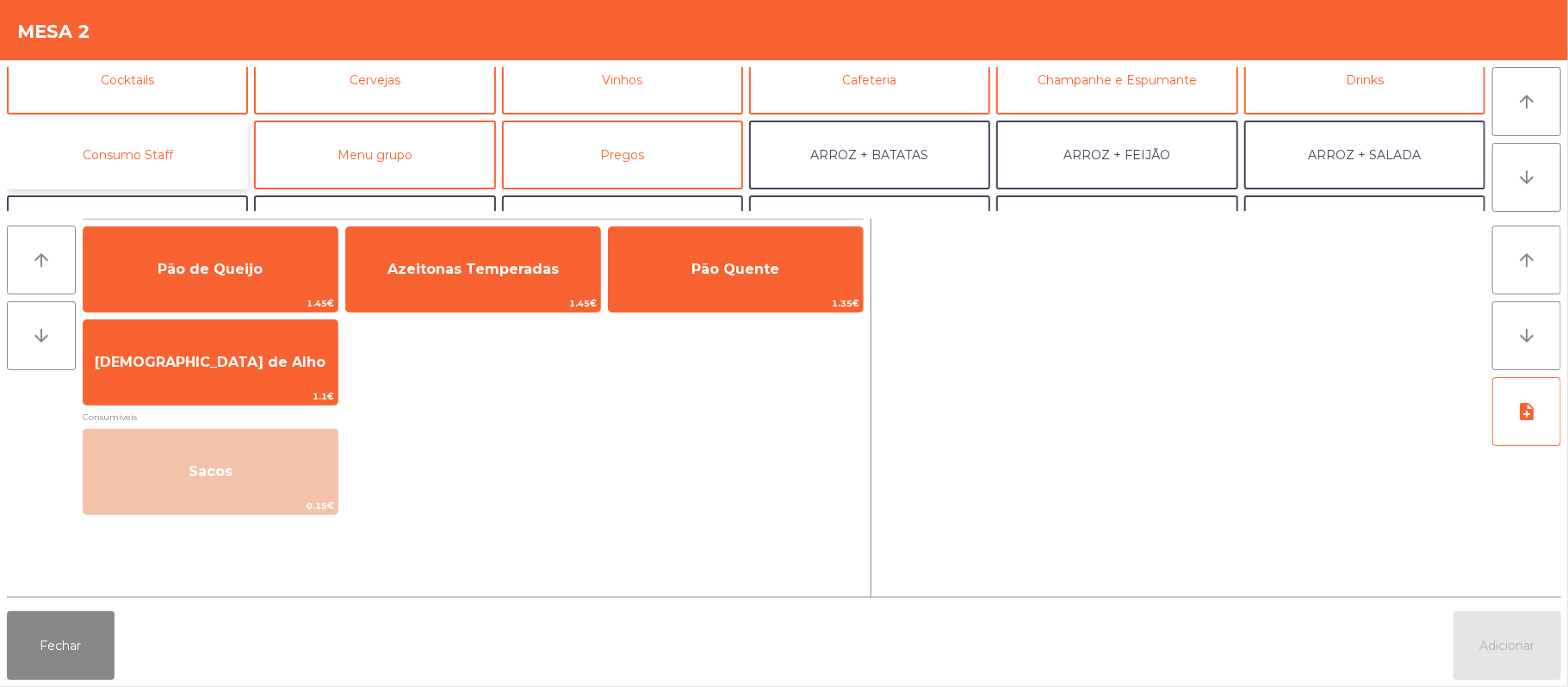
click at [175, 160] on button "Consumo Staff" at bounding box center [127, 155] width 241 height 69
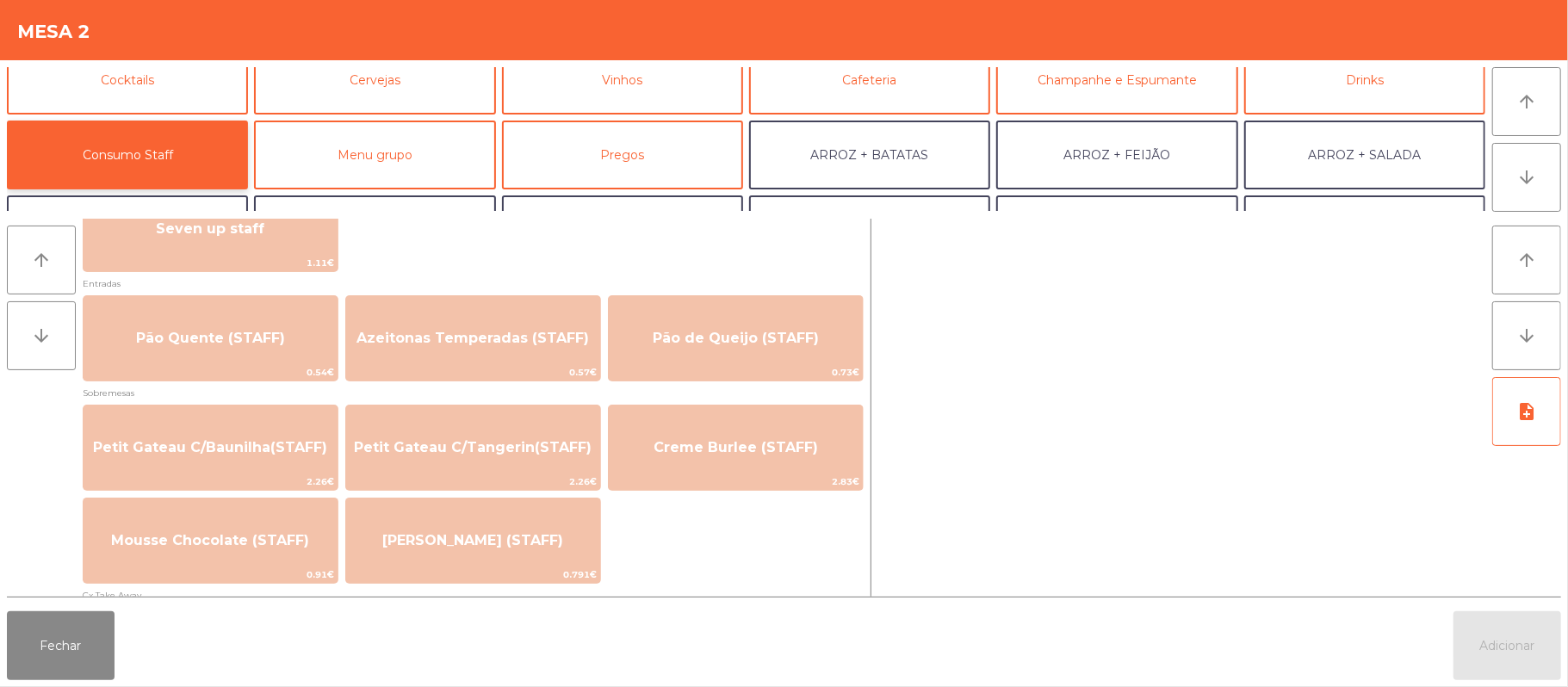
scroll to position [1148, 0]
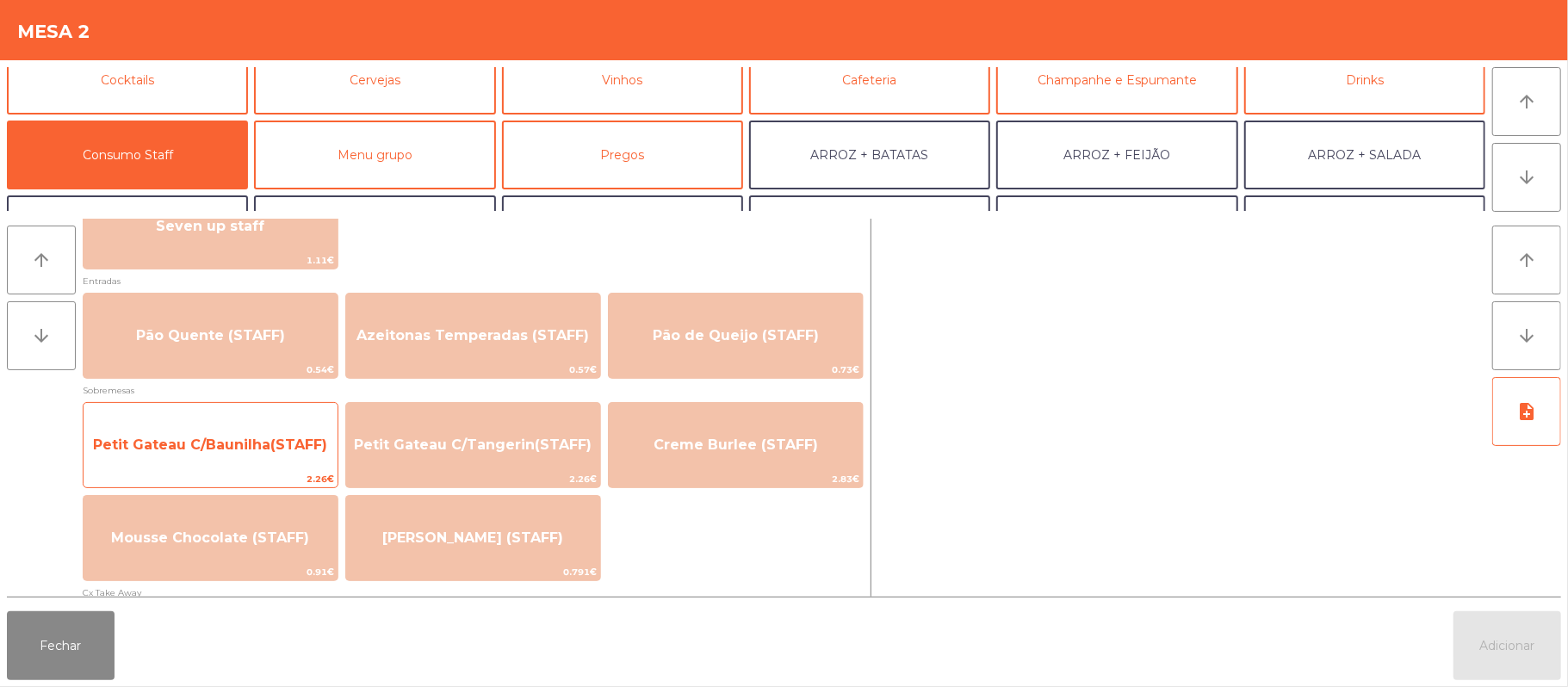
click at [260, 459] on span "Petit Gateau C/Baunilha(STAFF)" at bounding box center [210, 445] width 254 height 46
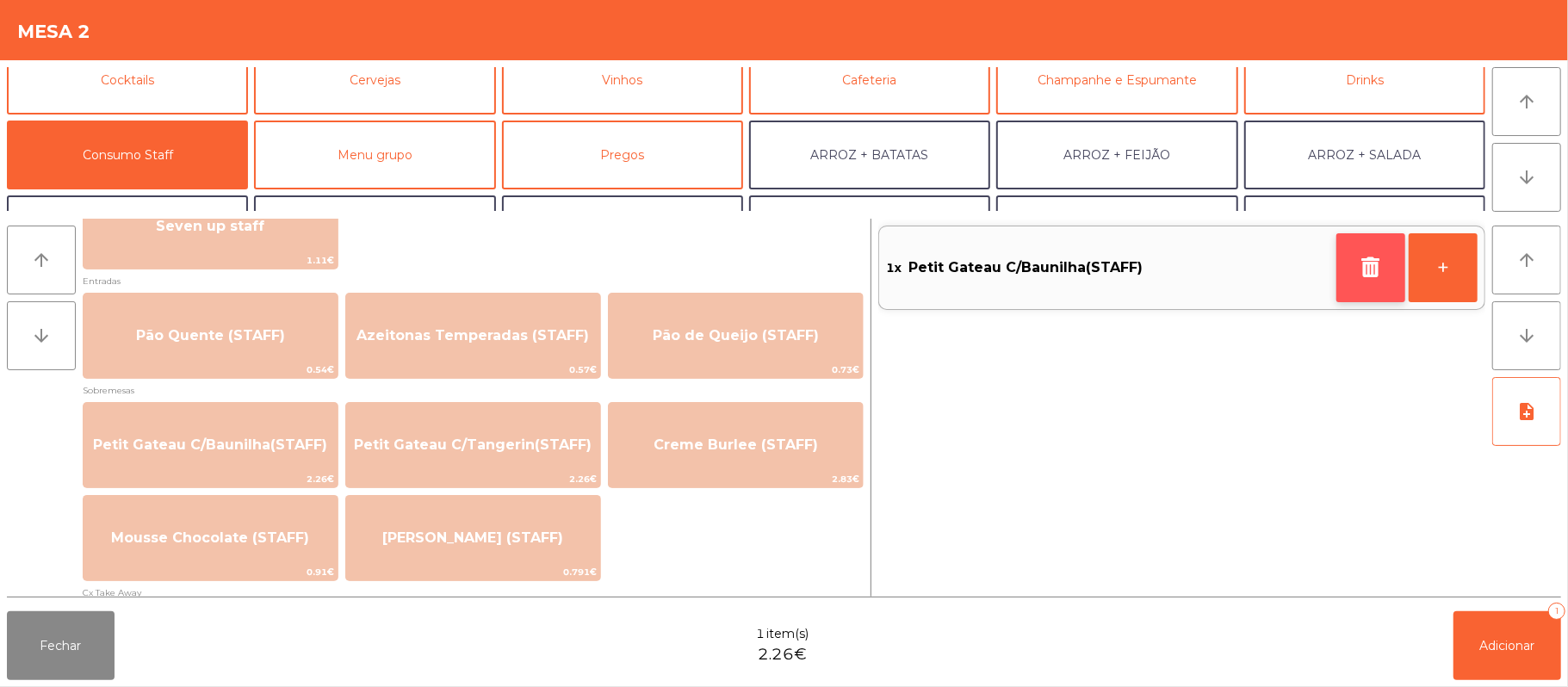
click at [1372, 269] on icon "button" at bounding box center [1371, 267] width 25 height 21
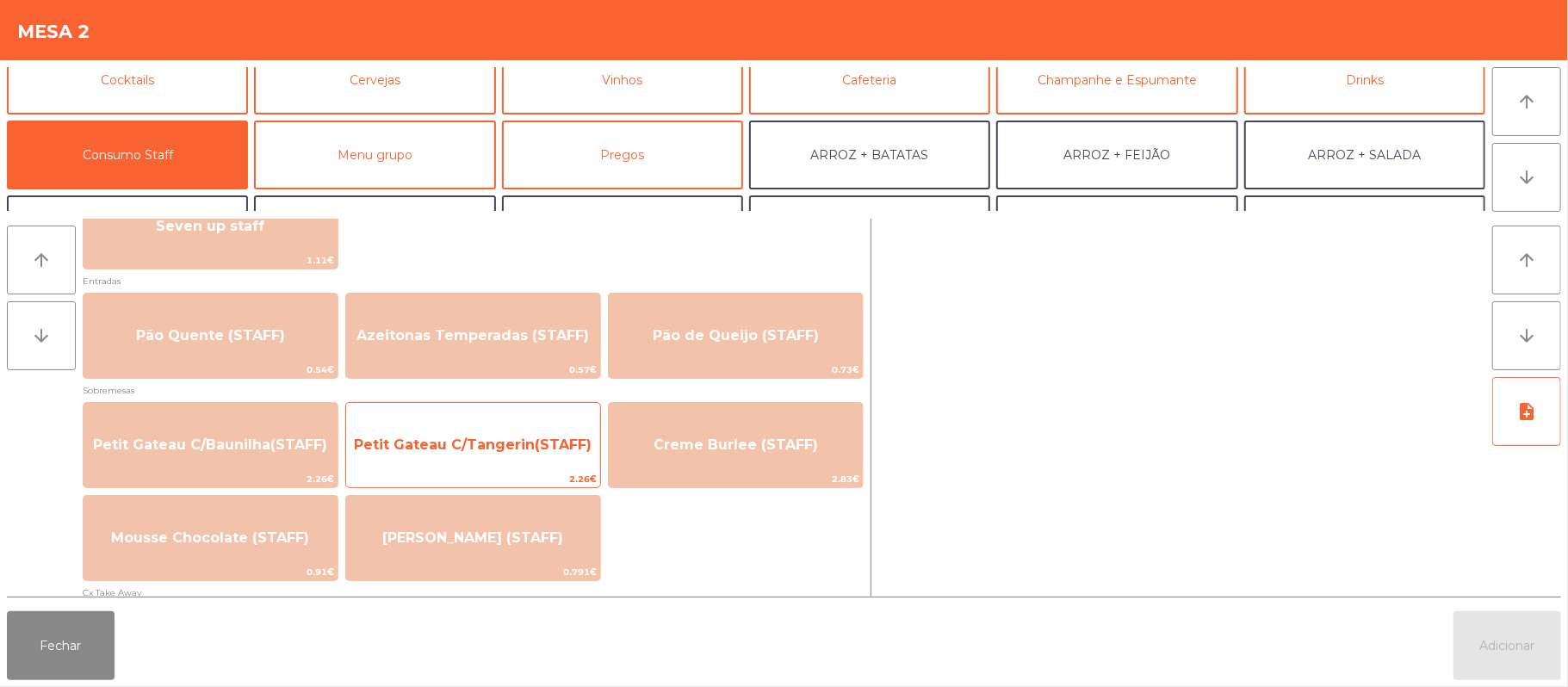
click at [514, 460] on span "Petit Gateau C/Tangerin(STAFF)" at bounding box center [472, 445] width 254 height 46
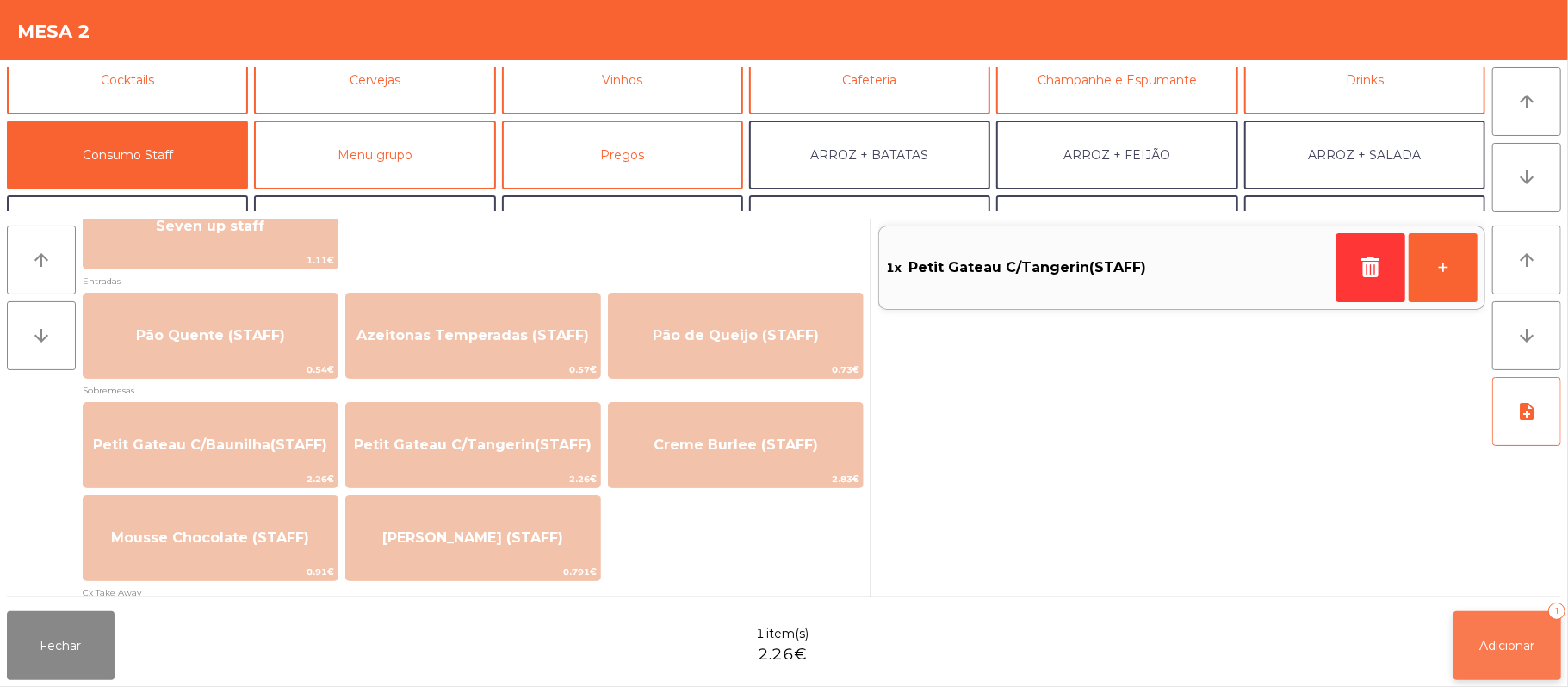
click at [1492, 646] on span "Adicionar" at bounding box center [1507, 646] width 55 height 16
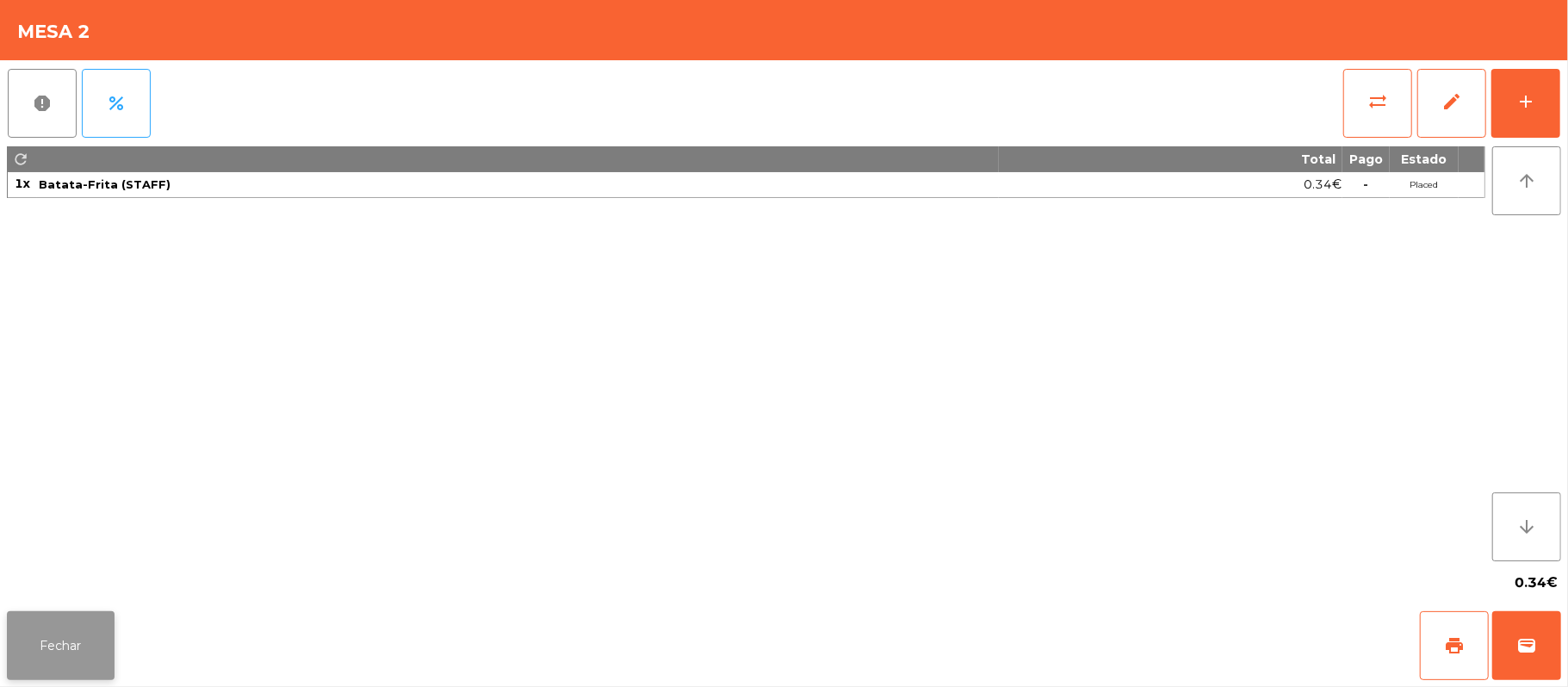
click at [104, 671] on button "Fechar" at bounding box center [61, 646] width 108 height 69
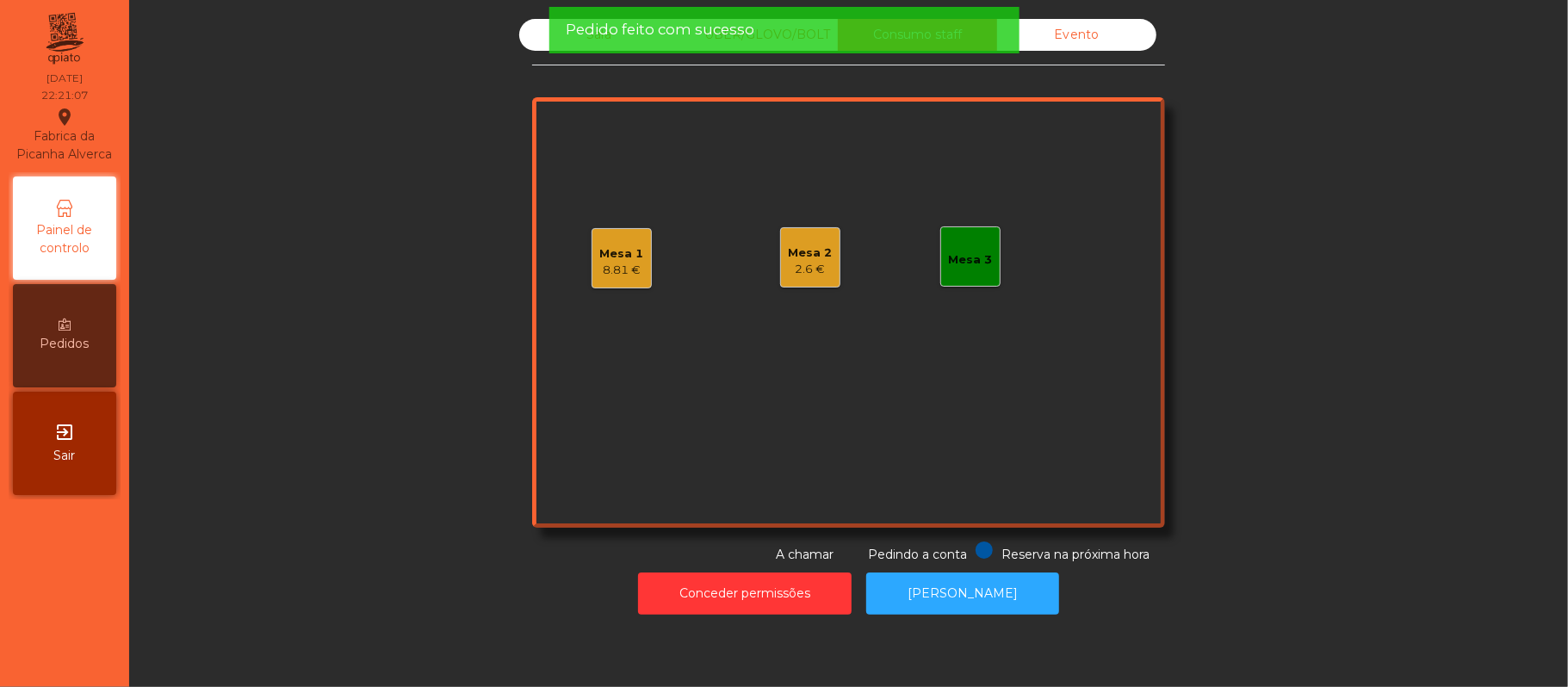
click at [637, 264] on div "Mesa 1 8.81 €" at bounding box center [622, 259] width 61 height 61
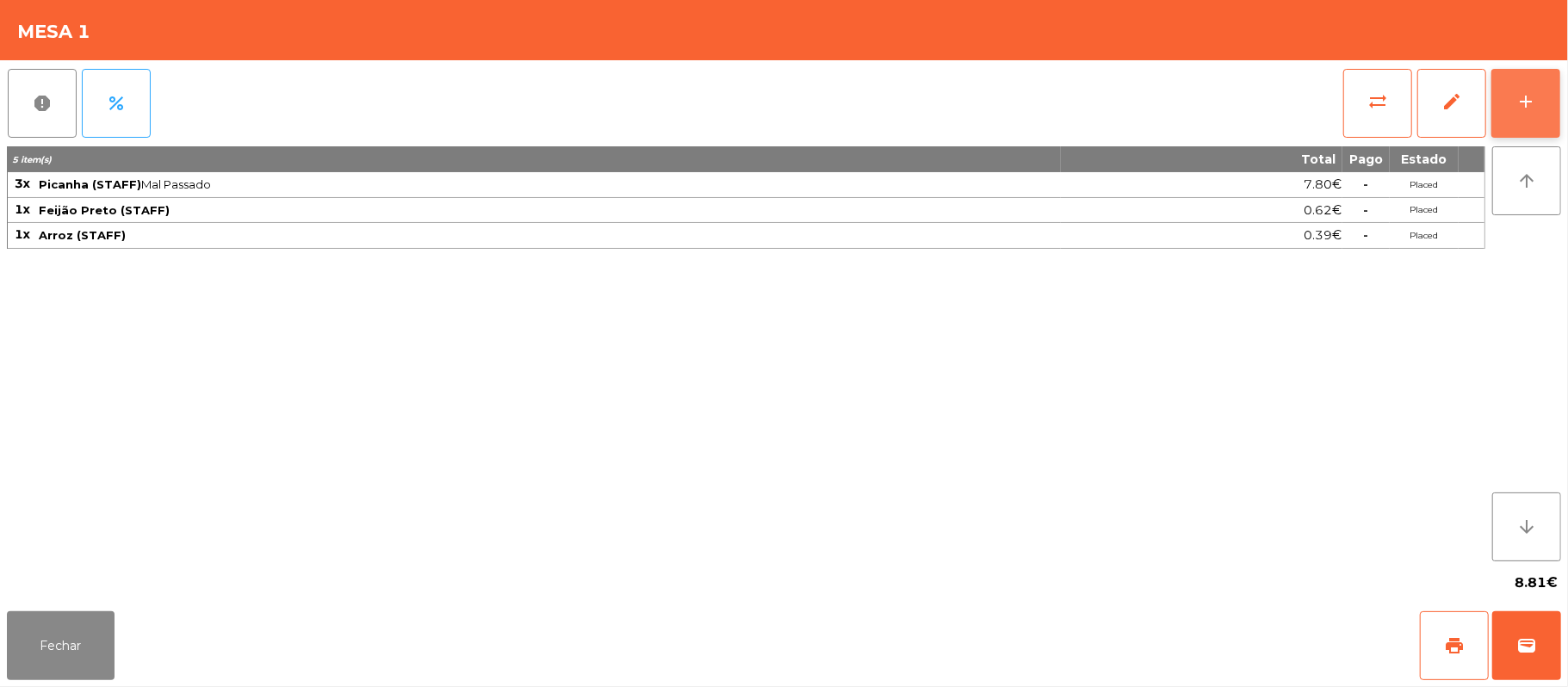
click at [1523, 104] on div "add" at bounding box center [1525, 101] width 21 height 21
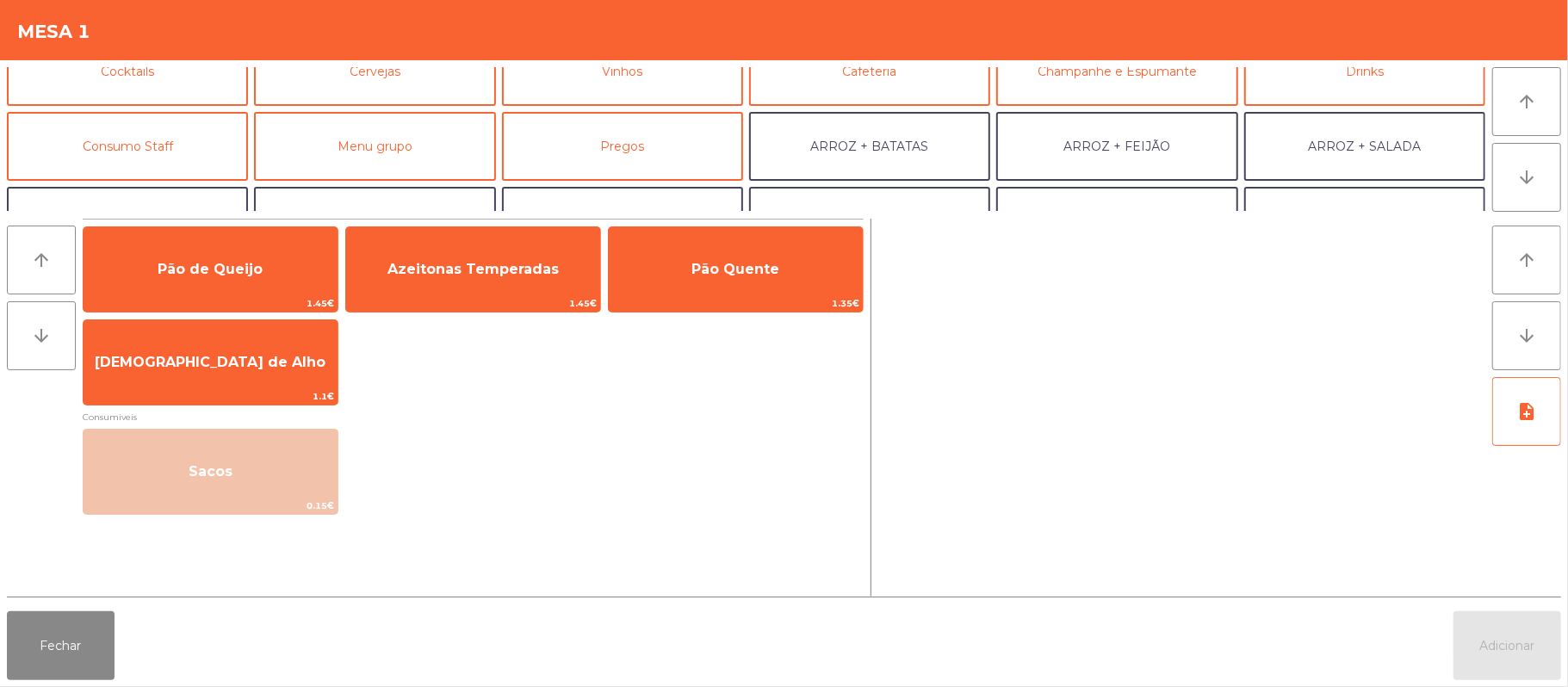
scroll to position [128, 0]
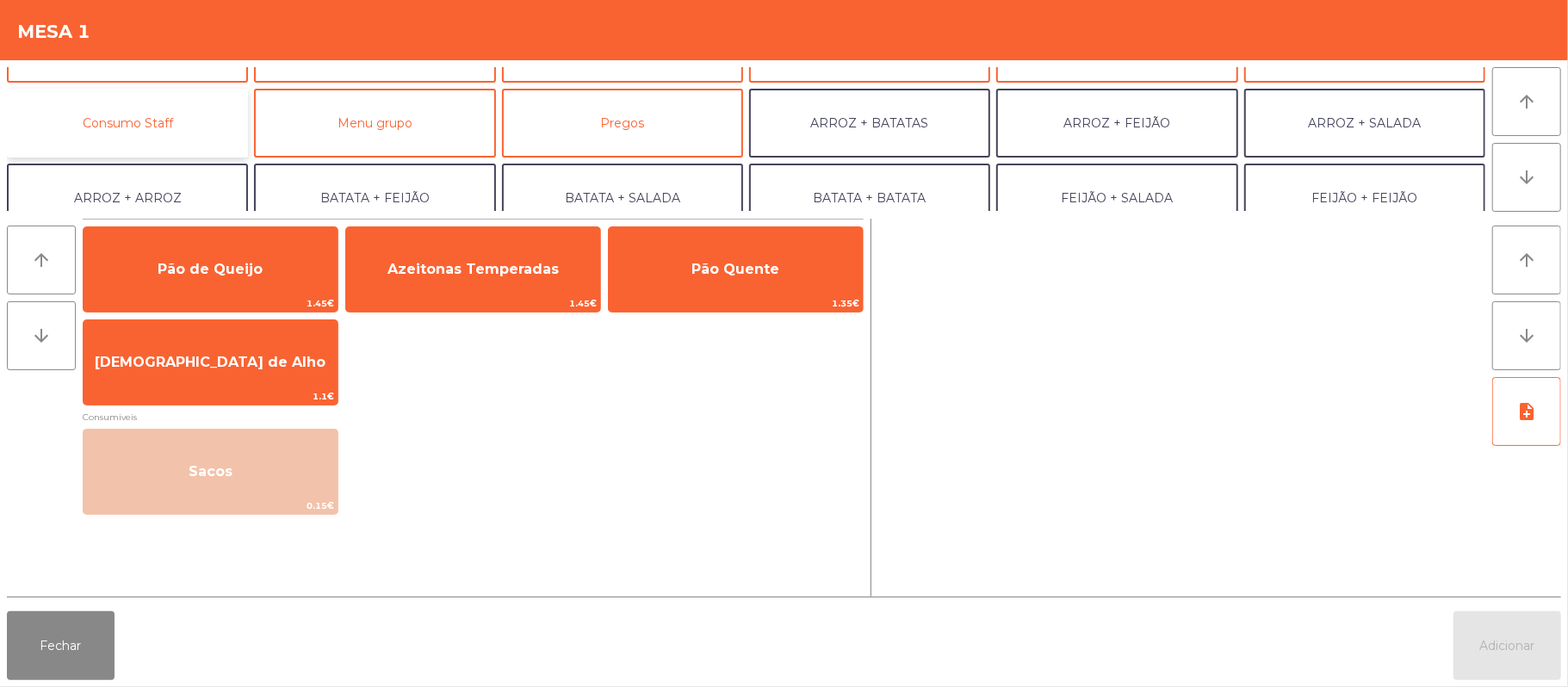
click at [190, 125] on button "Consumo Staff" at bounding box center [127, 123] width 241 height 69
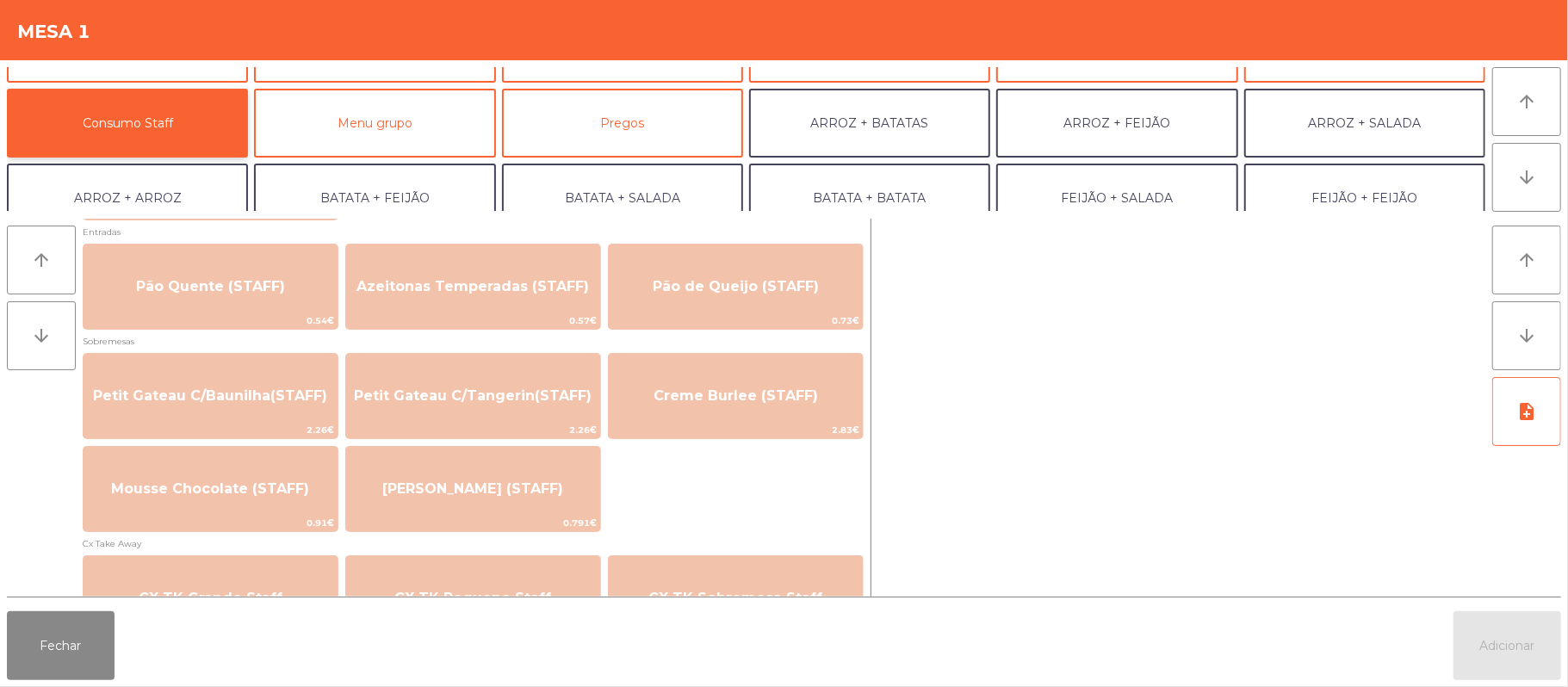
scroll to position [1234, 0]
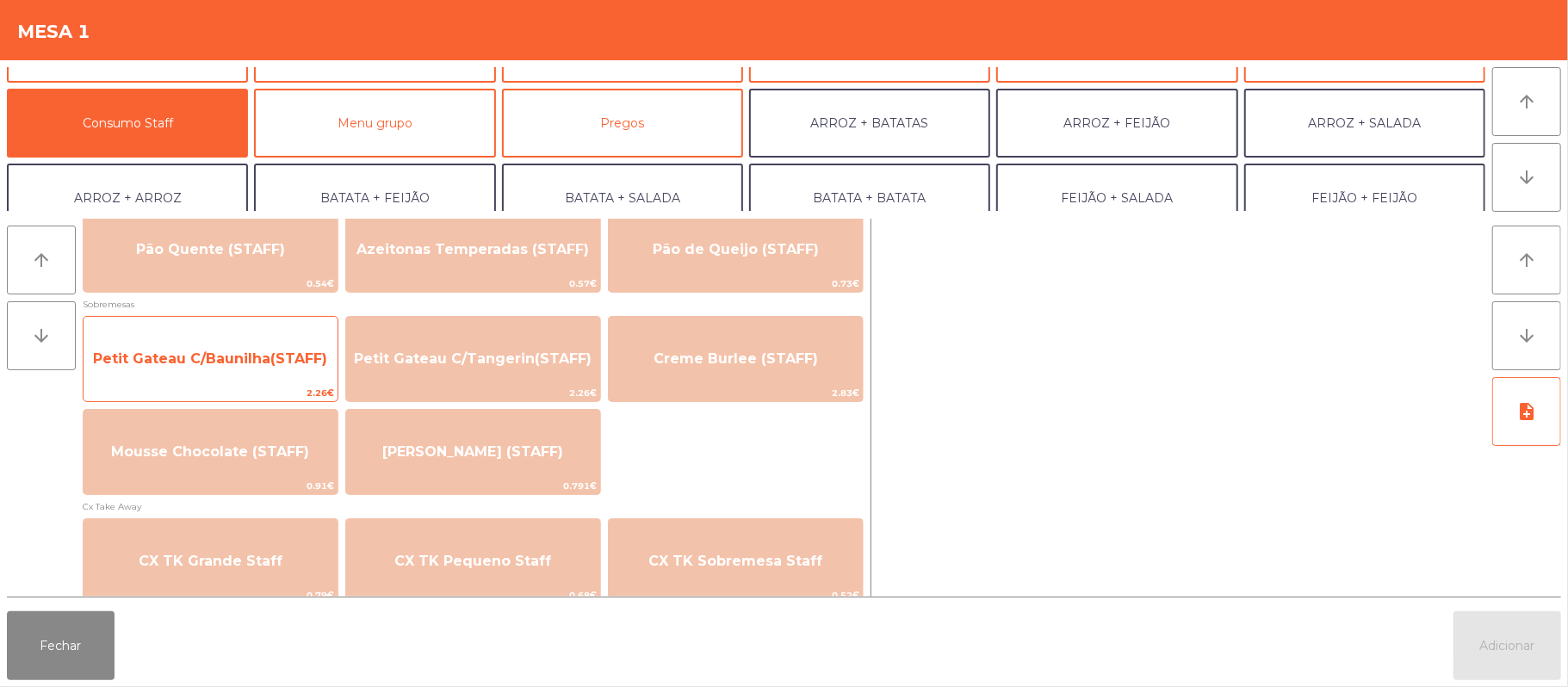
click at [264, 370] on span "Petit Gateau C/Baunilha(STAFF)" at bounding box center [210, 359] width 254 height 46
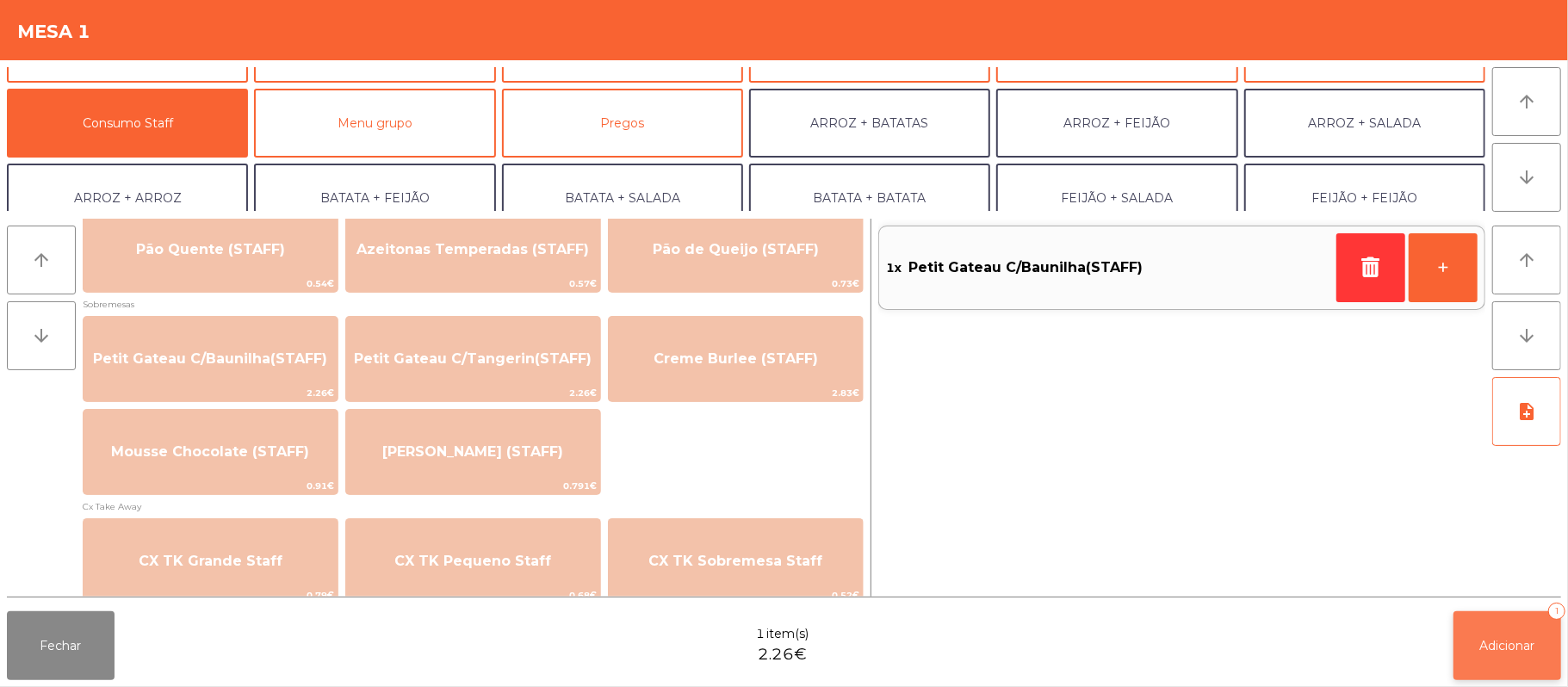
click at [1519, 635] on button "Adicionar 1" at bounding box center [1507, 646] width 108 height 69
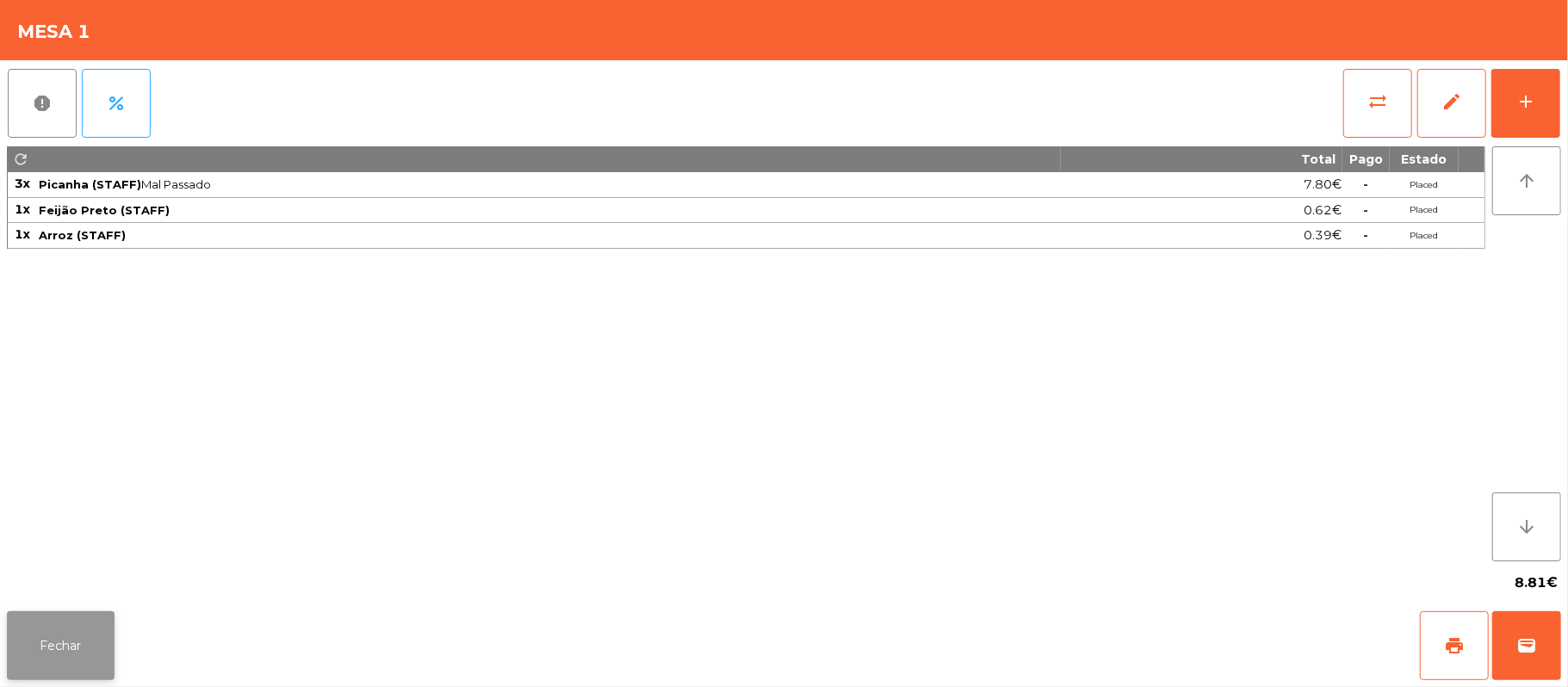
click at [80, 635] on button "Fechar" at bounding box center [61, 646] width 108 height 69
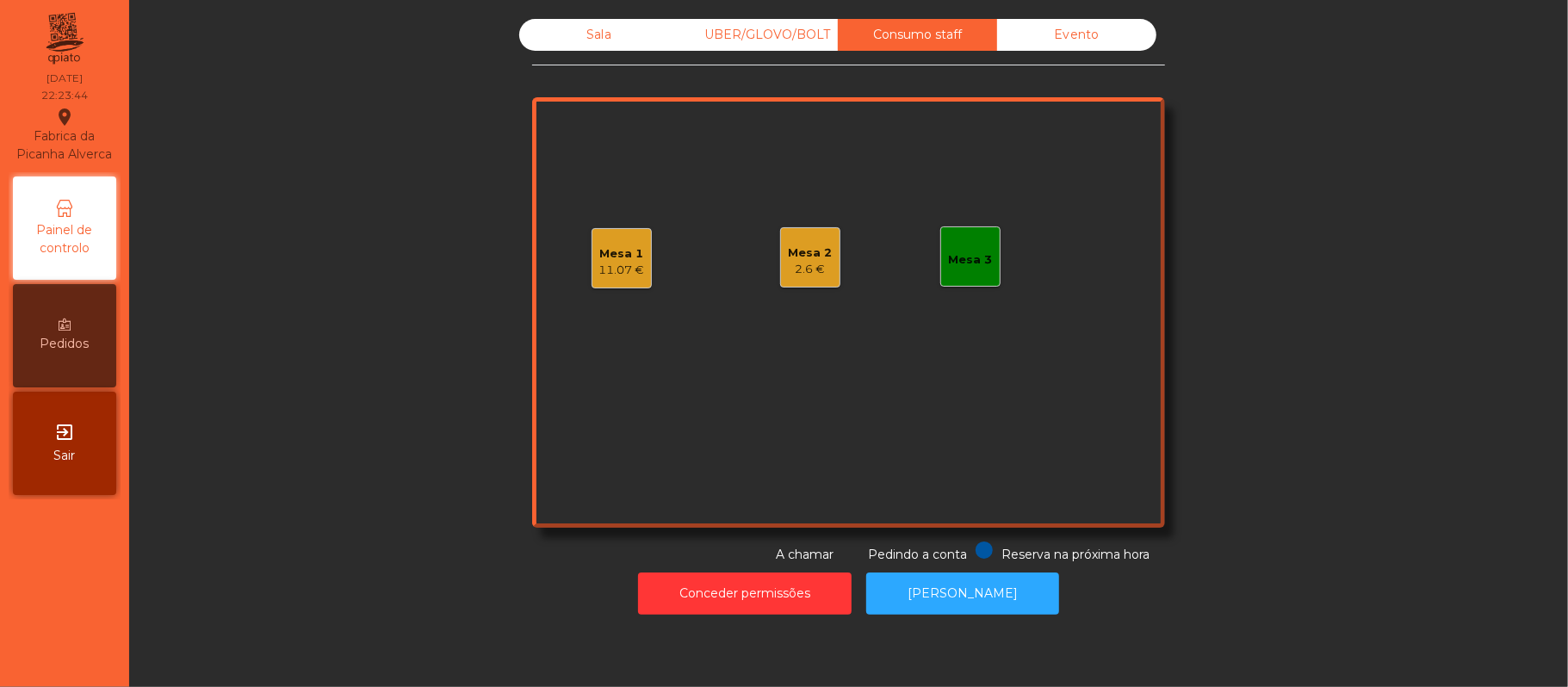
click at [620, 46] on div "Sala" at bounding box center [599, 34] width 160 height 32
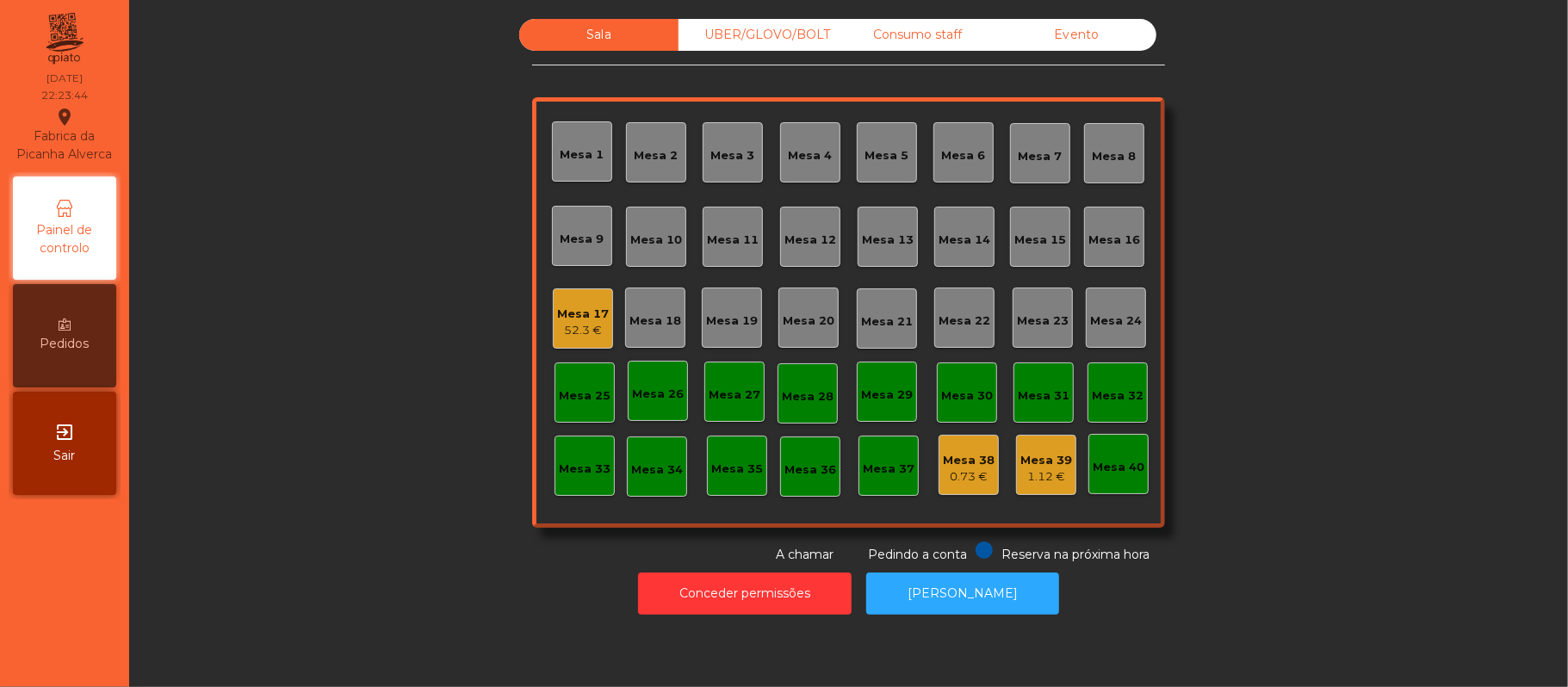
click at [731, 243] on div "Mesa 11" at bounding box center [732, 240] width 52 height 18
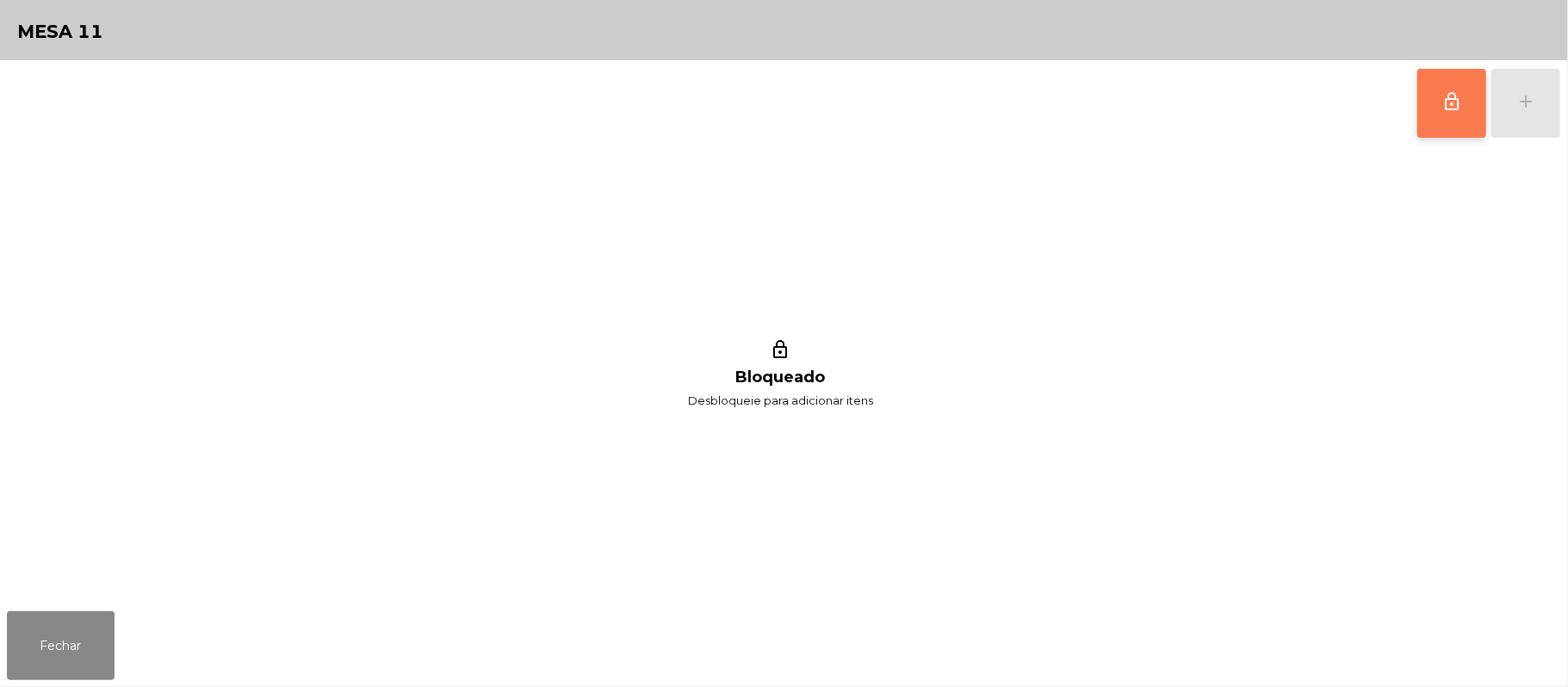
click at [1450, 124] on button "lock_outline" at bounding box center [1451, 103] width 69 height 69
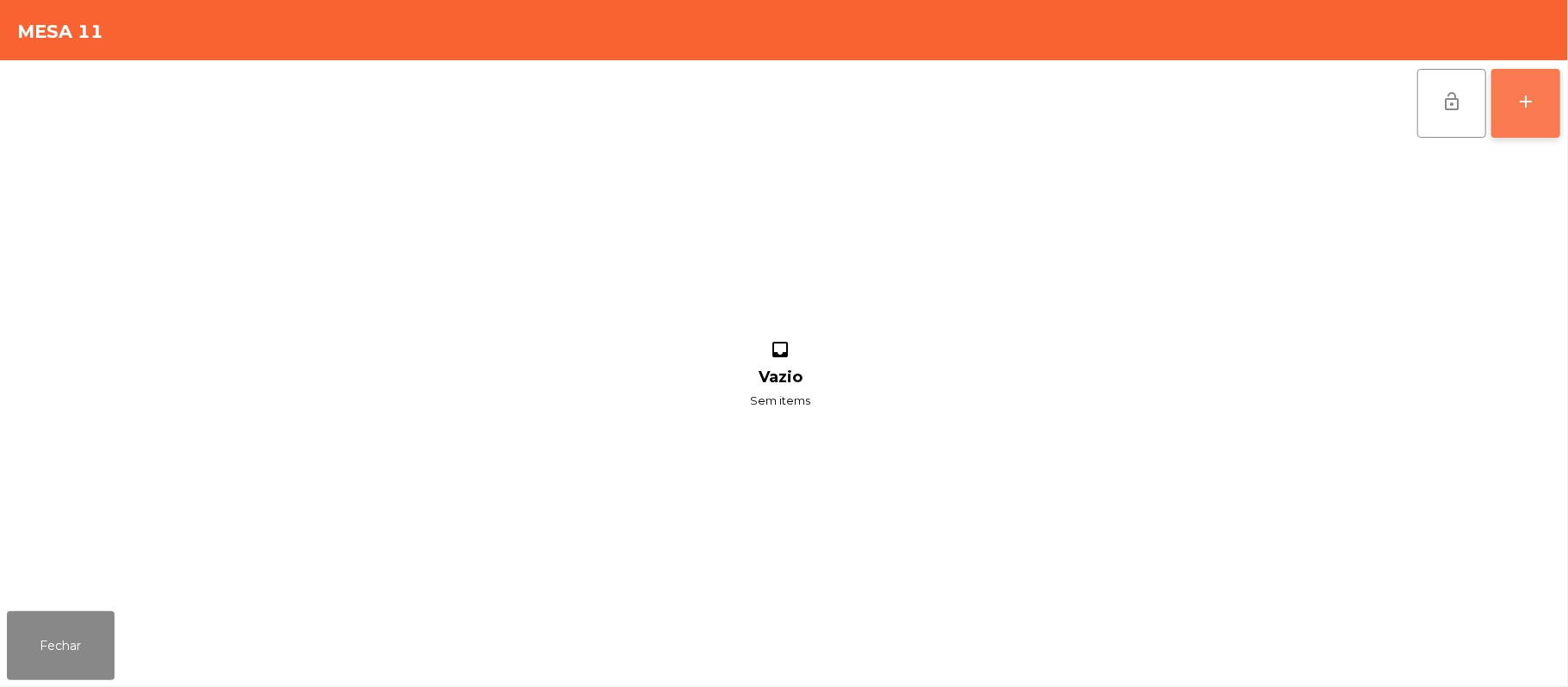
click at [1550, 114] on button "add" at bounding box center [1526, 103] width 69 height 69
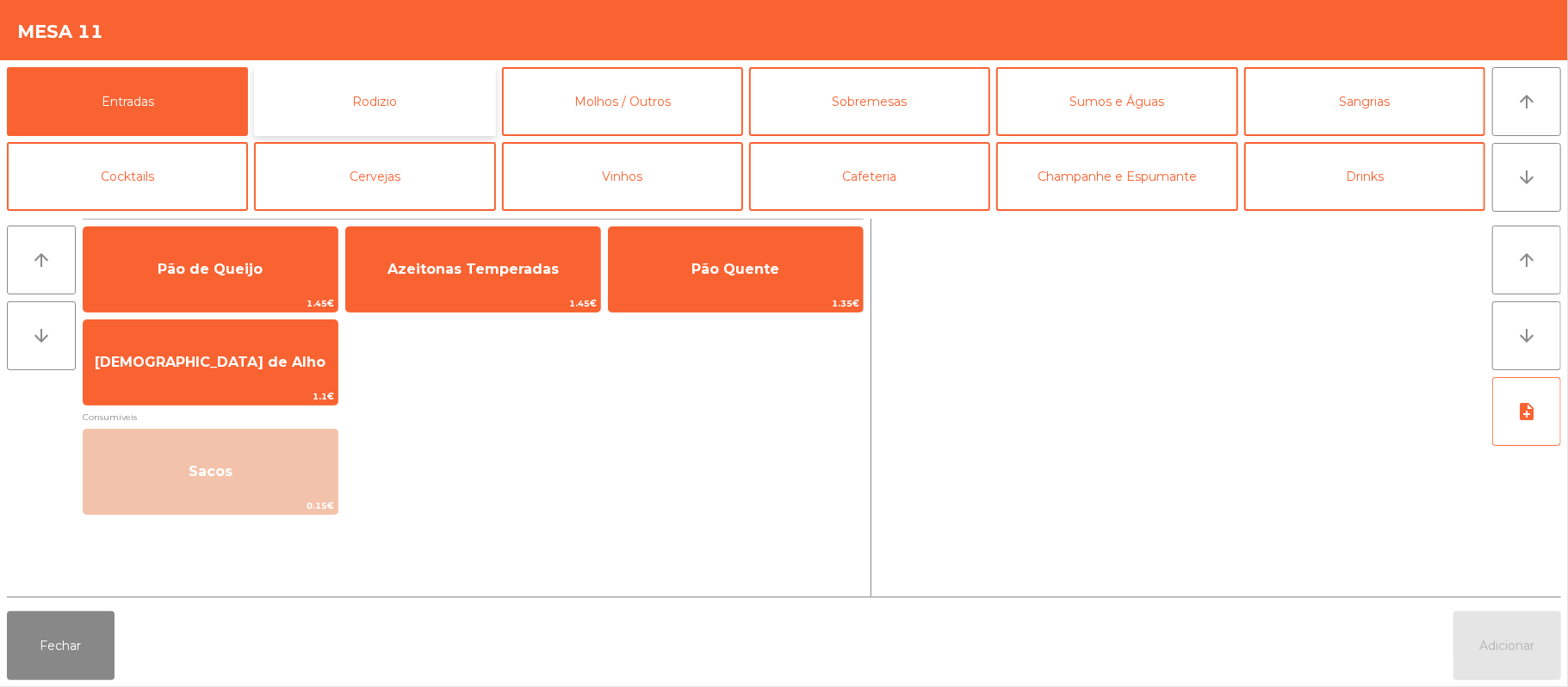
click at [451, 102] on button "Rodizio" at bounding box center [374, 102] width 241 height 69
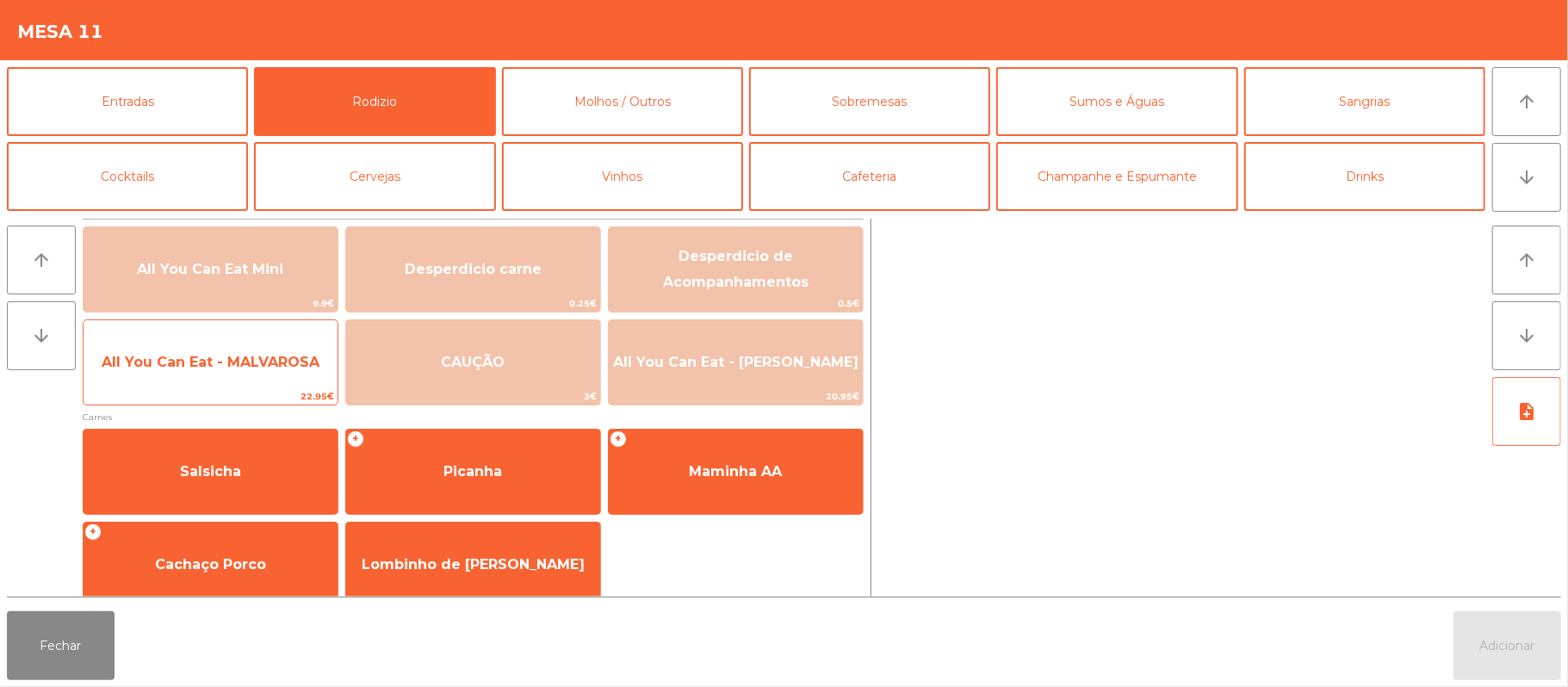
click at [257, 360] on span "All You Can Eat - MALVAROSA" at bounding box center [211, 362] width 218 height 17
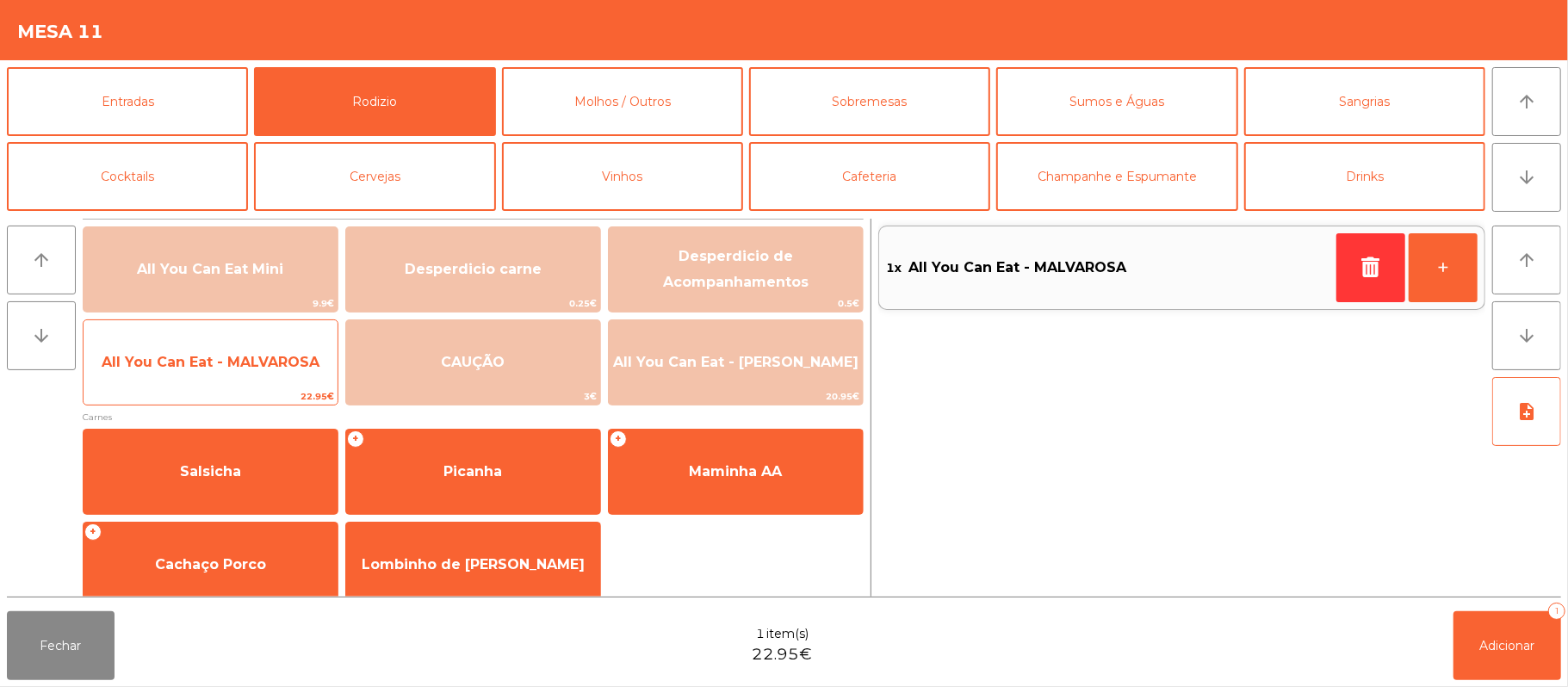
click at [273, 375] on span "All You Can Eat - MALVAROSA" at bounding box center [210, 362] width 254 height 46
click at [280, 367] on span "All You Can Eat - MALVAROSA" at bounding box center [211, 362] width 218 height 17
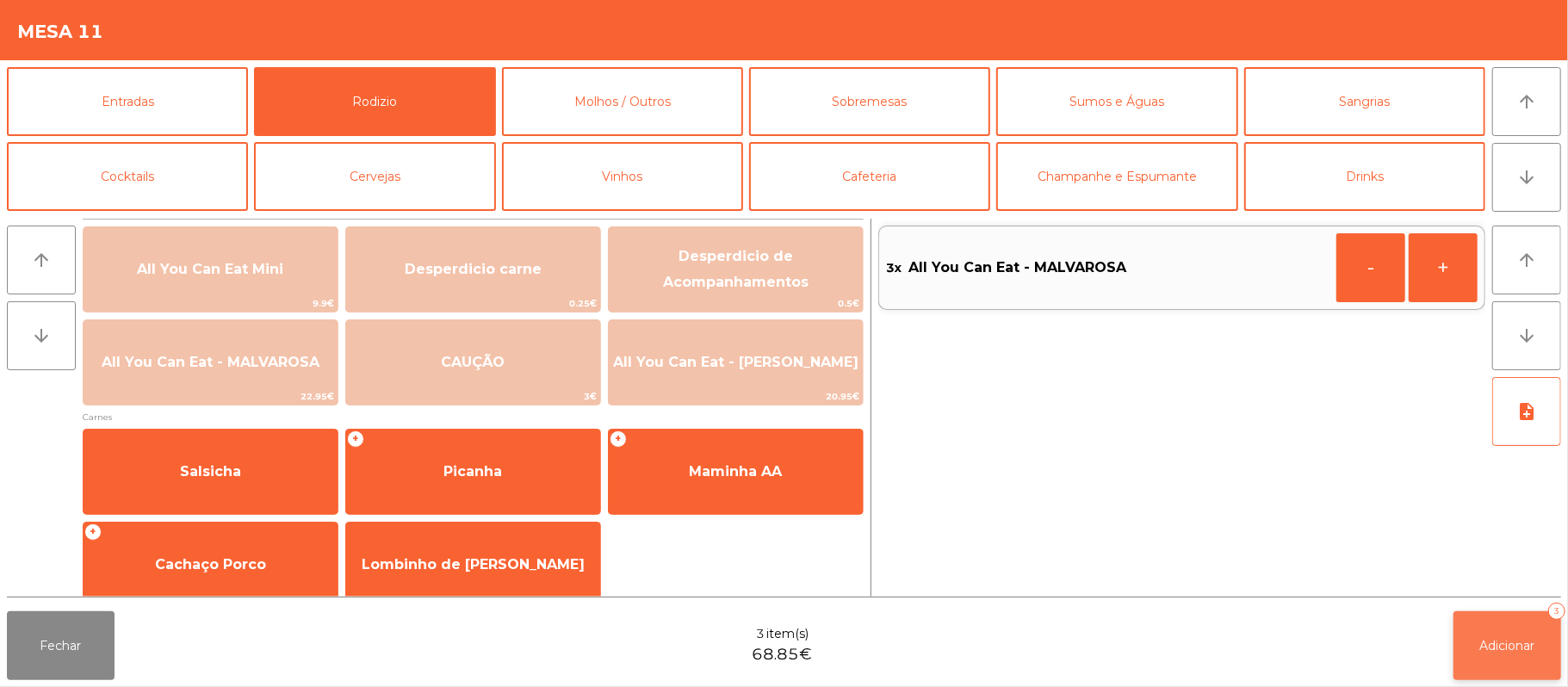
click at [1499, 639] on span "Adicionar" at bounding box center [1507, 646] width 55 height 16
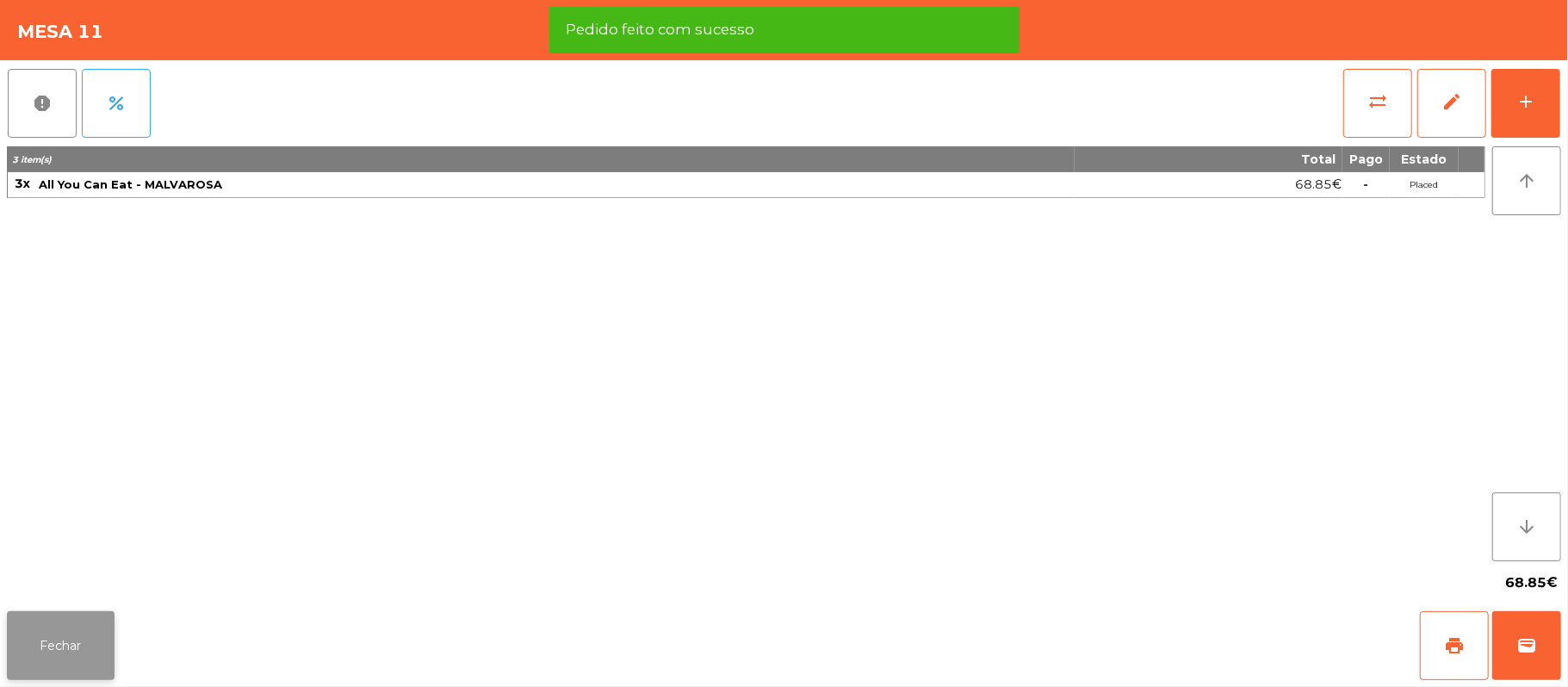
click at [61, 642] on button "Fechar" at bounding box center [61, 646] width 108 height 69
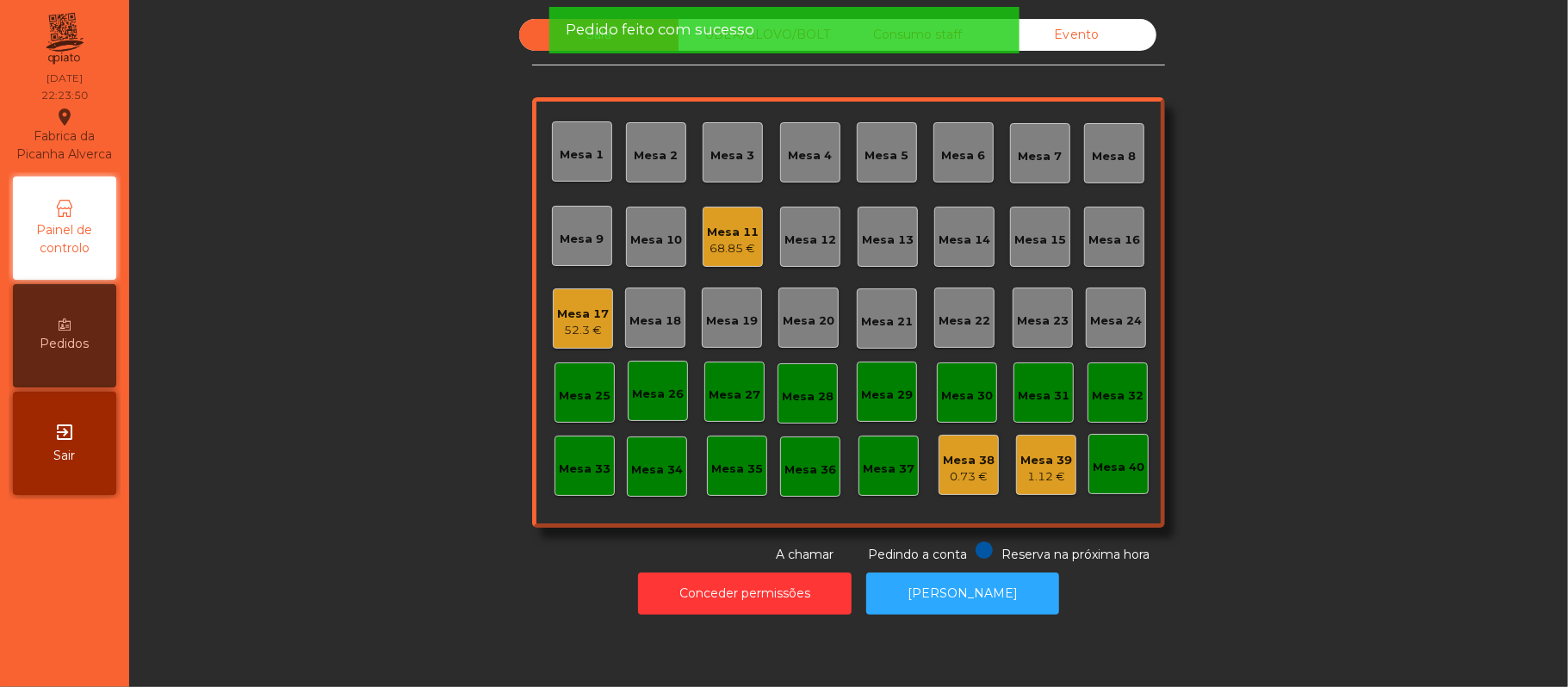
click at [580, 329] on div "52.3 €" at bounding box center [582, 331] width 52 height 18
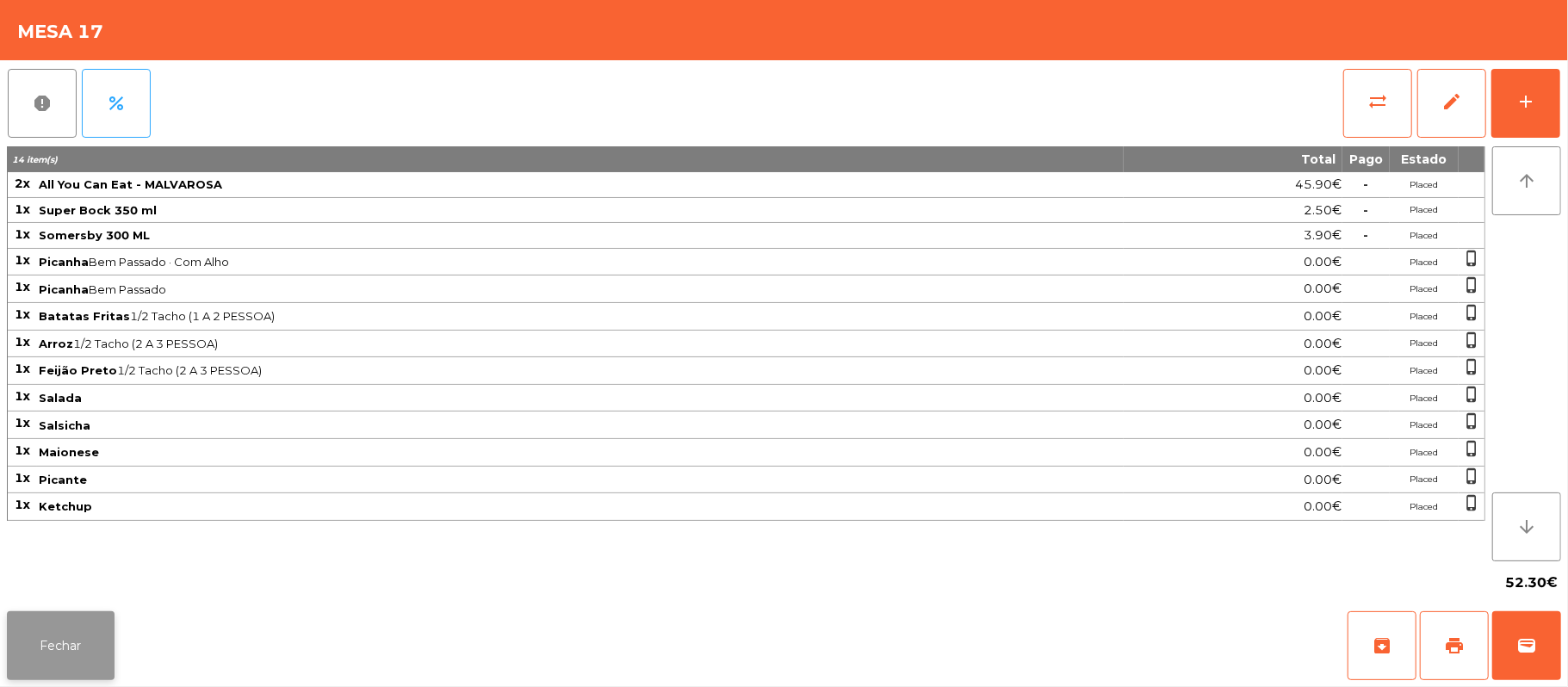
click at [66, 656] on button "Fechar" at bounding box center [61, 646] width 108 height 69
